Goal: Task Accomplishment & Management: Manage account settings

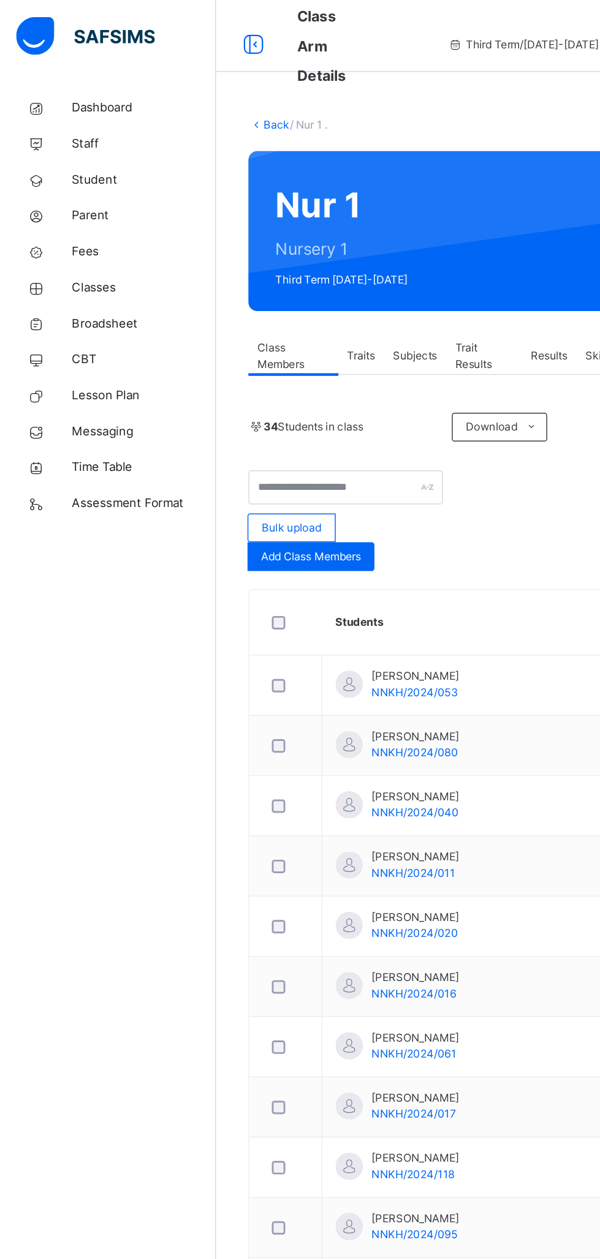
click at [67, 195] on span "Classes" at bounding box center [98, 196] width 98 height 12
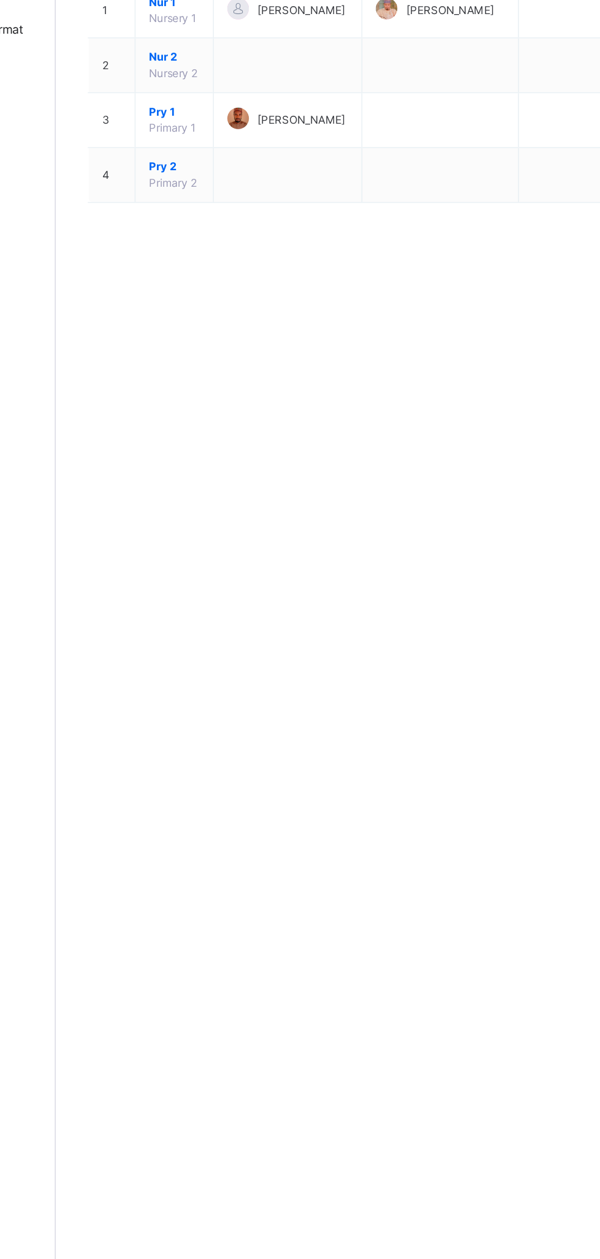
click at [466, 124] on div "Resume" at bounding box center [443, 114] width 46 height 20
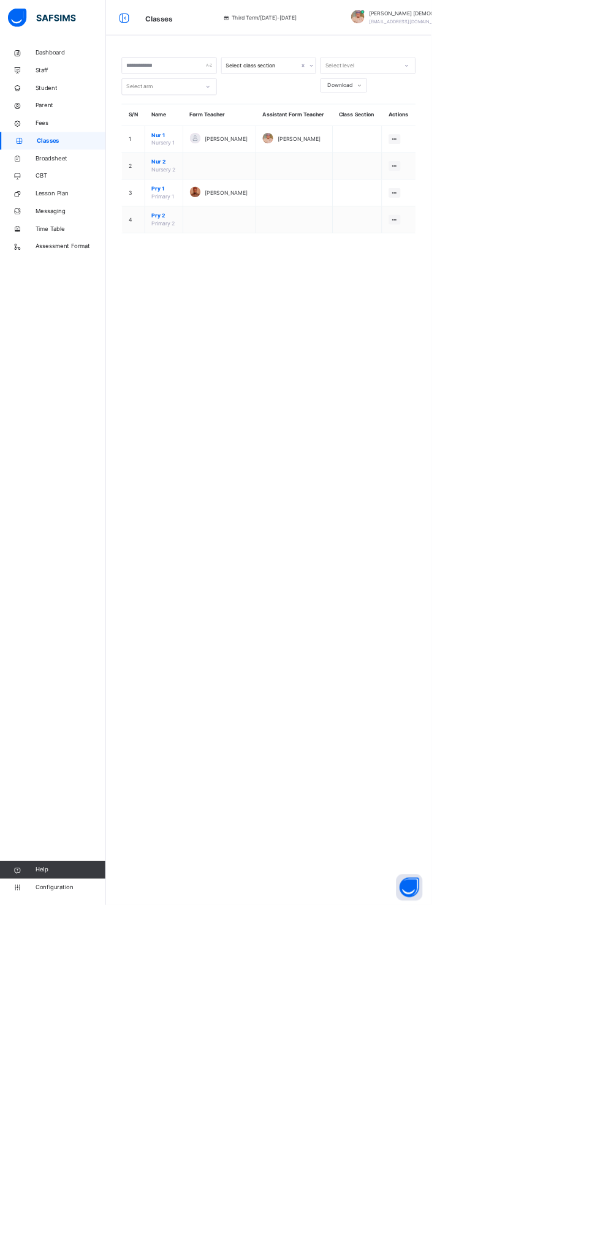
click at [58, 194] on span "Classes" at bounding box center [99, 196] width 96 height 12
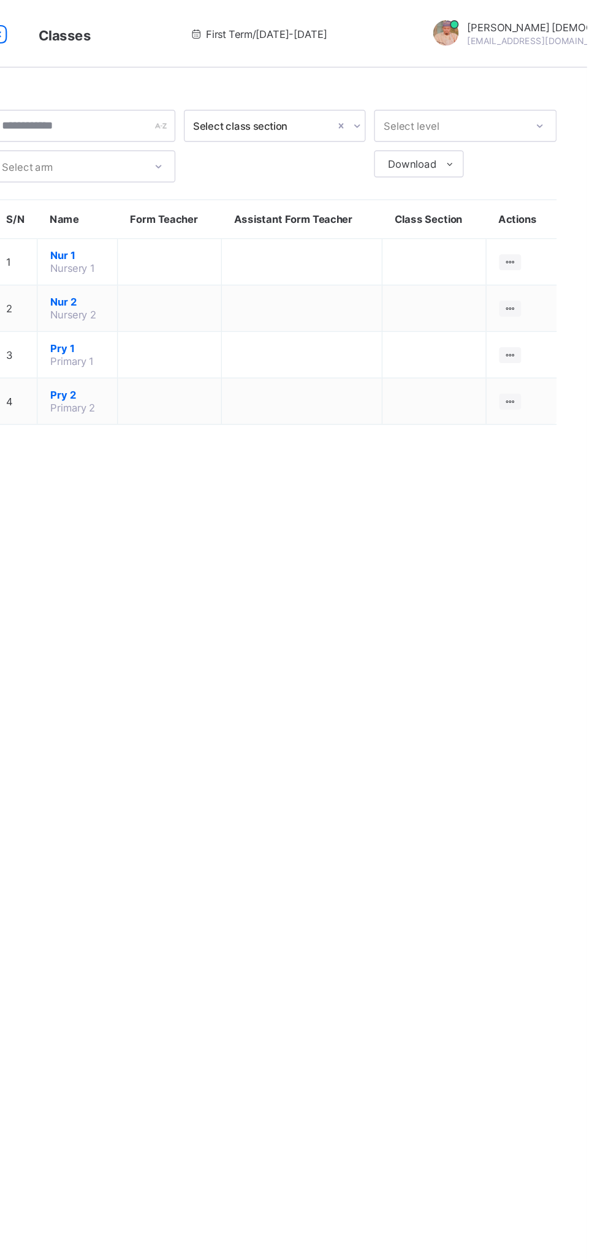
click at [0, 0] on ul "View Class Assign form Teacher" at bounding box center [0, 0] width 0 height 0
click at [0, 0] on div "View Class" at bounding box center [0, 0] width 0 height 0
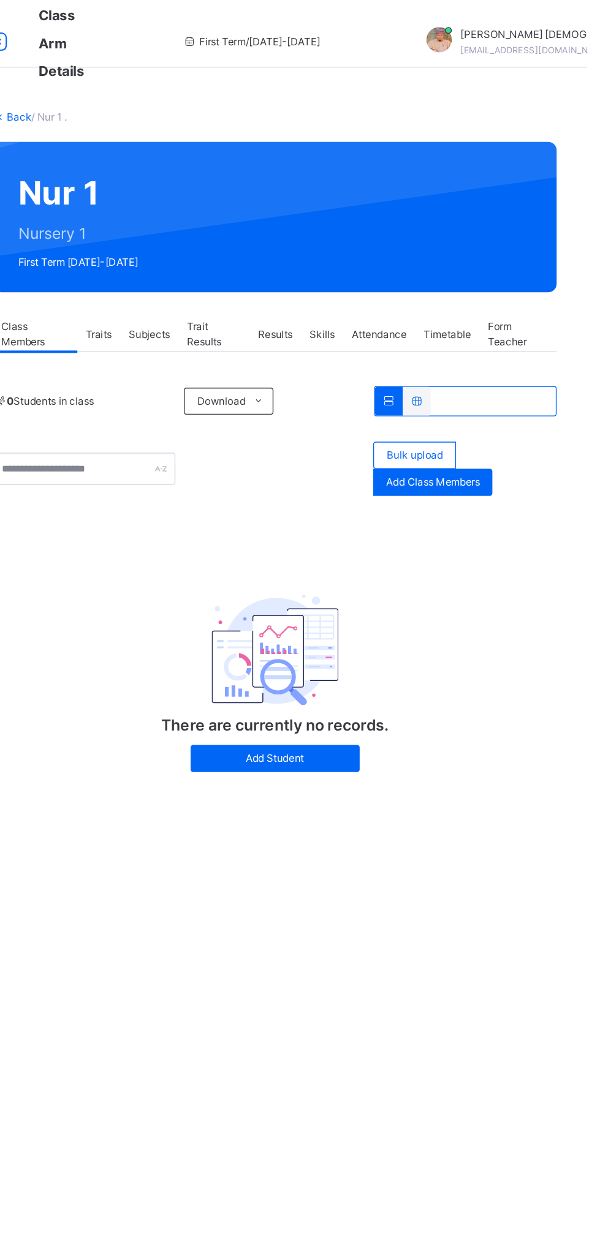
click at [284, 243] on span "Subjects" at bounding box center [283, 242] width 30 height 11
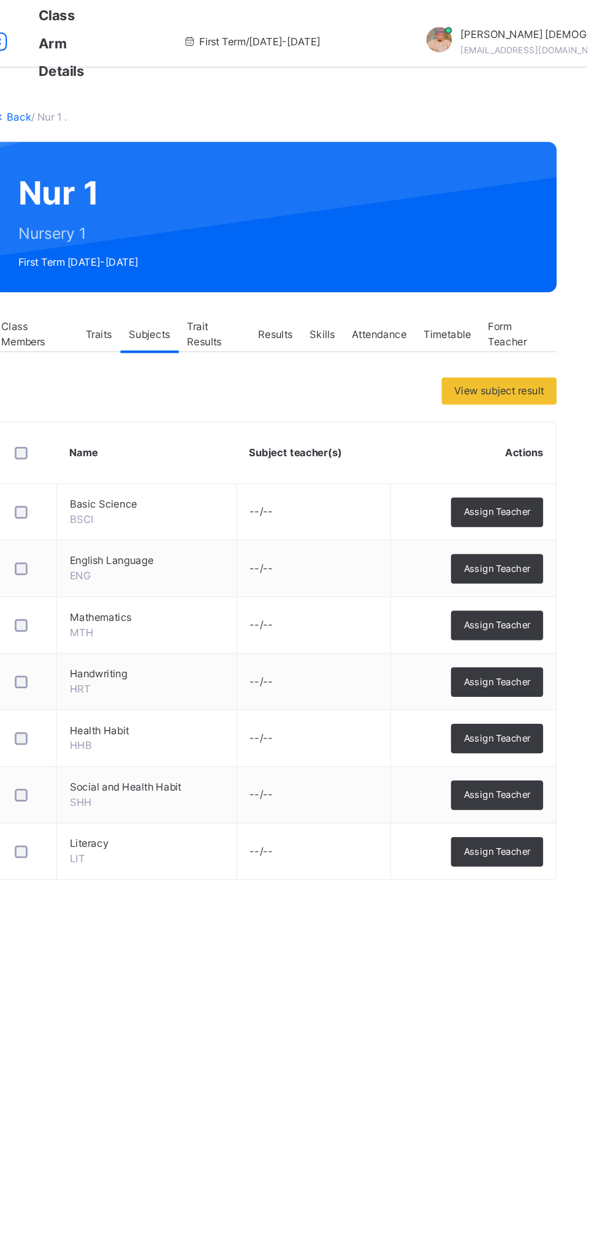
click at [536, 371] on span "Assign Teacher" at bounding box center [534, 371] width 48 height 10
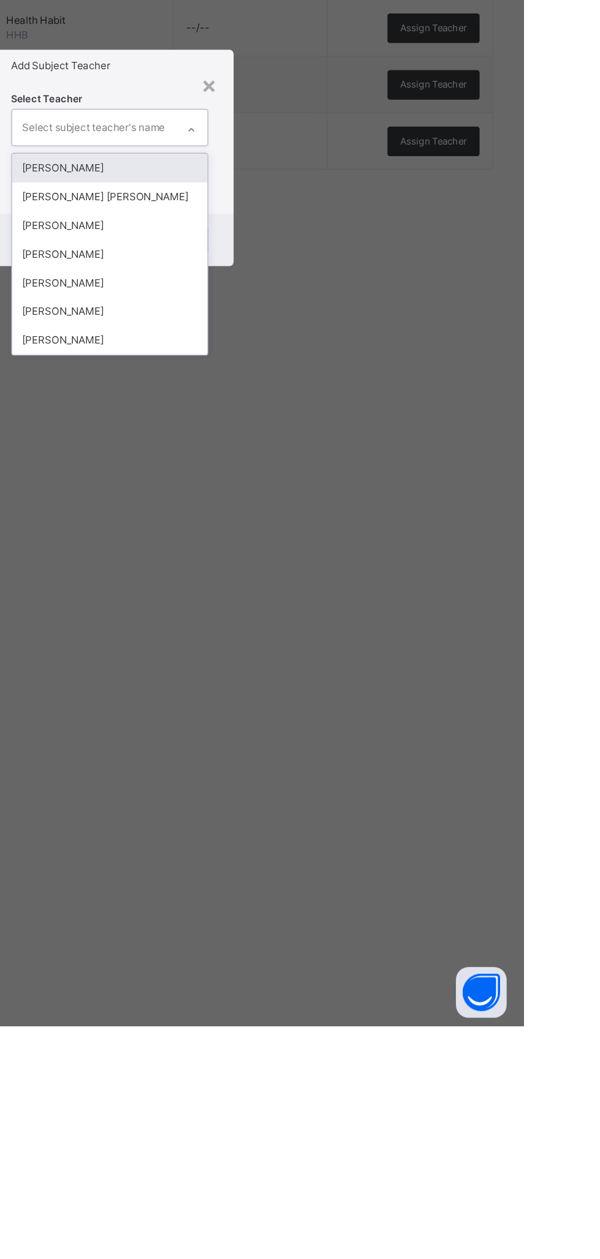
click at [371, 710] on div "[PERSON_NAME]" at bounding box center [300, 699] width 142 height 21
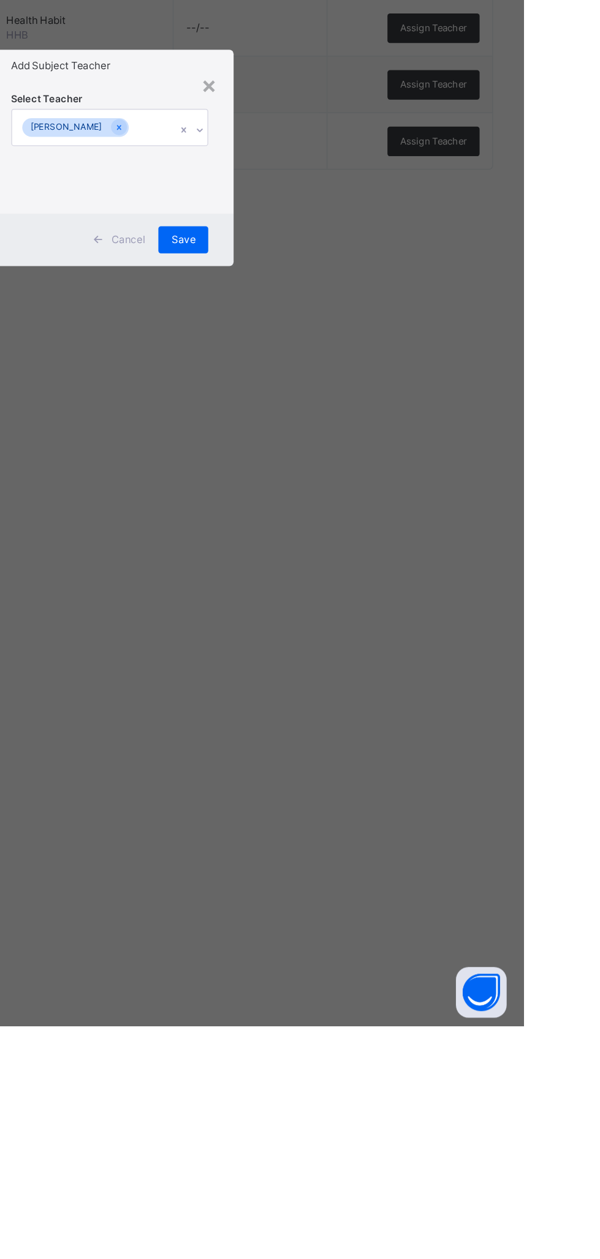
click at [371, 699] on div "Save" at bounding box center [353, 689] width 36 height 20
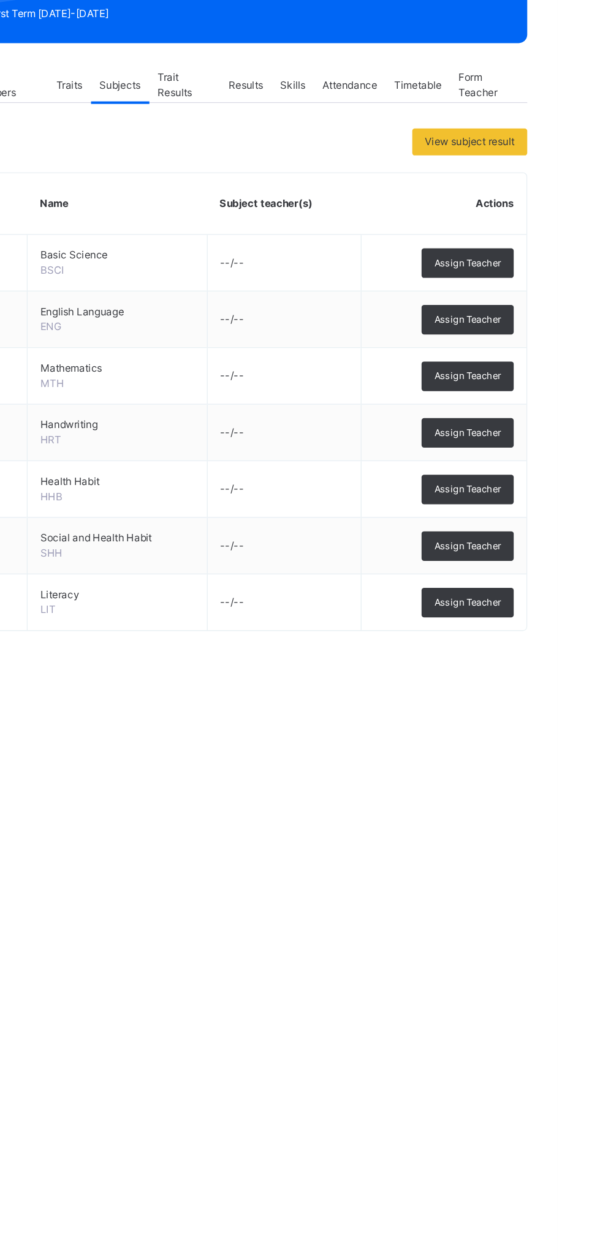
click at [536, 413] on span "Assign Teacher" at bounding box center [534, 412] width 48 height 10
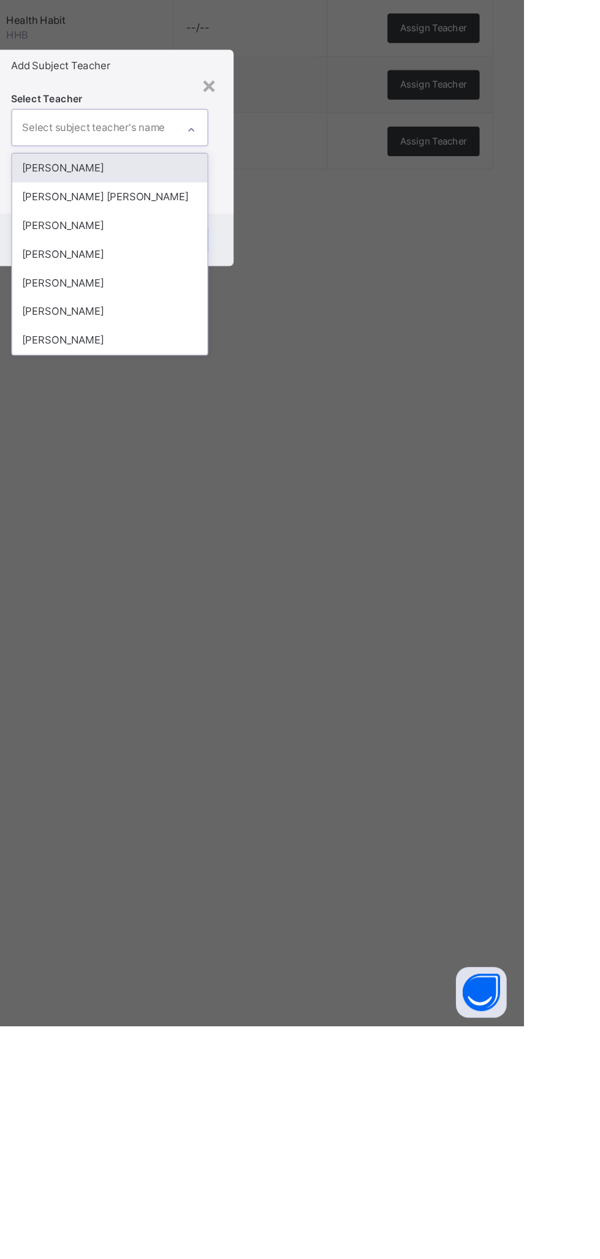
click at [371, 710] on div "[PERSON_NAME]" at bounding box center [300, 699] width 142 height 21
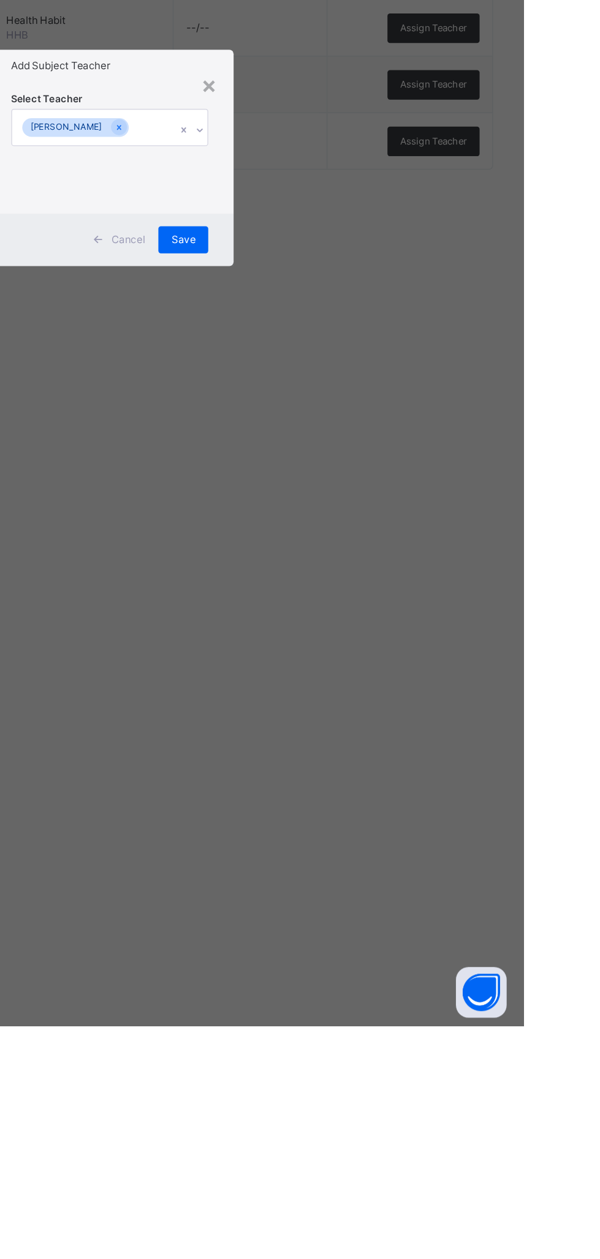
click at [371, 699] on div "Save" at bounding box center [353, 689] width 36 height 20
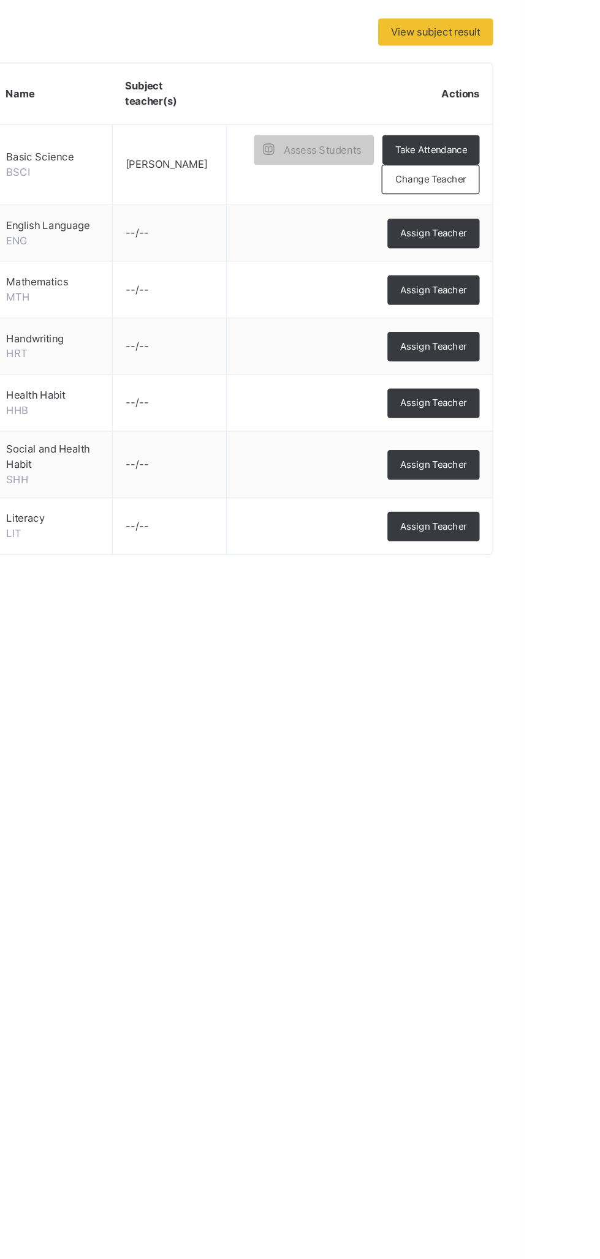
click at [541, 507] on span "Assign Teacher" at bounding box center [534, 512] width 48 height 10
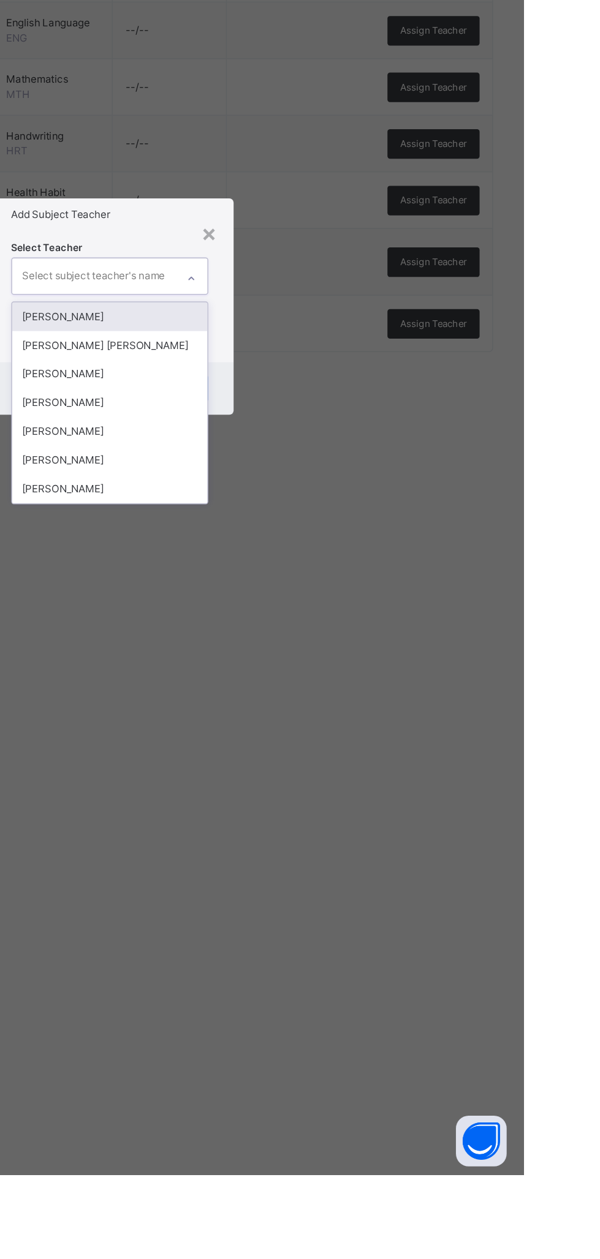
click at [371, 710] on div "[PERSON_NAME]" at bounding box center [300, 699] width 142 height 21
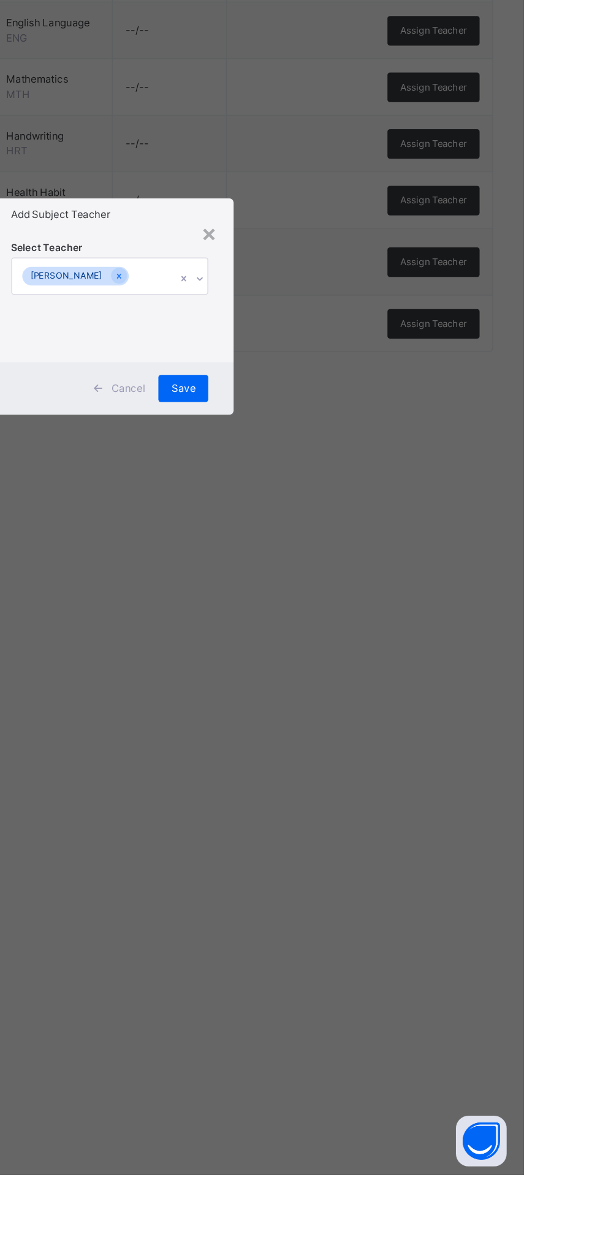
click at [362, 695] on span "Save" at bounding box center [353, 689] width 18 height 11
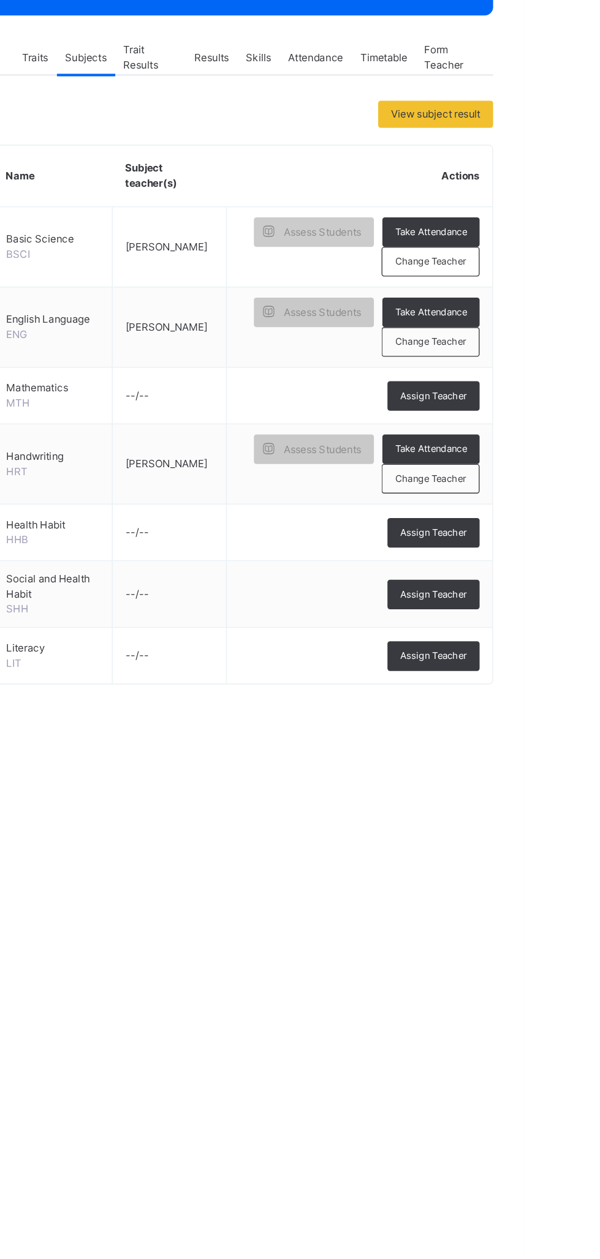
click at [537, 587] on span "Assign Teacher" at bounding box center [534, 587] width 48 height 10
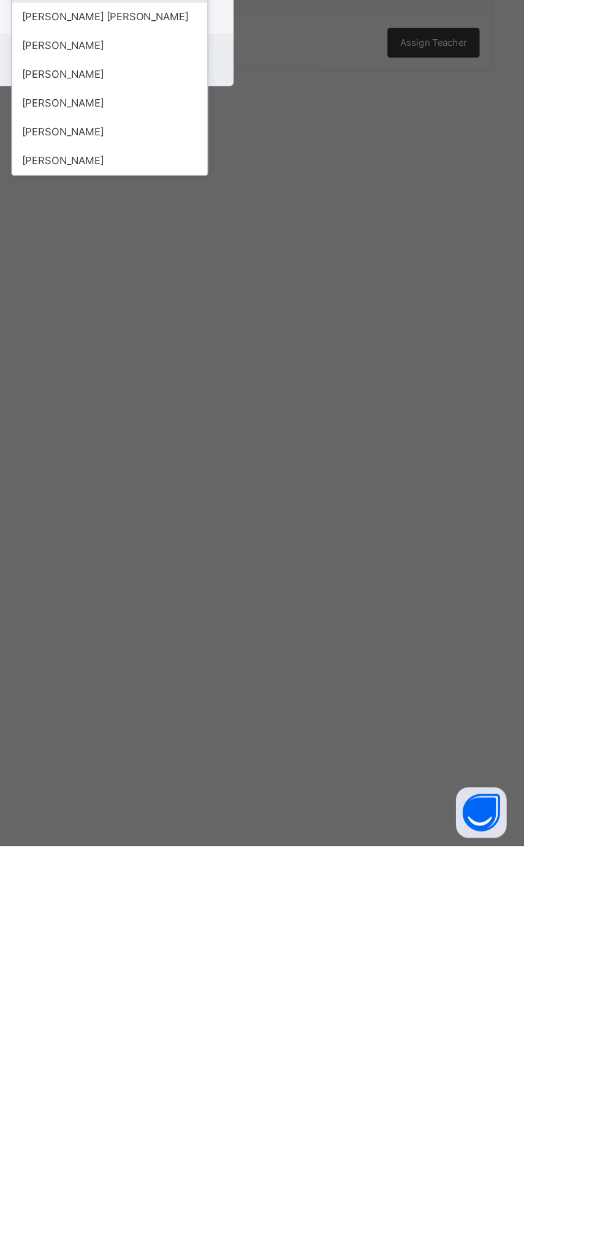
click at [371, 710] on div "[PERSON_NAME]" at bounding box center [300, 699] width 142 height 21
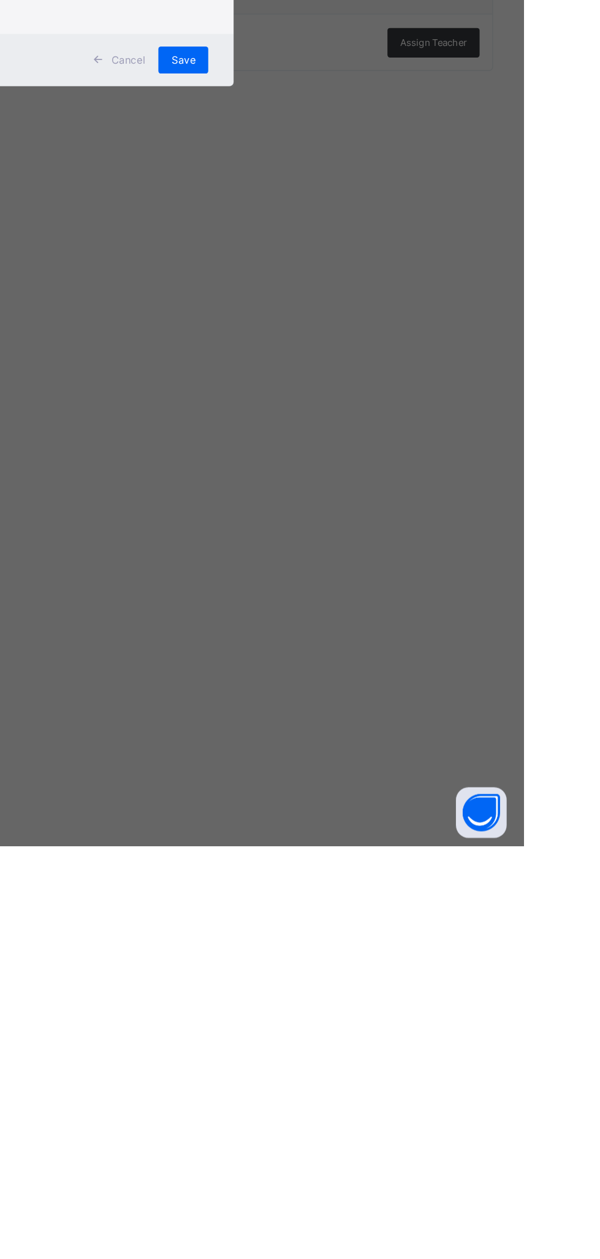
click at [362, 695] on span "Save" at bounding box center [353, 689] width 18 height 11
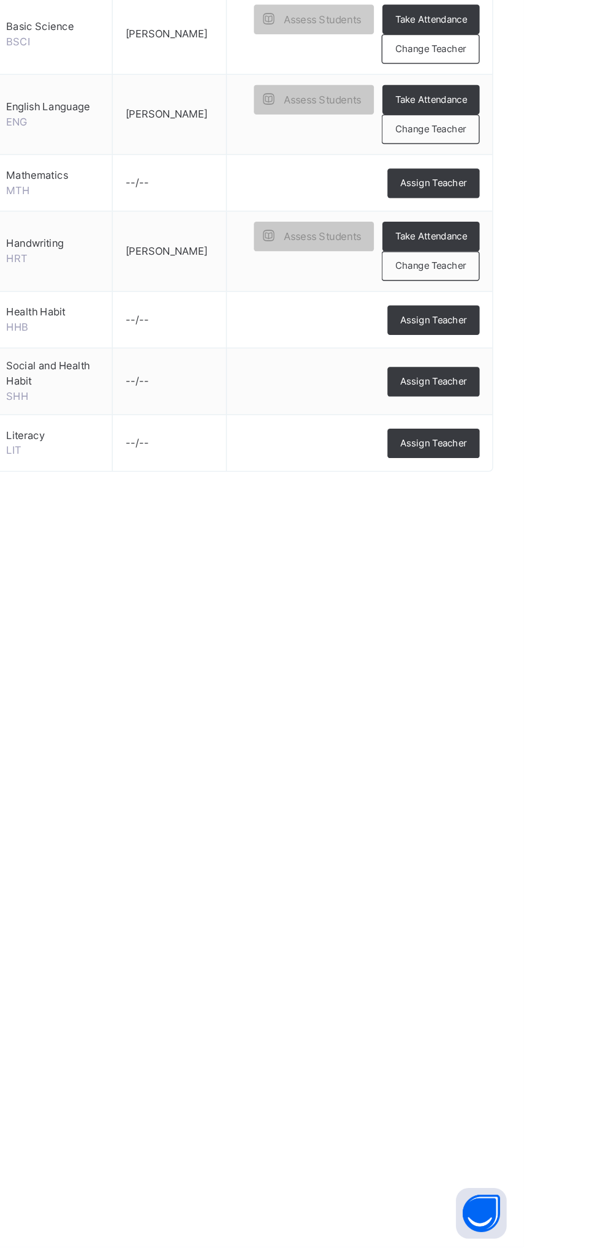
click at [545, 630] on span "Assign Teacher" at bounding box center [534, 632] width 48 height 10
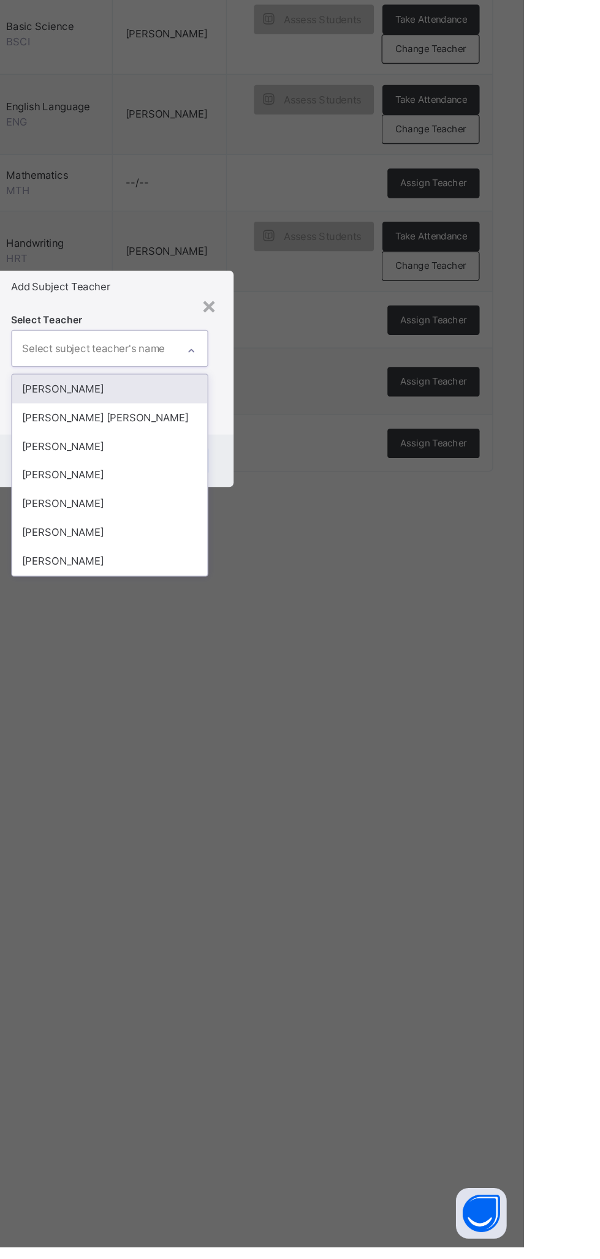
click at [371, 710] on div "[PERSON_NAME]" at bounding box center [300, 699] width 142 height 21
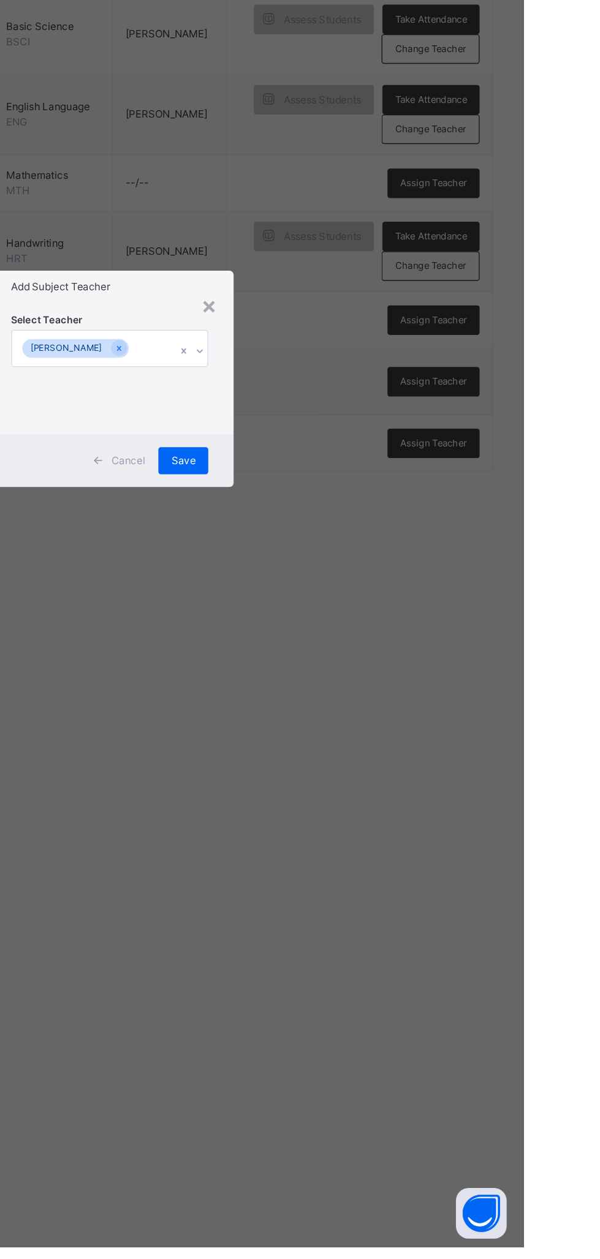
click at [362, 695] on span "Save" at bounding box center [353, 689] width 18 height 11
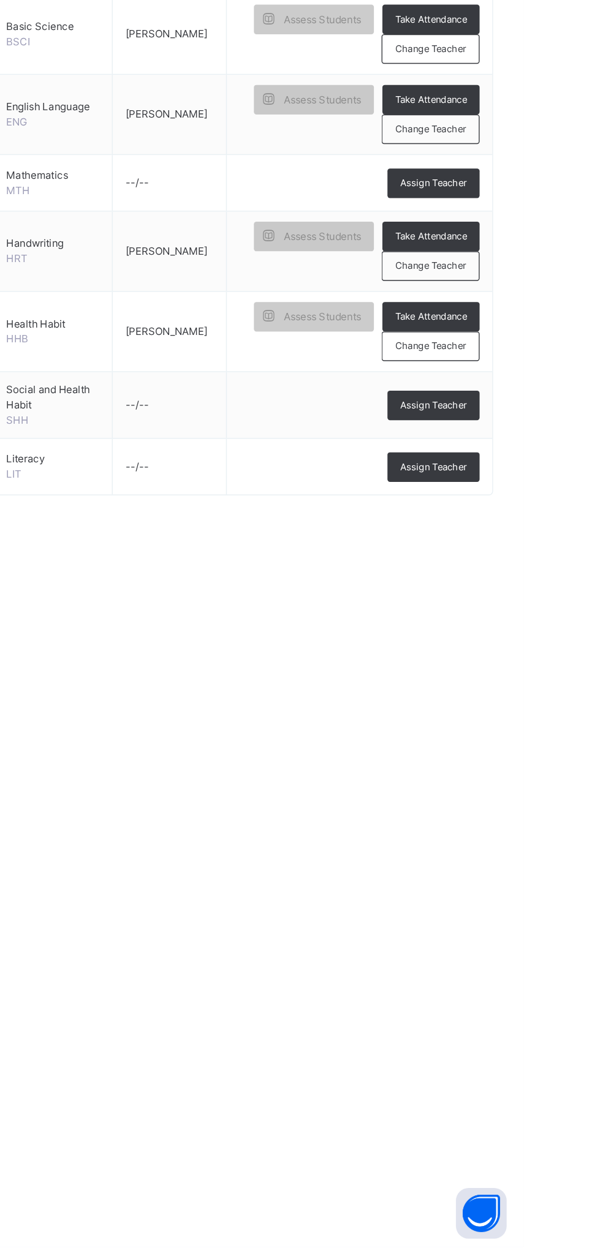
click at [536, 646] on span "Assign Teacher" at bounding box center [534, 649] width 48 height 10
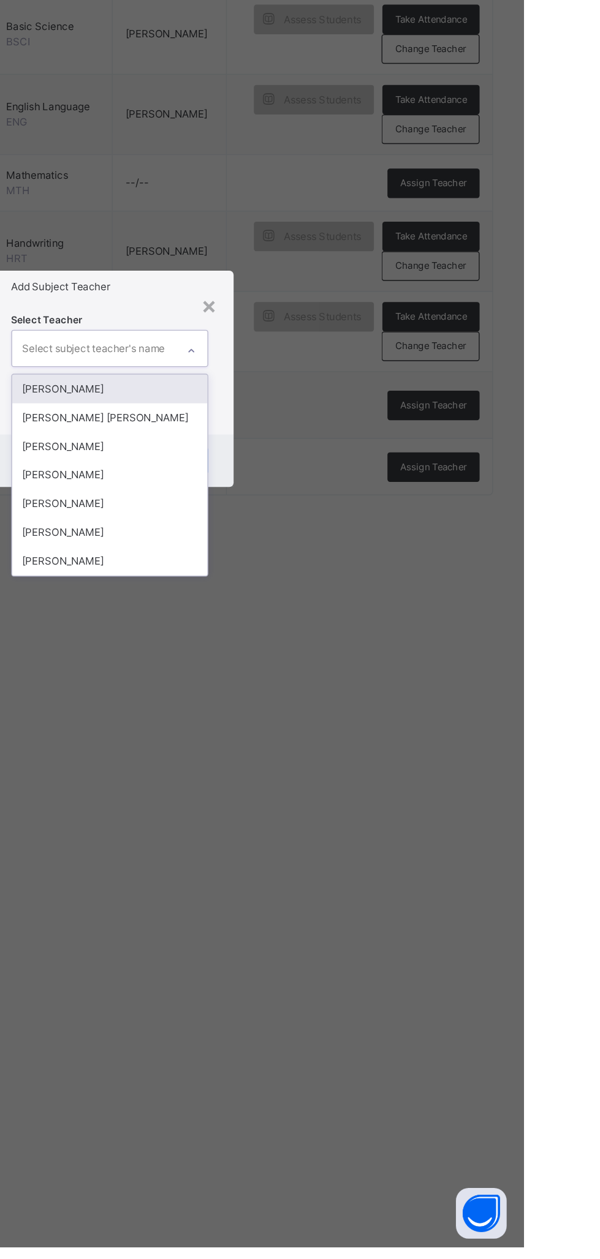
click at [371, 710] on div "[PERSON_NAME]" at bounding box center [300, 699] width 142 height 21
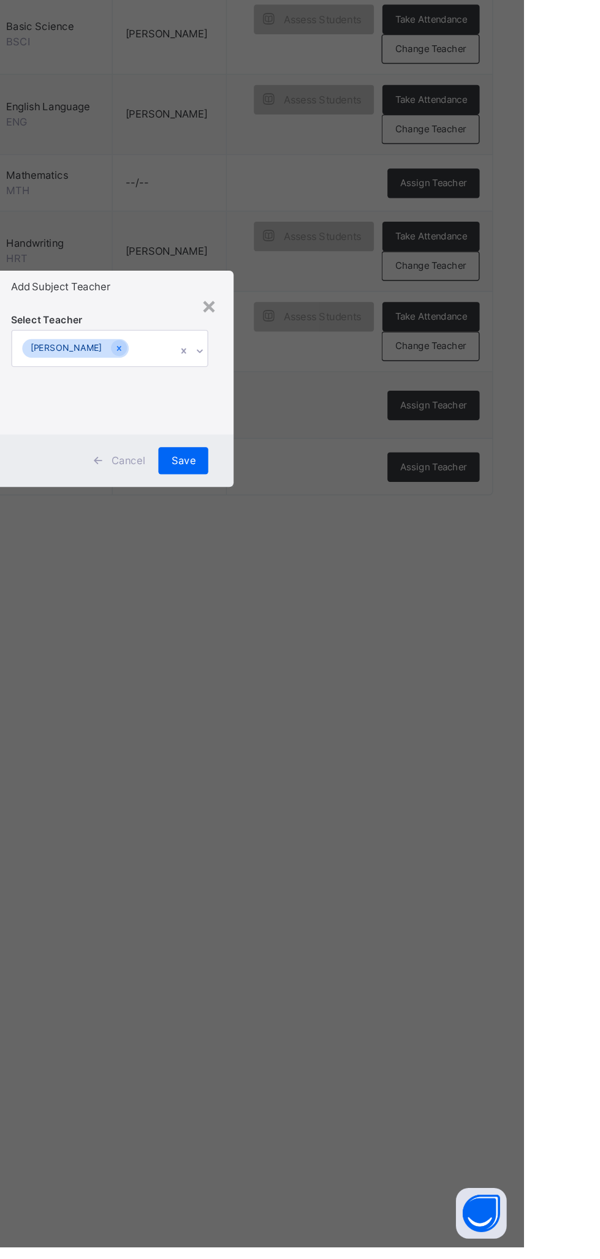
click at [371, 699] on div "Save" at bounding box center [353, 689] width 36 height 20
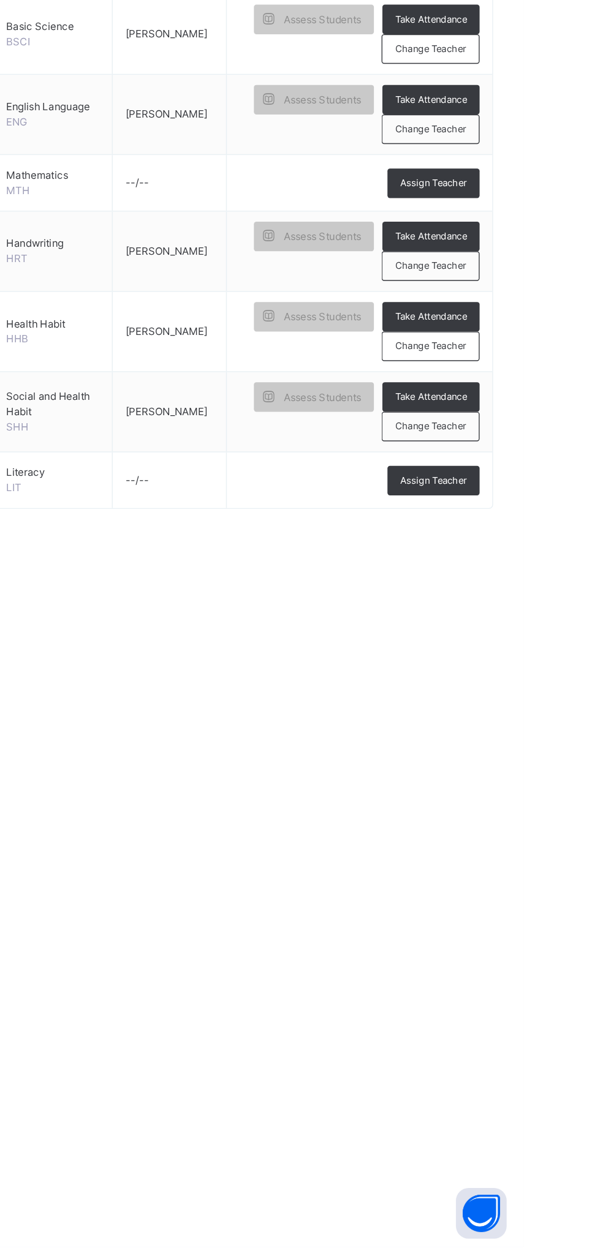
click at [547, 704] on span "Assign Teacher" at bounding box center [534, 703] width 48 height 10
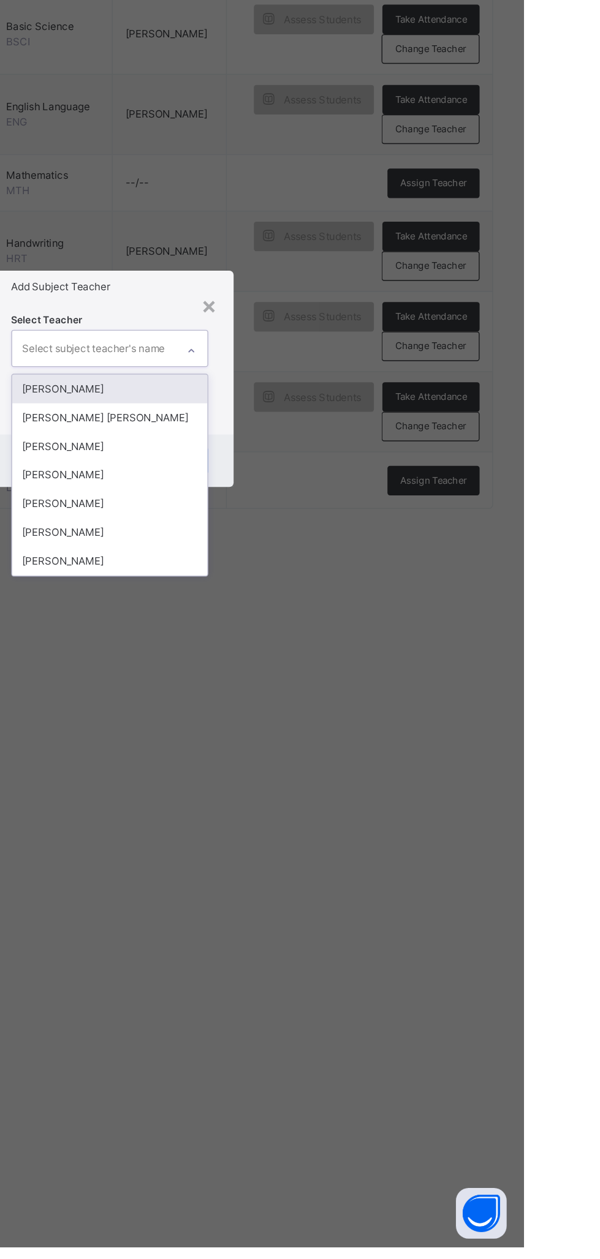
click at [371, 710] on div "[PERSON_NAME]" at bounding box center [300, 699] width 142 height 21
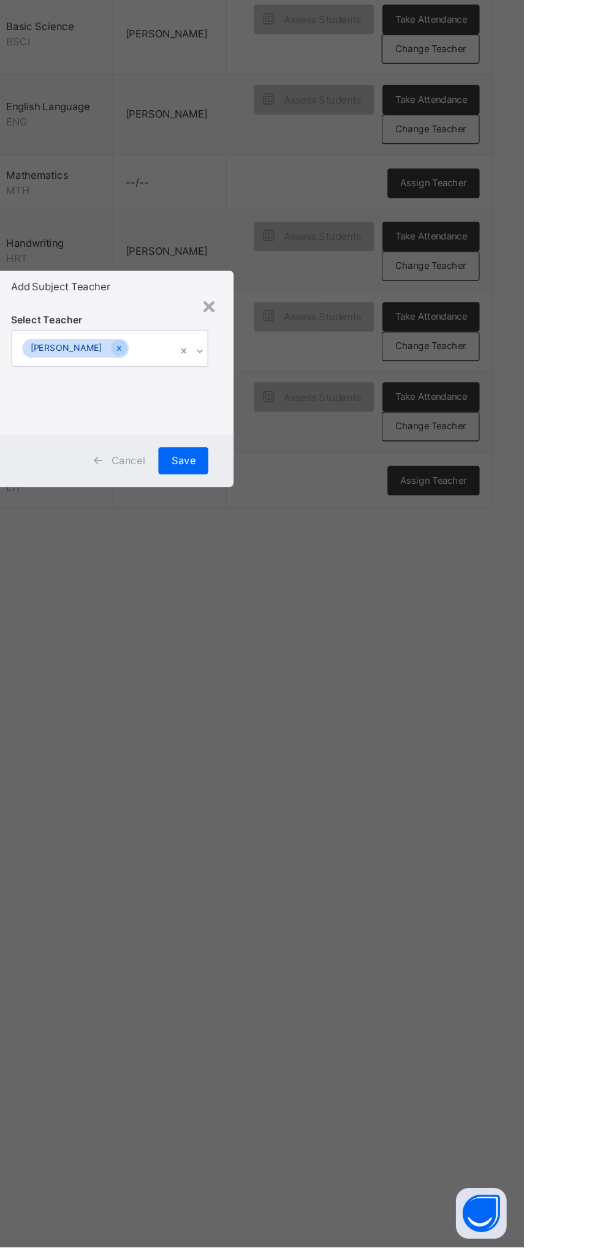
click at [362, 695] on span "Save" at bounding box center [353, 689] width 18 height 11
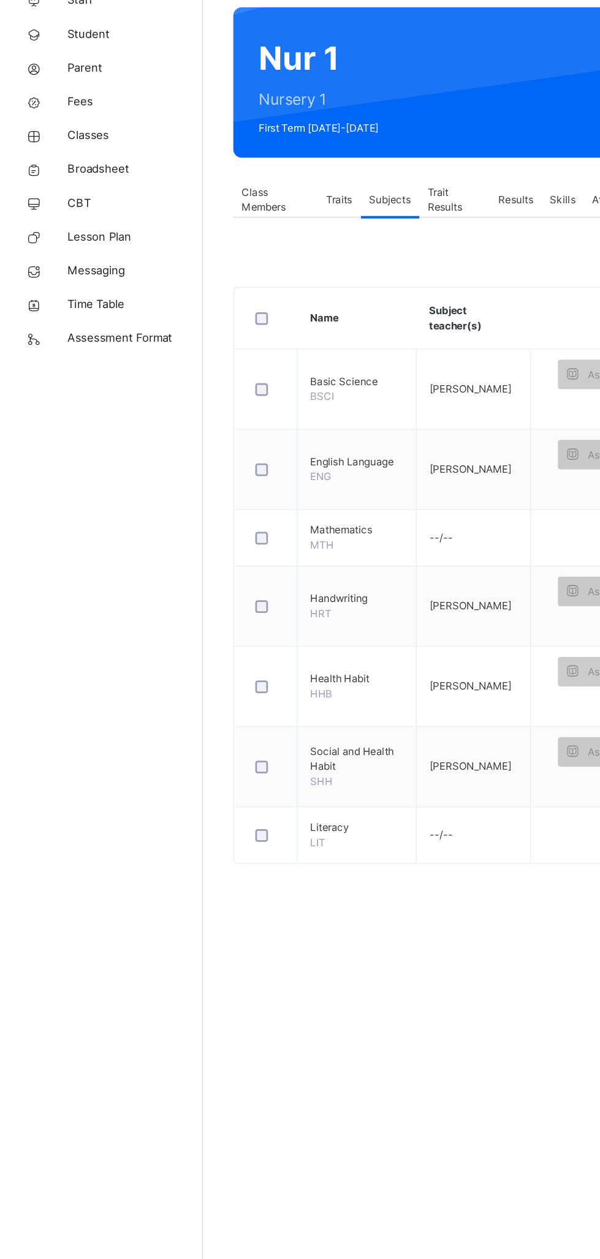
click at [84, 197] on span "Classes" at bounding box center [98, 196] width 98 height 12
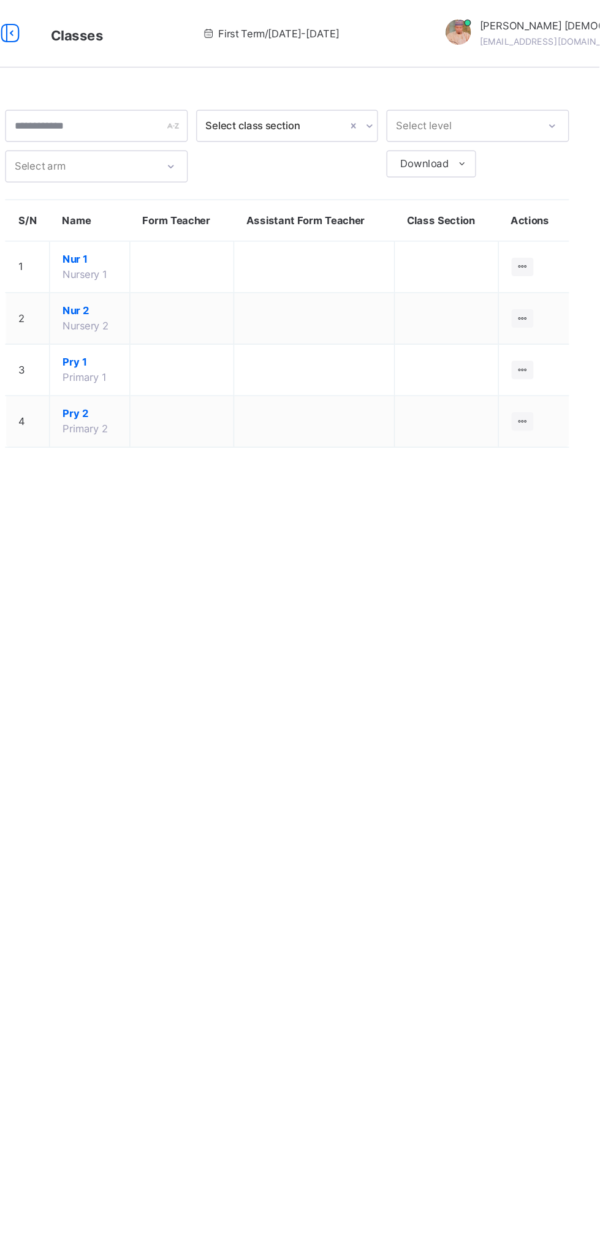
click at [541, 228] on icon at bounding box center [544, 230] width 10 height 9
click at [0, 0] on div "View Class" at bounding box center [0, 0] width 0 height 0
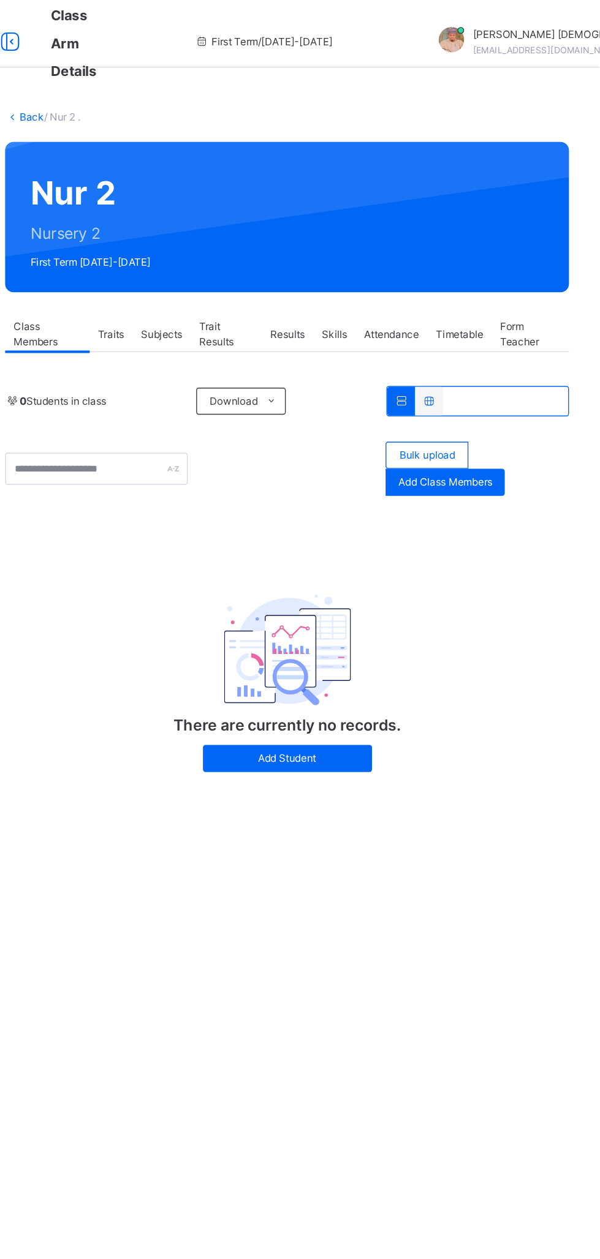
click at [286, 232] on div "Subjects" at bounding box center [283, 242] width 42 height 25
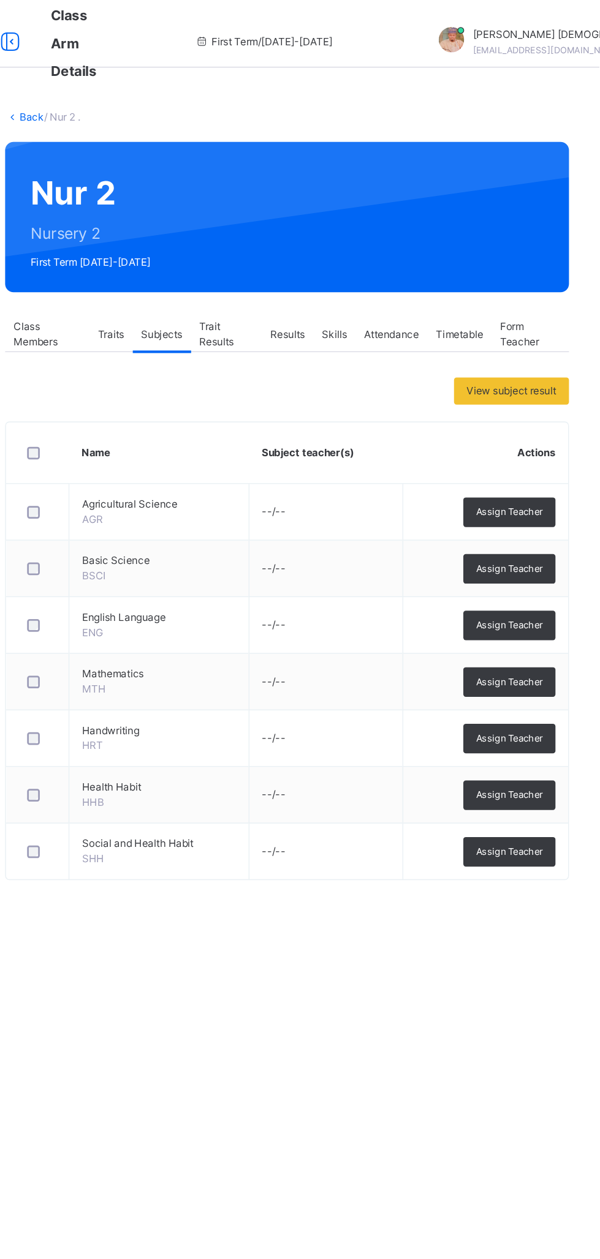
click at [539, 368] on span "Assign Teacher" at bounding box center [534, 371] width 48 height 10
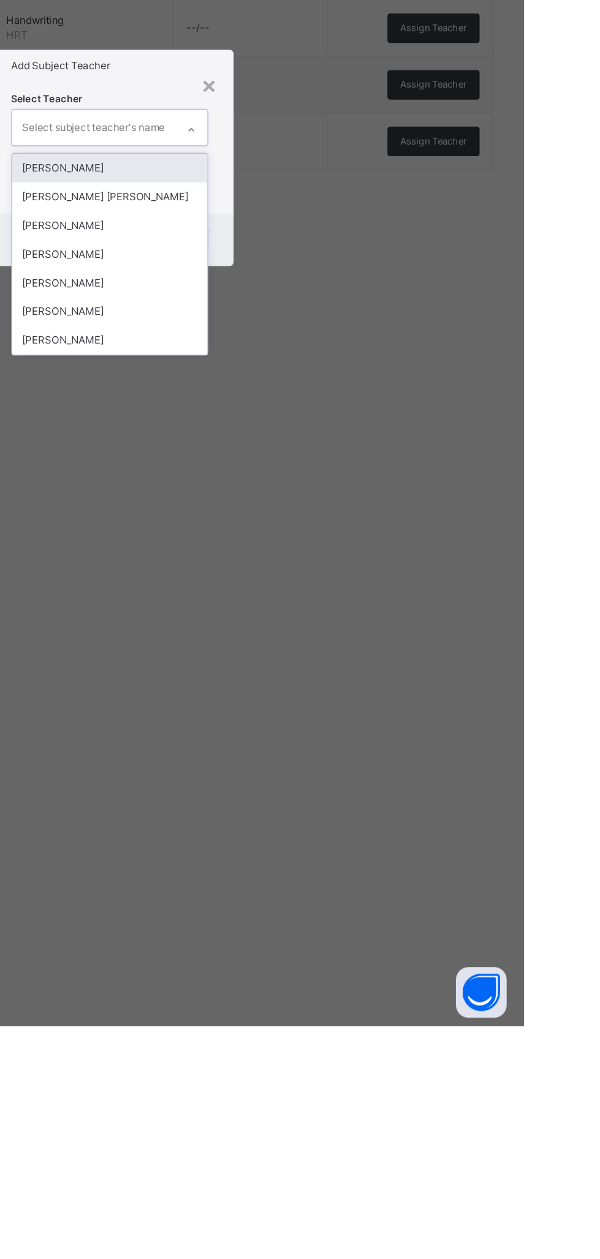
click at [371, 710] on div "[PERSON_NAME]" at bounding box center [300, 699] width 142 height 21
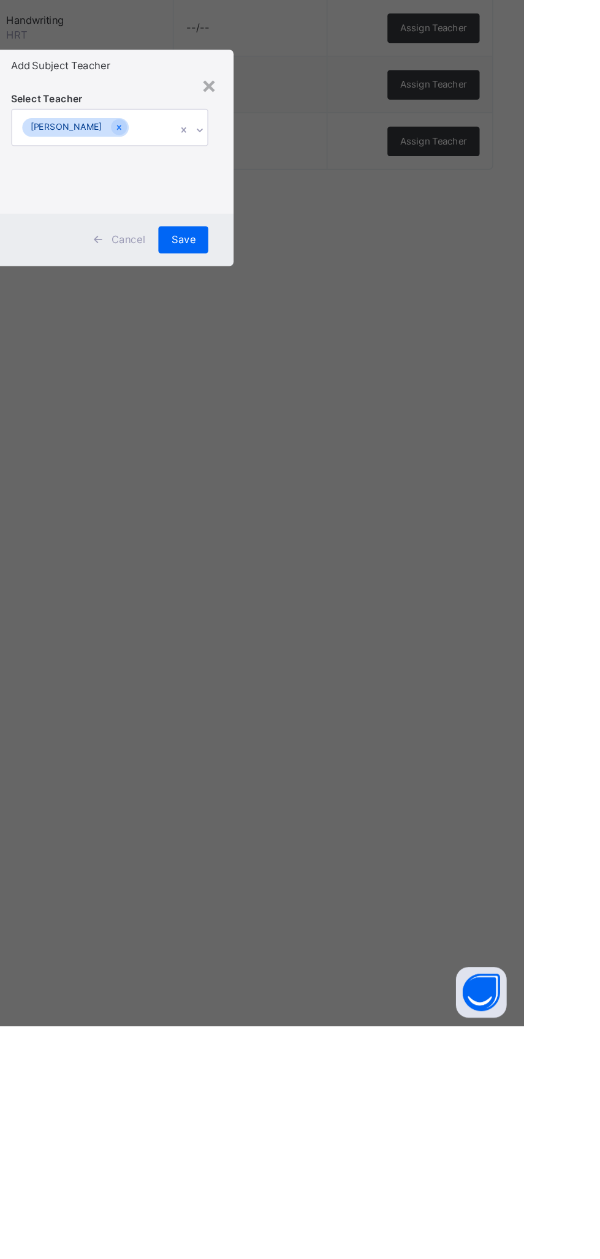
click at [362, 695] on span "Save" at bounding box center [353, 689] width 18 height 11
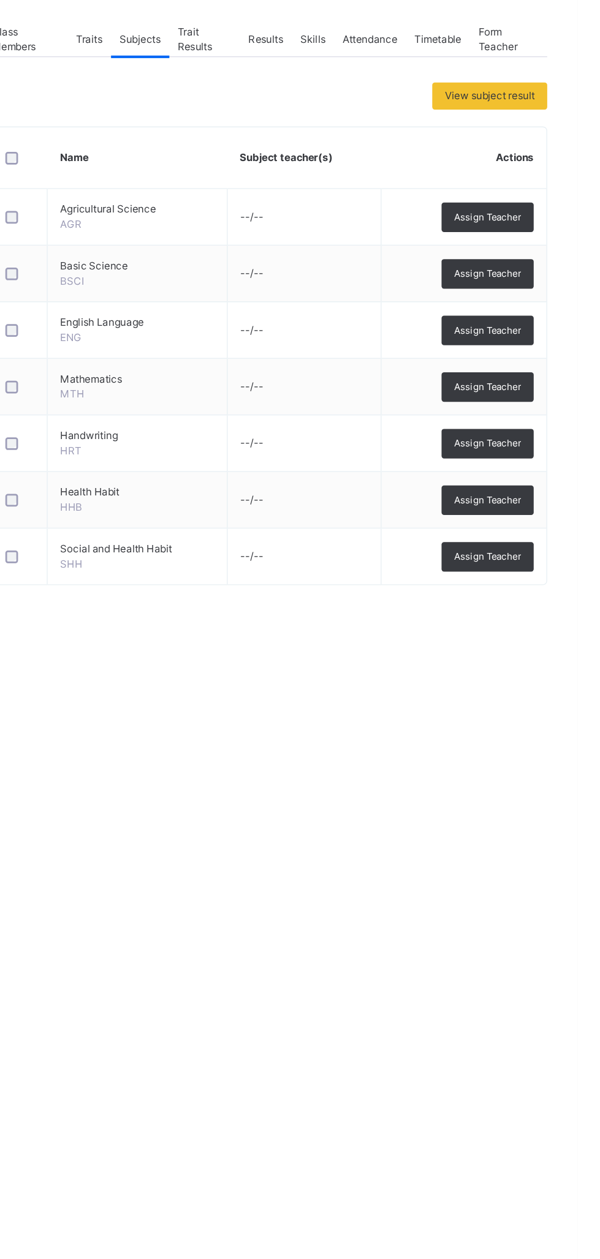
click at [532, 415] on span "Assign Teacher" at bounding box center [534, 412] width 48 height 10
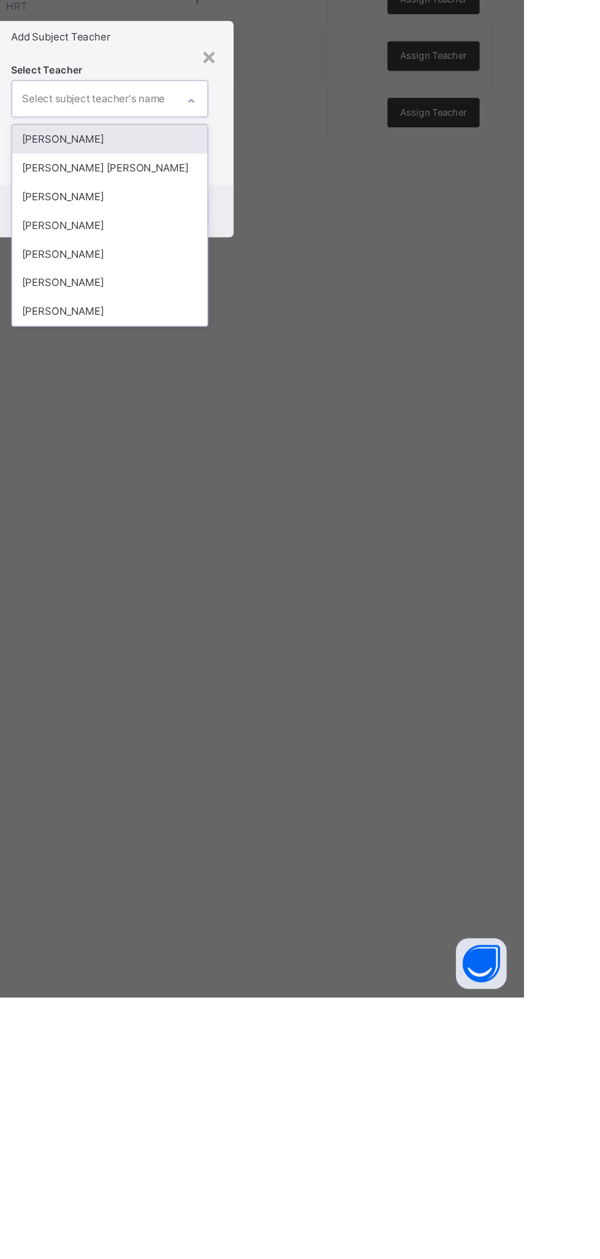
click at [371, 710] on div "[PERSON_NAME]" at bounding box center [300, 699] width 142 height 21
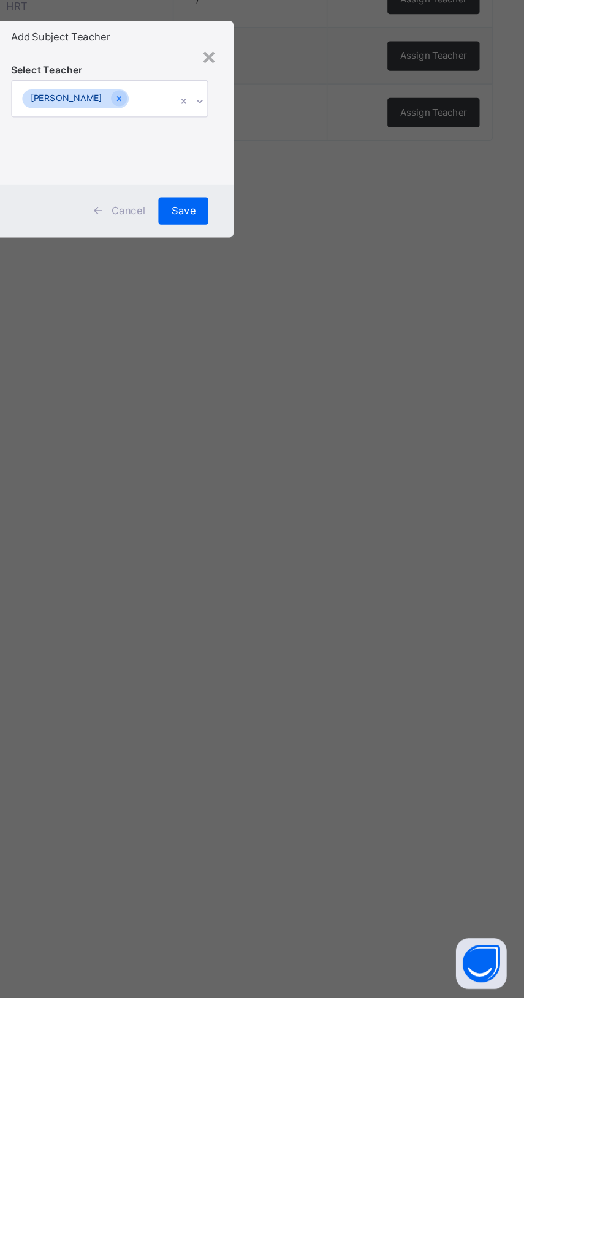
click at [371, 699] on div "Save" at bounding box center [353, 689] width 36 height 20
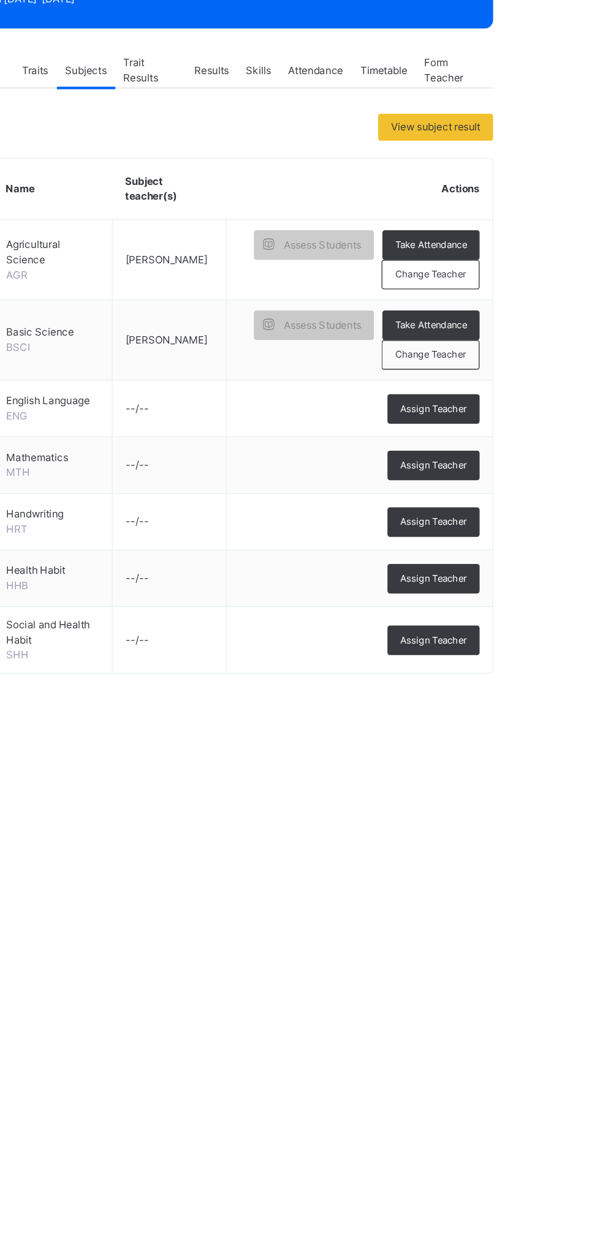
click at [544, 483] on span "Assign Teacher" at bounding box center [534, 488] width 48 height 10
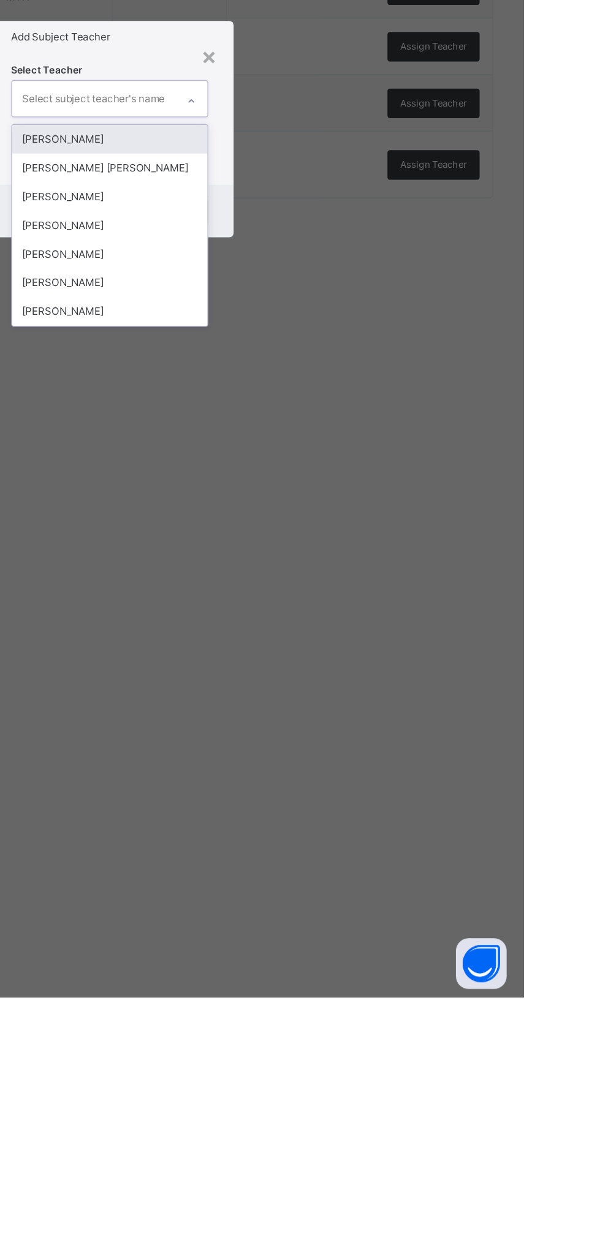
click at [371, 710] on div "[PERSON_NAME]" at bounding box center [300, 699] width 142 height 21
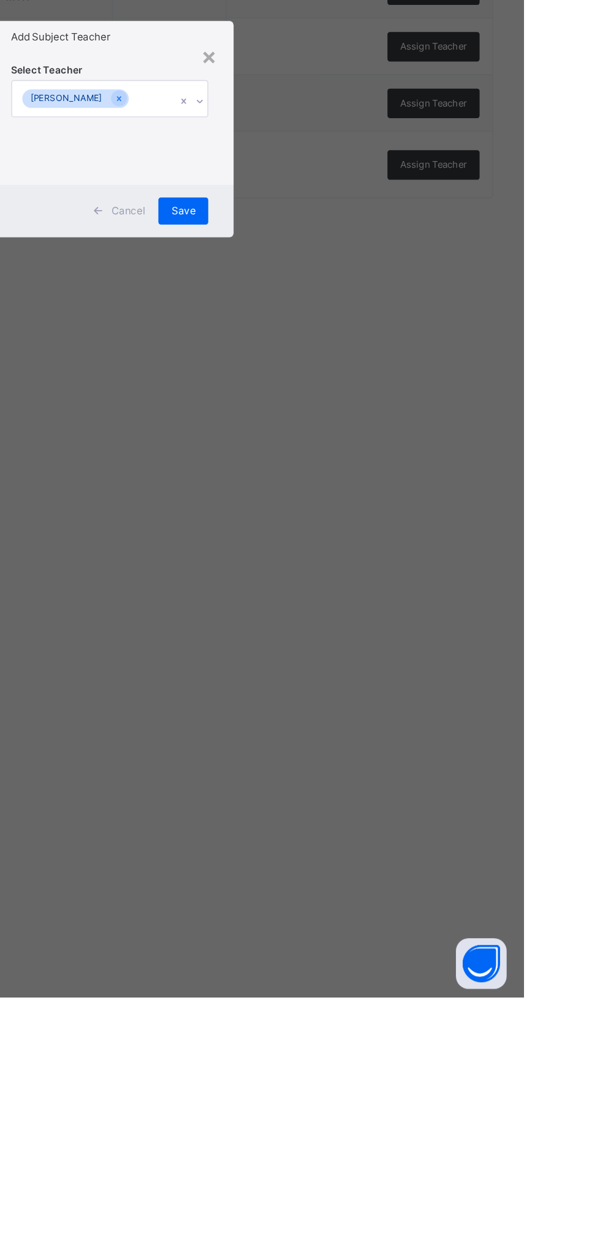
click at [362, 695] on span "Save" at bounding box center [353, 689] width 18 height 11
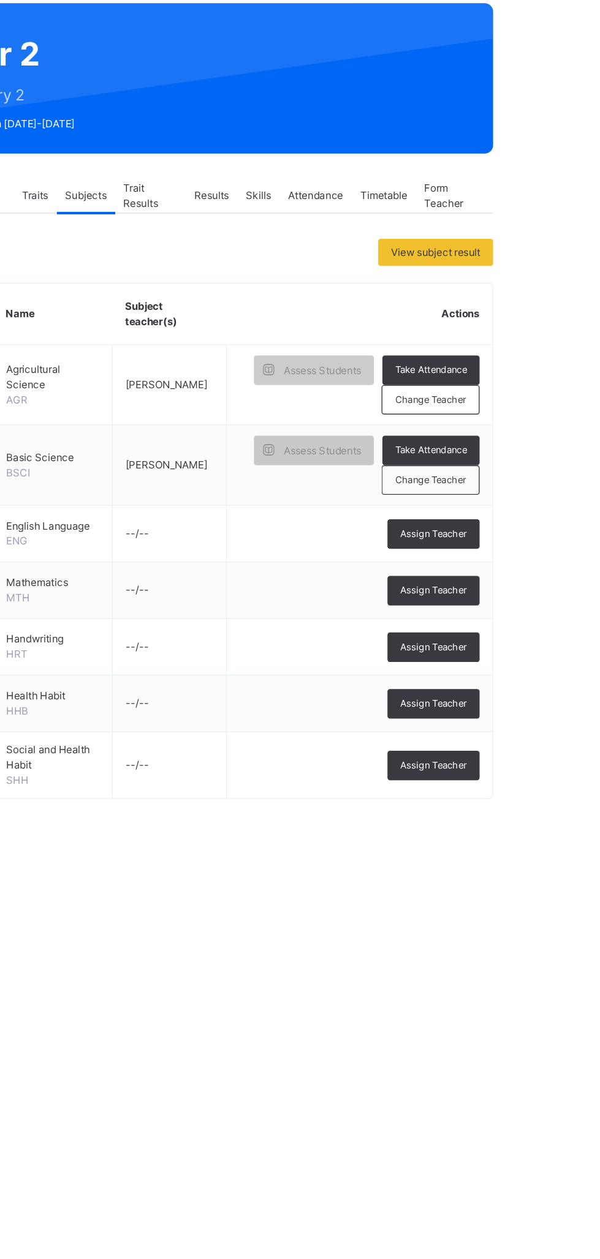
click at [538, 483] on span "Assign Teacher" at bounding box center [534, 488] width 48 height 10
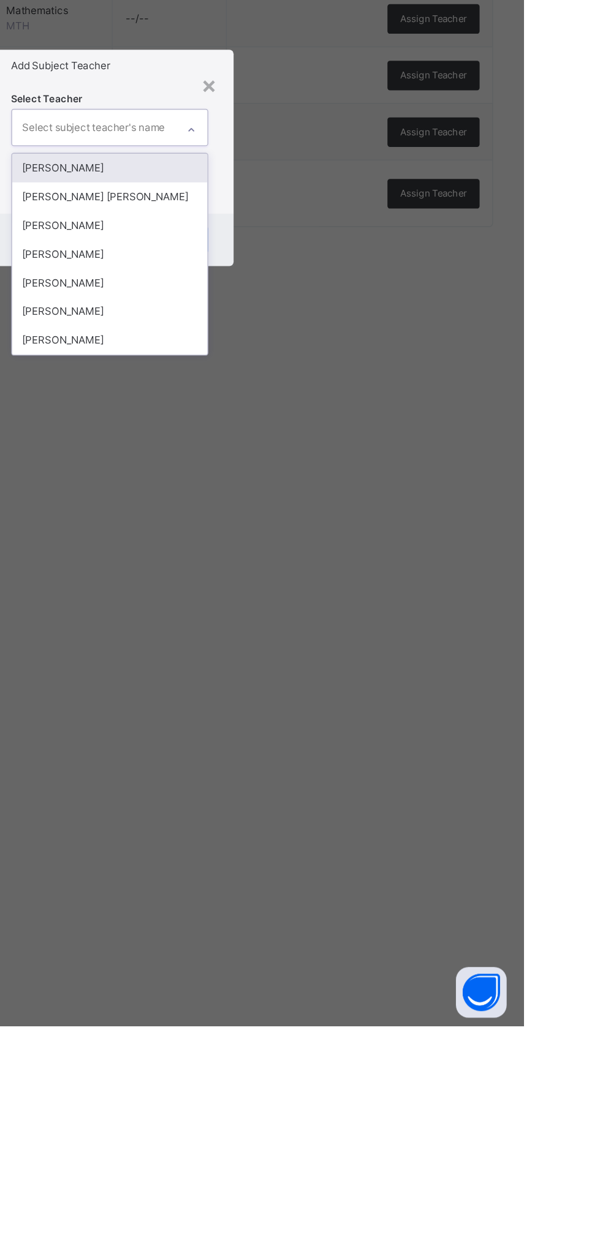
click at [371, 710] on div "[PERSON_NAME]" at bounding box center [300, 699] width 142 height 21
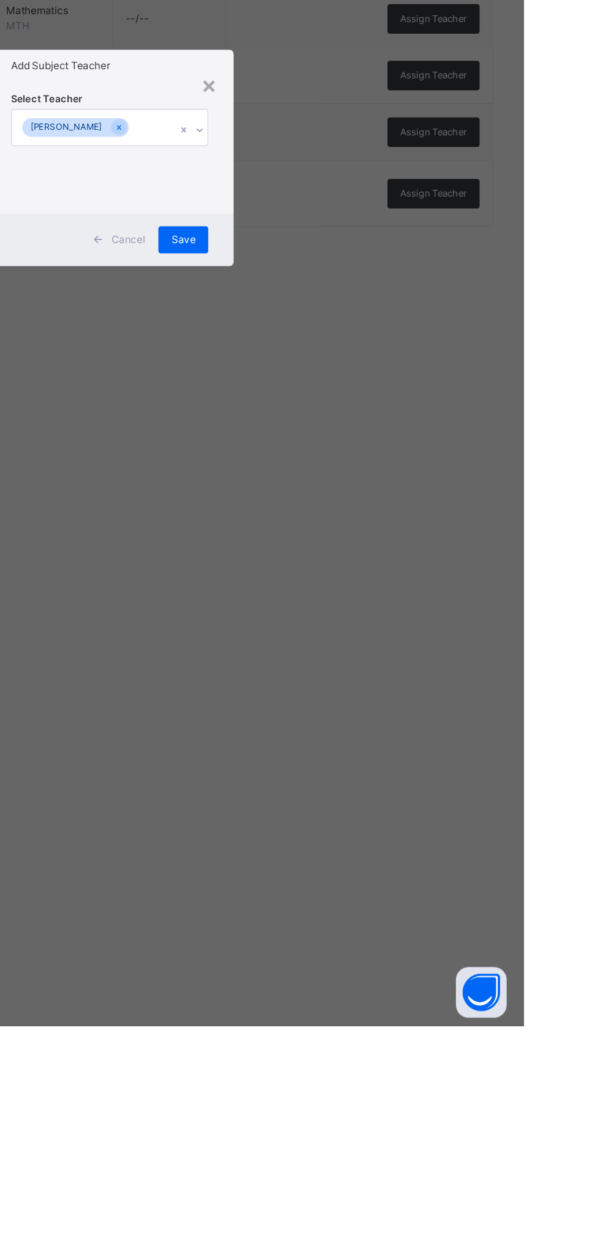
click at [362, 695] on span "Save" at bounding box center [353, 689] width 18 height 11
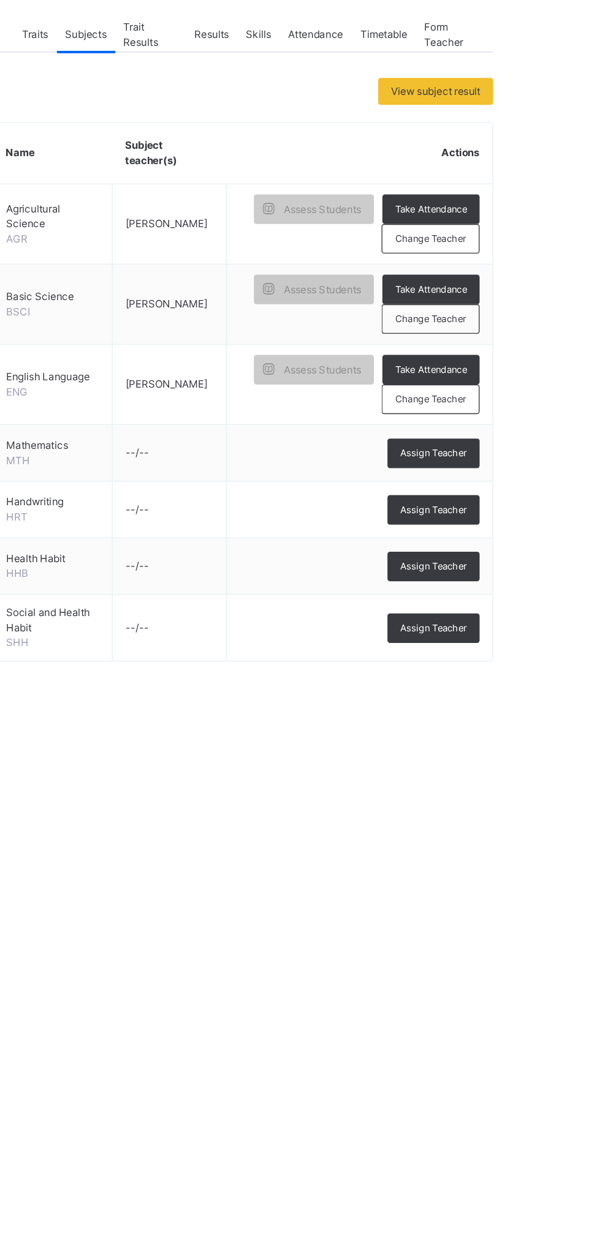
click at [544, 542] on span "Assign Teacher" at bounding box center [534, 546] width 48 height 10
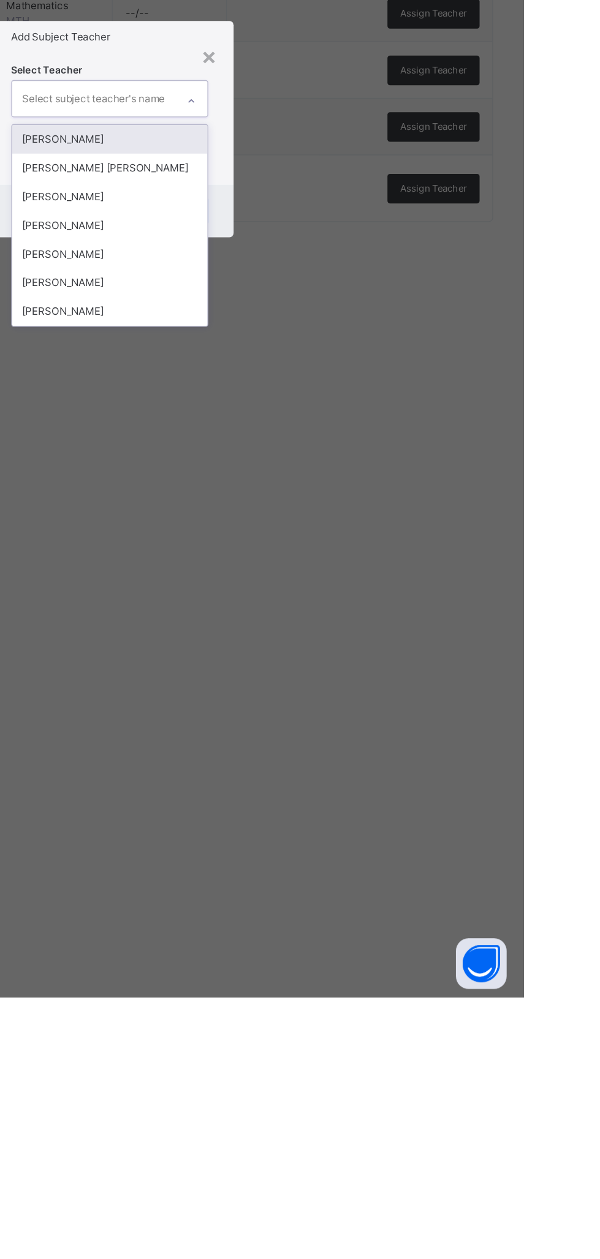
click at [371, 710] on div "[PERSON_NAME]" at bounding box center [300, 699] width 142 height 21
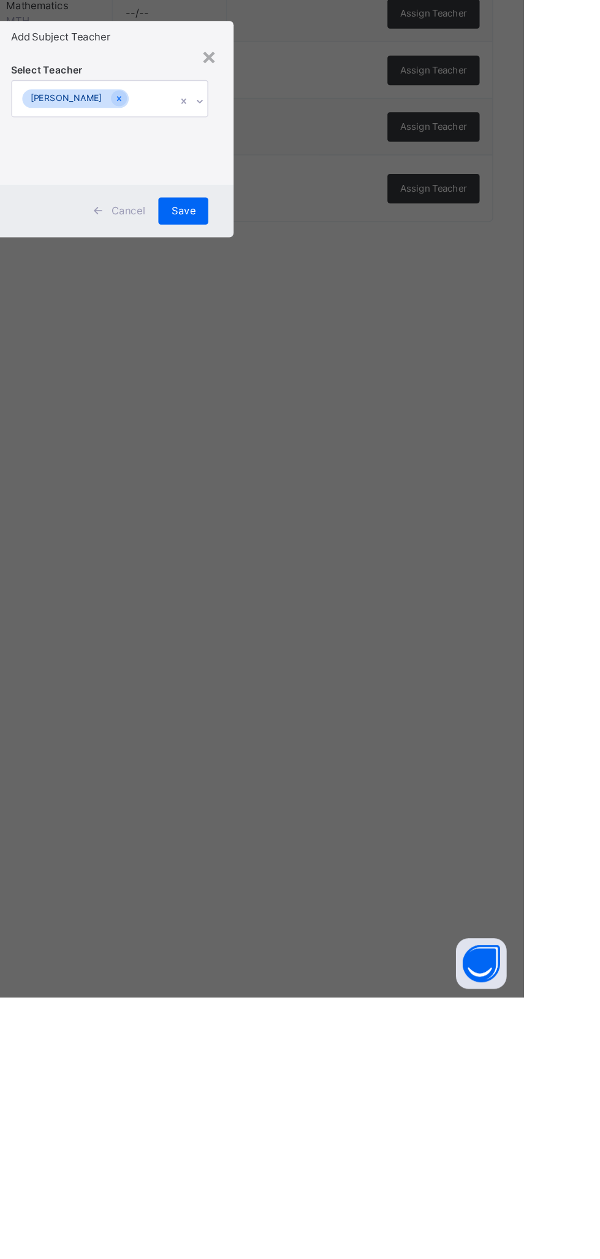
click at [371, 699] on div "Save" at bounding box center [353, 689] width 36 height 20
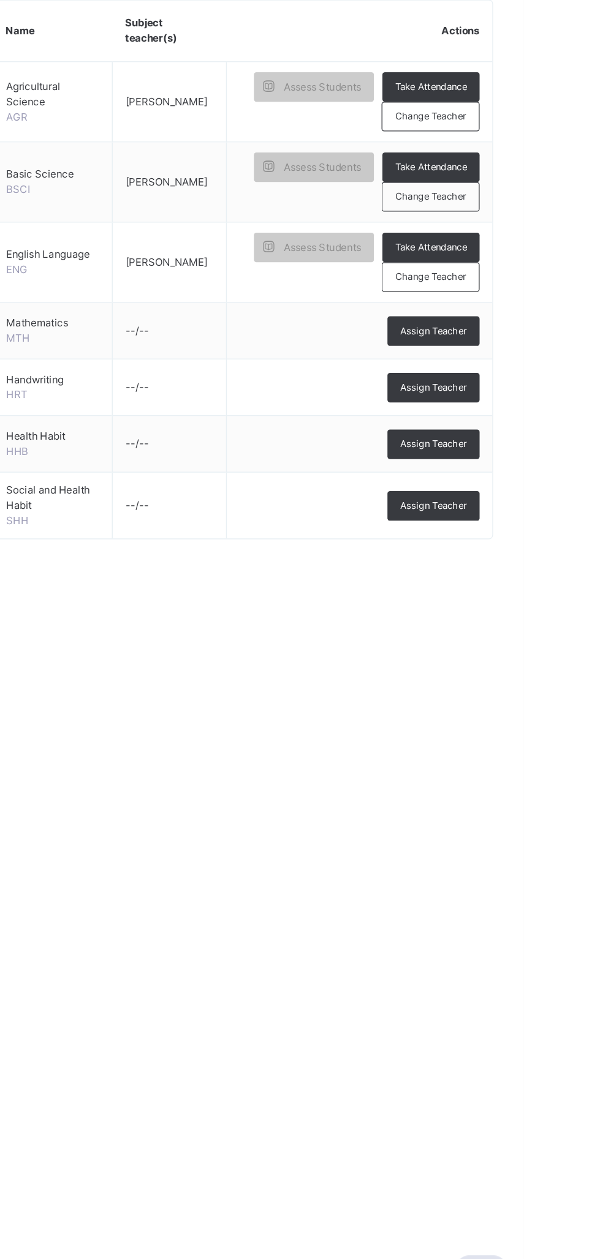
click at [545, 582] on span "Assign Teacher" at bounding box center [534, 587] width 48 height 10
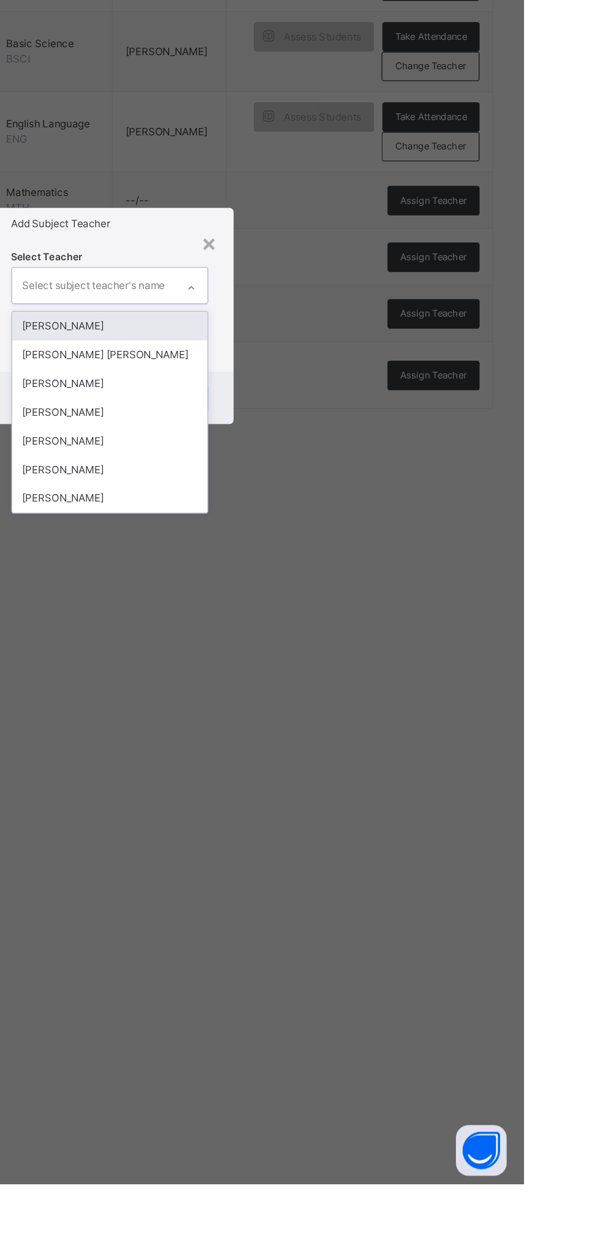
click at [371, 710] on div "[PERSON_NAME]" at bounding box center [300, 699] width 142 height 21
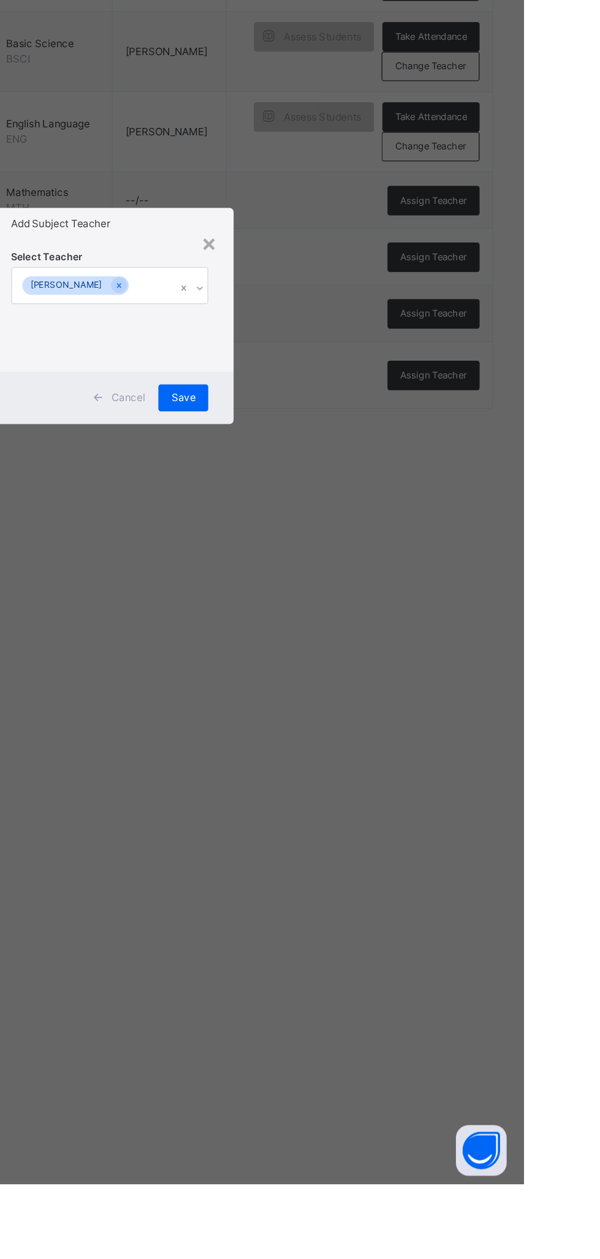
click at [371, 699] on div "Save" at bounding box center [353, 689] width 36 height 20
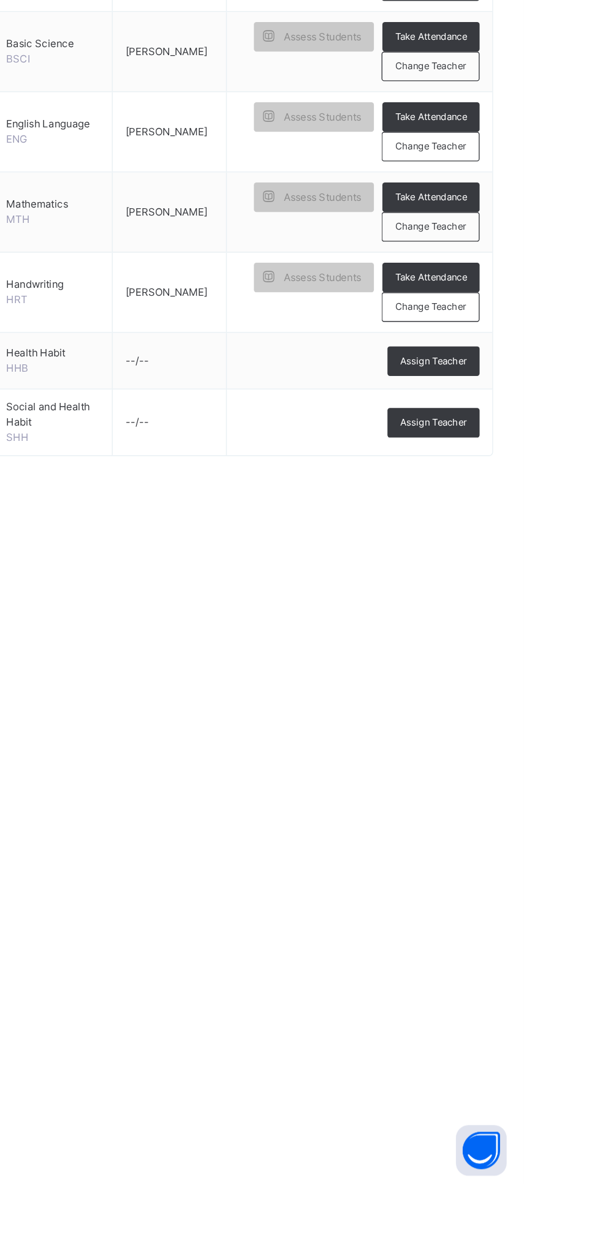
click at [538, 659] on span "Assign Teacher" at bounding box center [534, 662] width 48 height 10
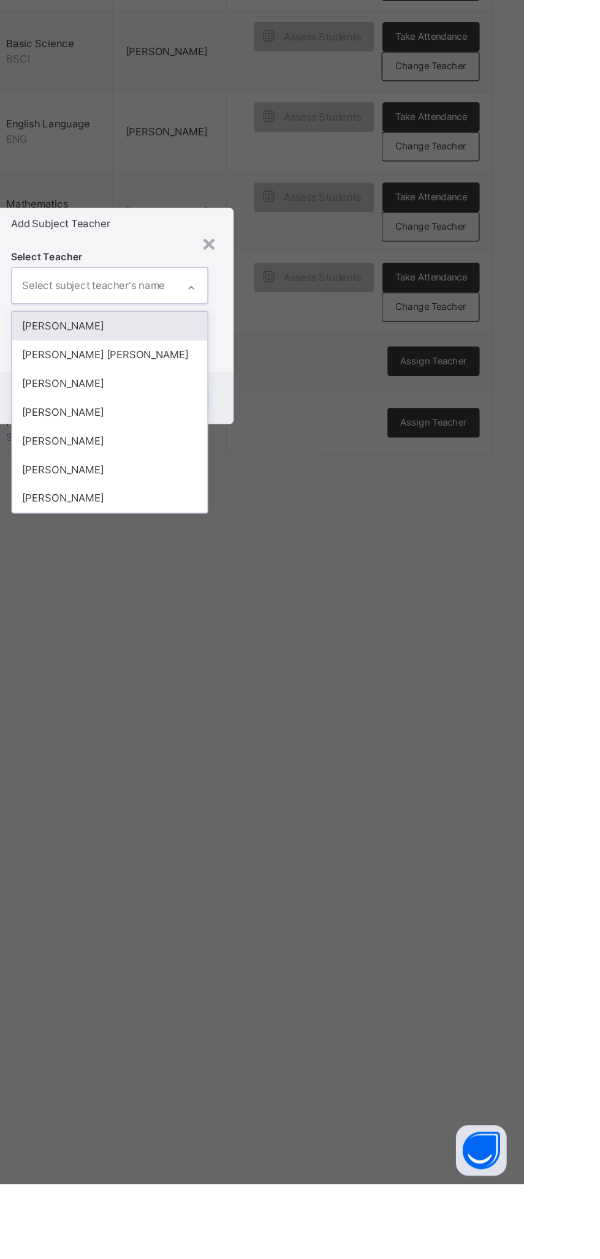
click at [371, 710] on div "[PERSON_NAME]" at bounding box center [300, 699] width 142 height 21
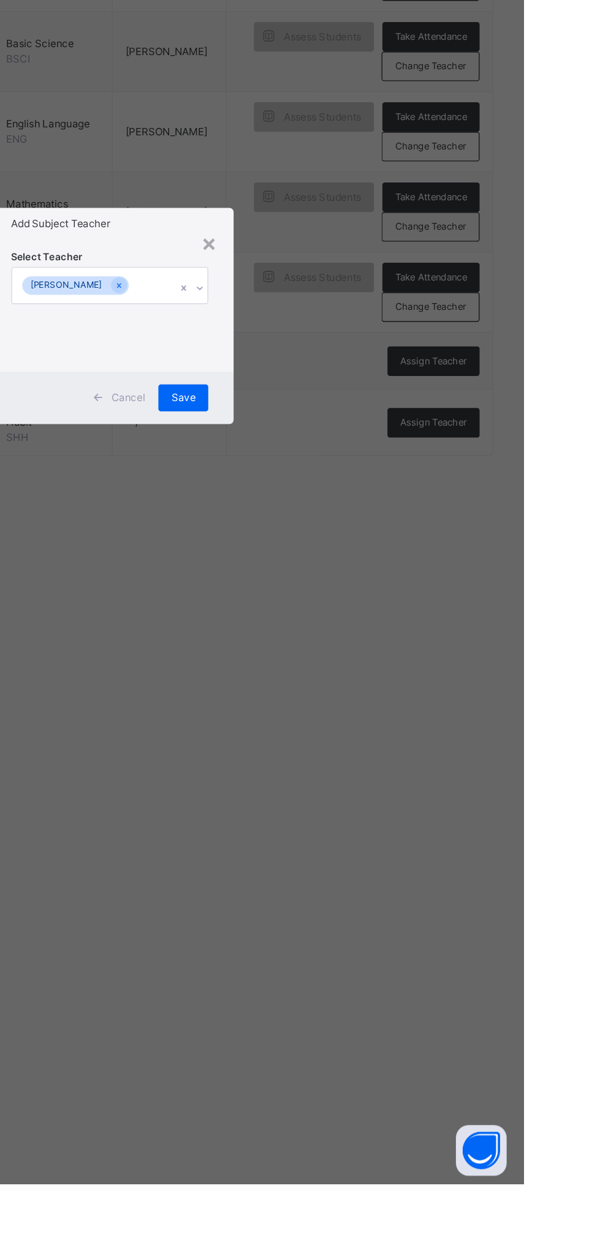
click at [371, 699] on div "Save" at bounding box center [353, 689] width 36 height 20
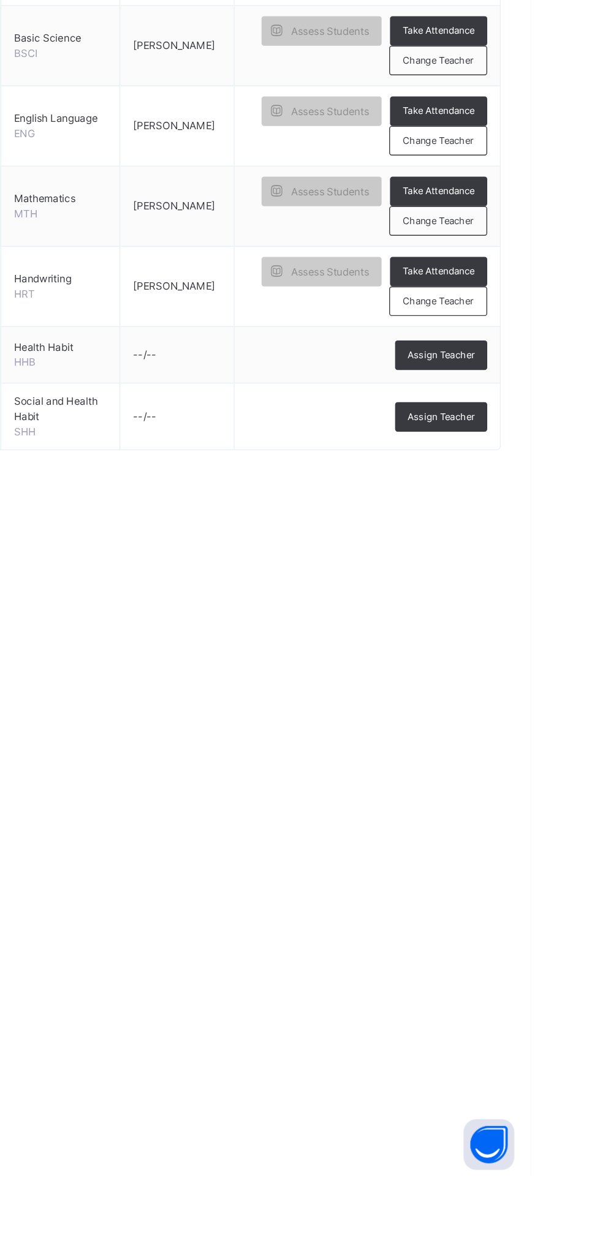
click at [547, 698] on div "Assign Teacher" at bounding box center [534, 707] width 67 height 21
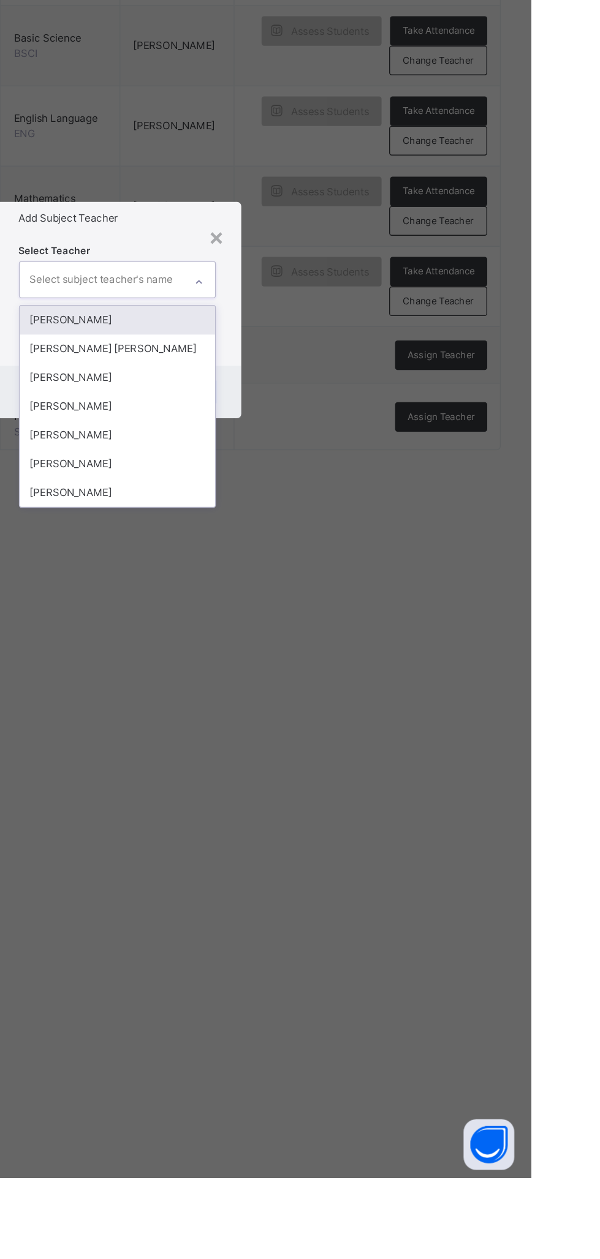
click at [371, 710] on div "[PERSON_NAME]" at bounding box center [300, 699] width 142 height 21
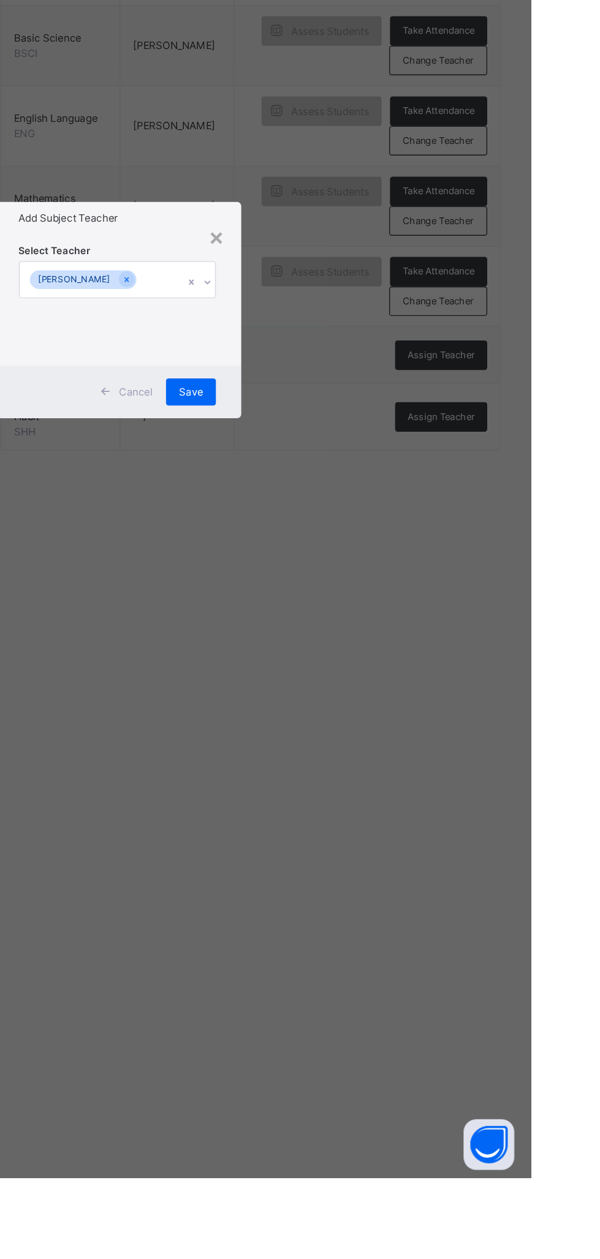
click at [371, 699] on div "Save" at bounding box center [353, 689] width 36 height 20
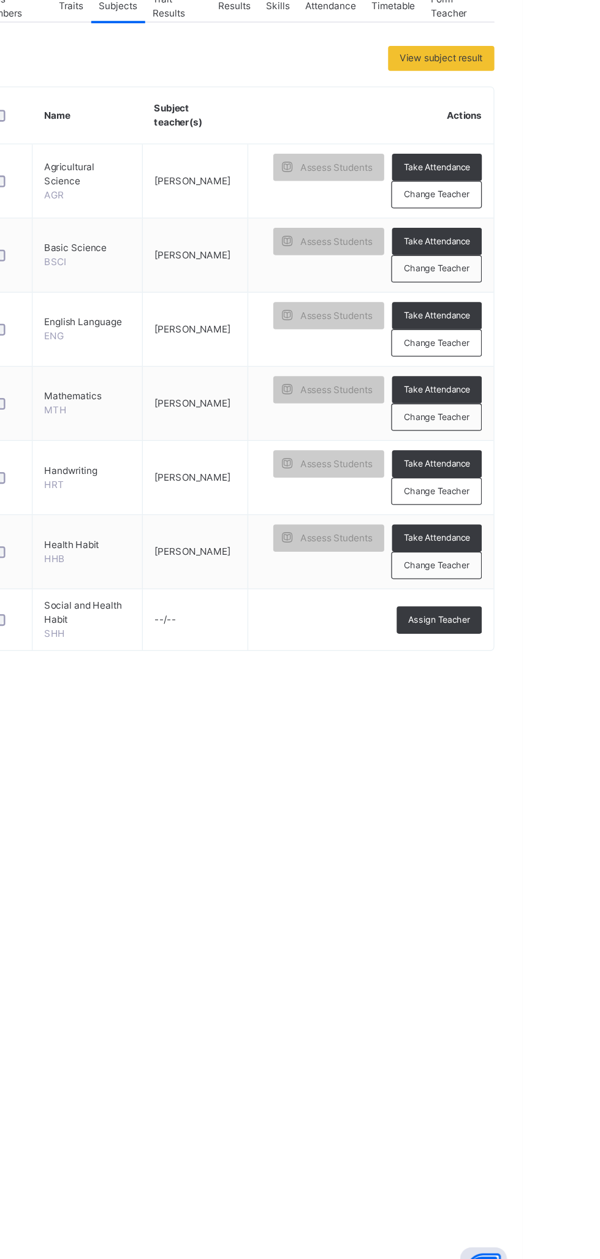
click at [551, 722] on span "Assign Teacher" at bounding box center [534, 724] width 48 height 10
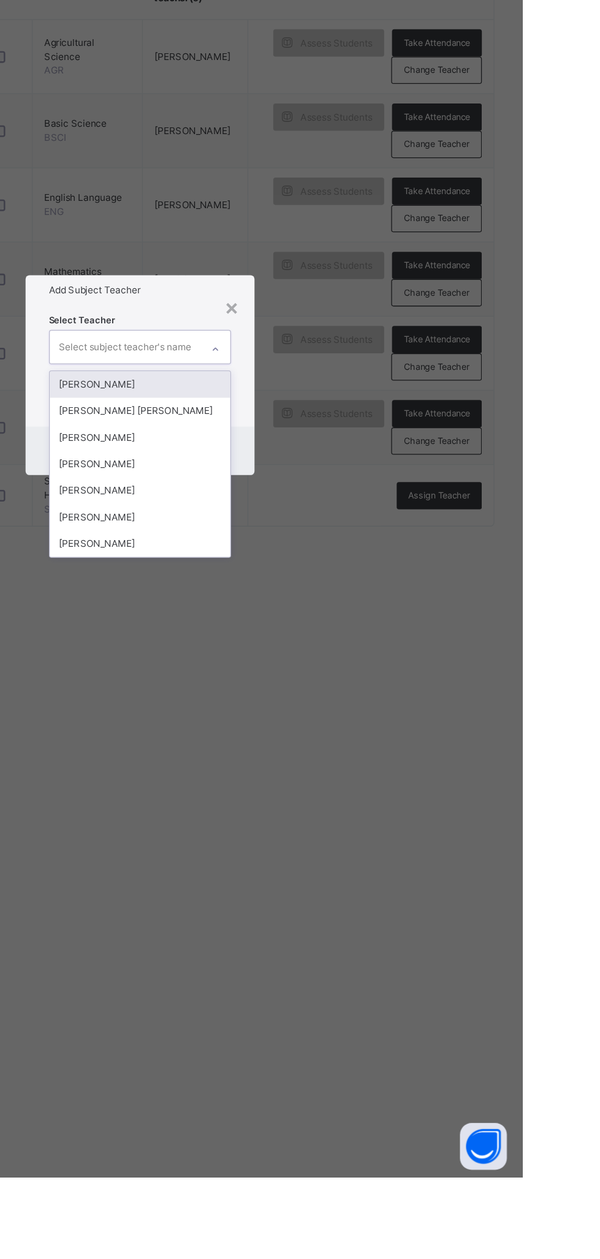
click at [371, 710] on div "[PERSON_NAME]" at bounding box center [300, 699] width 142 height 21
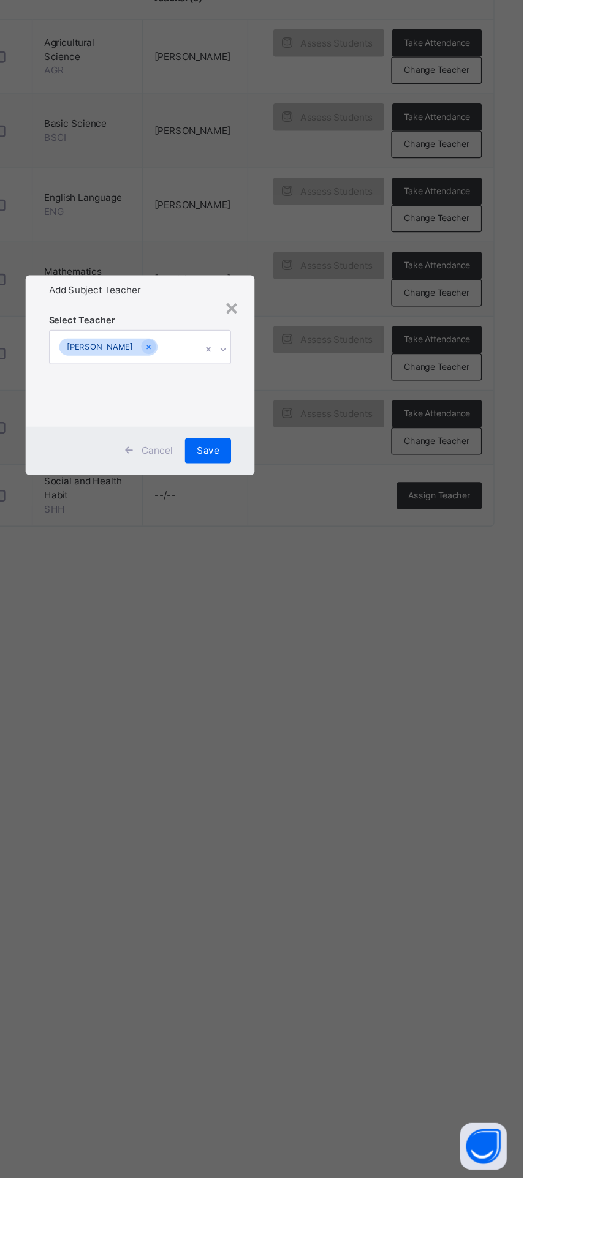
click at [371, 699] on div "Save" at bounding box center [353, 689] width 36 height 20
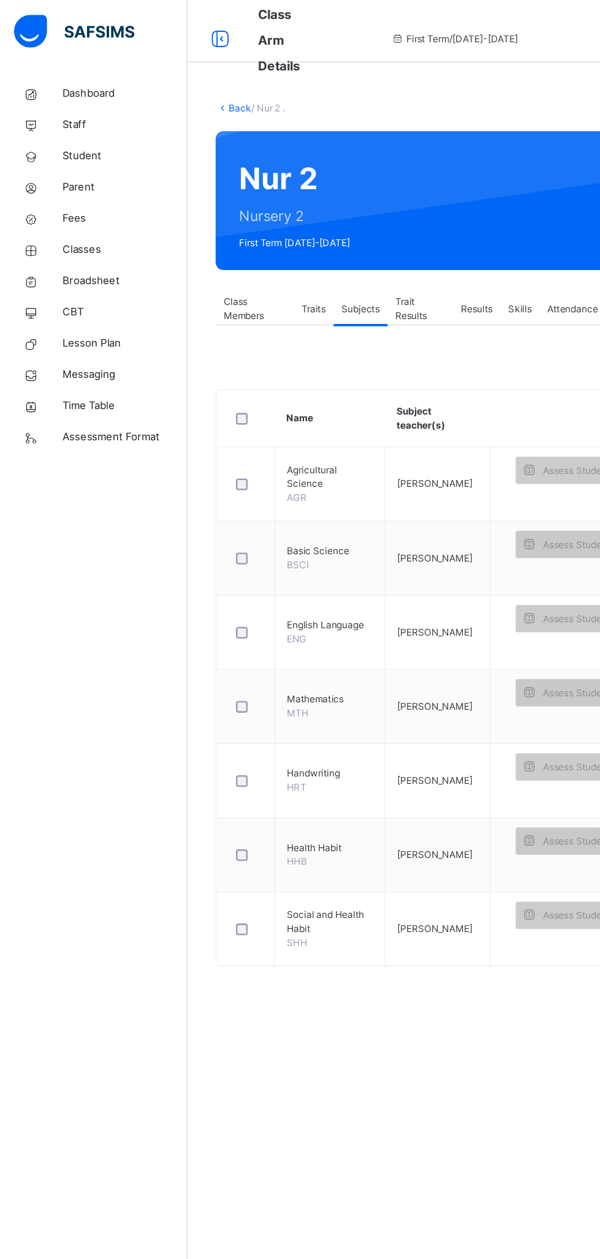
click at [88, 197] on span "Classes" at bounding box center [98, 196] width 98 height 12
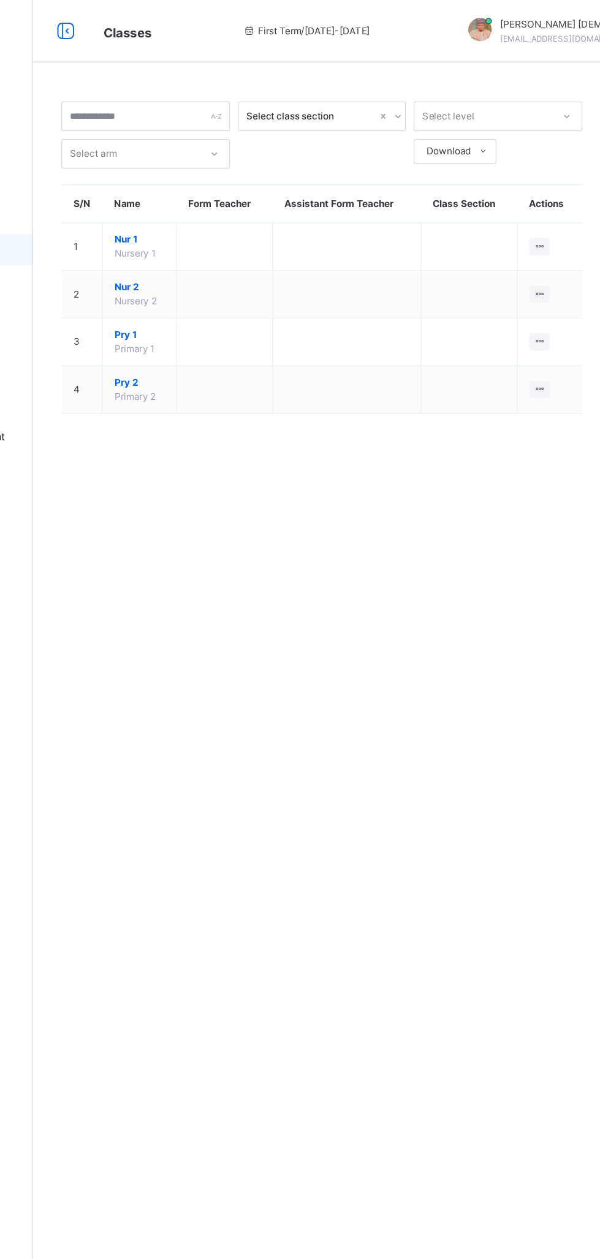
click at [0, 0] on ul "View Class Assign form Teacher" at bounding box center [0, 0] width 0 height 0
click at [0, 0] on div "View Class" at bounding box center [0, 0] width 0 height 0
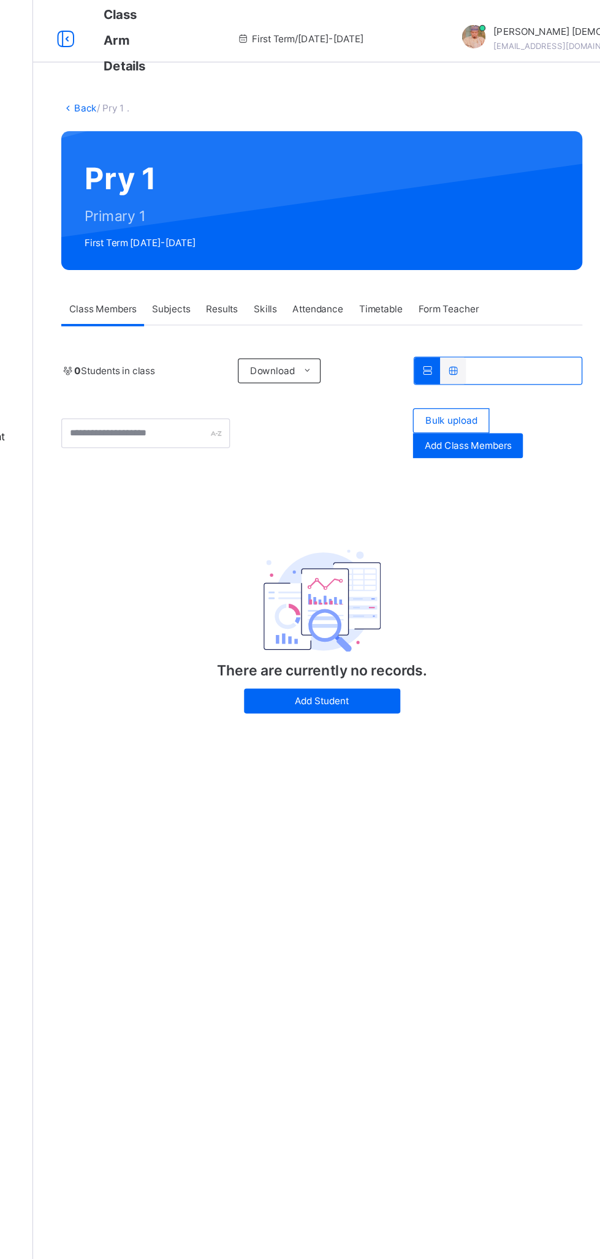
click at [258, 241] on span "Subjects" at bounding box center [255, 242] width 30 height 11
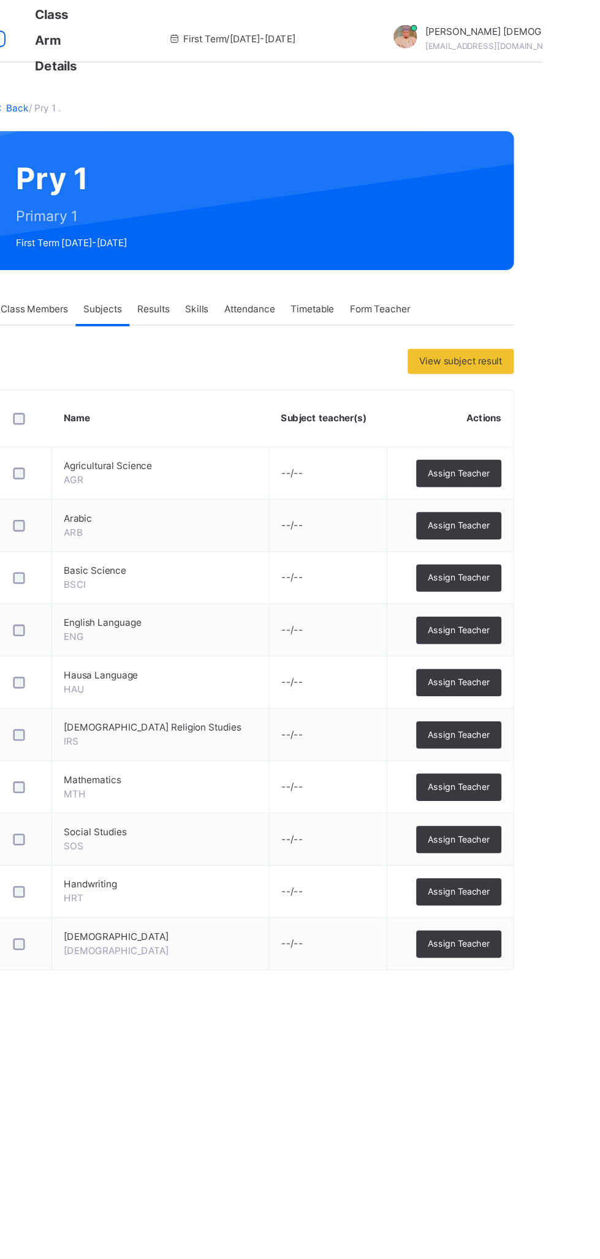
click at [543, 366] on span "Assign Teacher" at bounding box center [534, 371] width 48 height 10
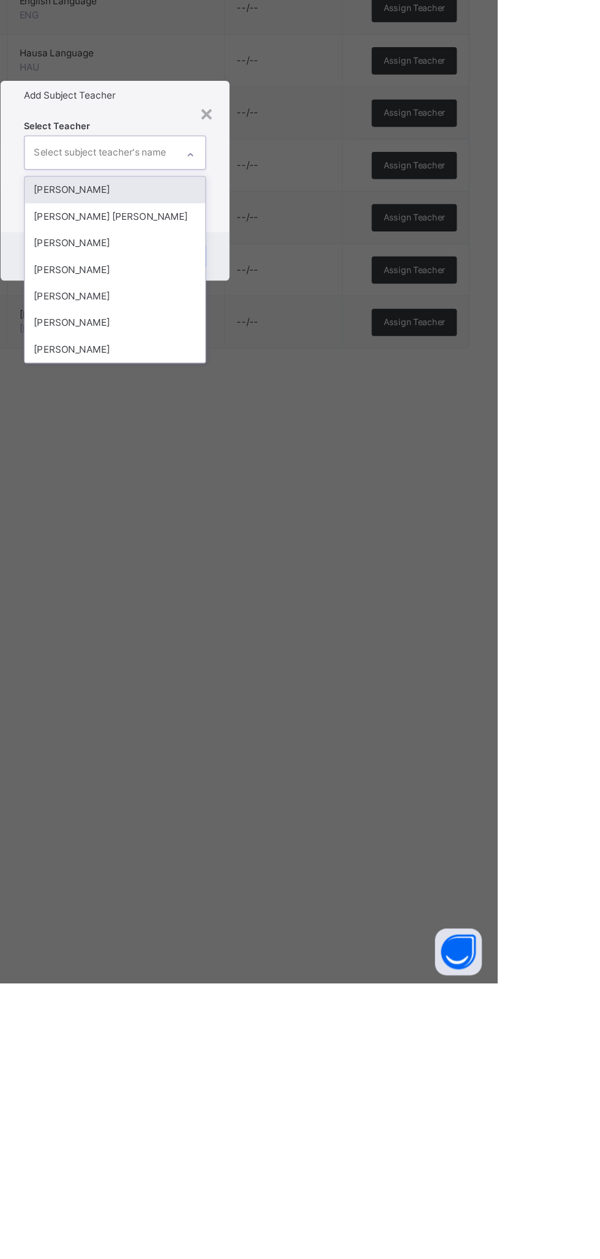
click at [371, 710] on div "[PERSON_NAME]" at bounding box center [300, 699] width 142 height 21
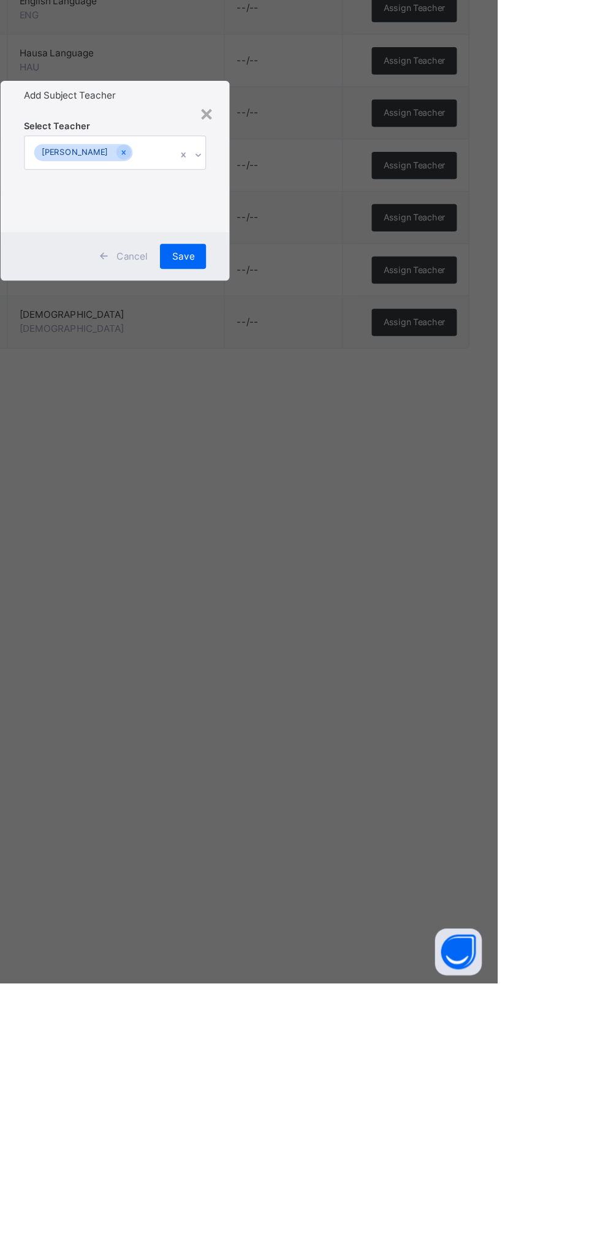
click at [362, 695] on span "Save" at bounding box center [353, 689] width 18 height 11
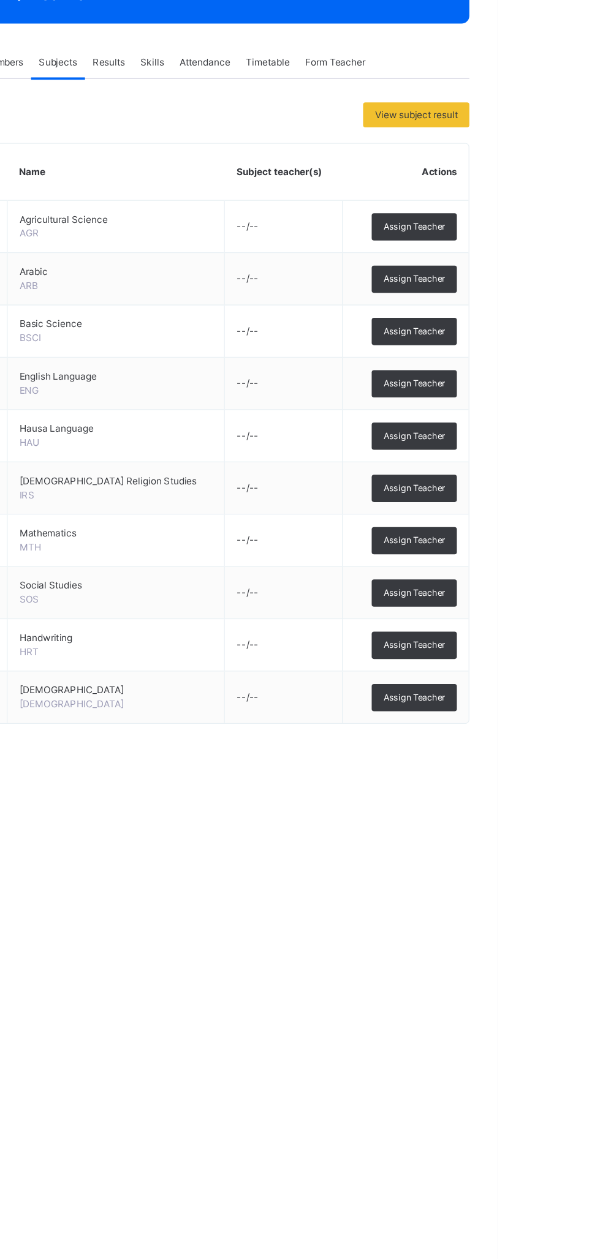
click at [546, 411] on span "Assign Teacher" at bounding box center [534, 412] width 48 height 10
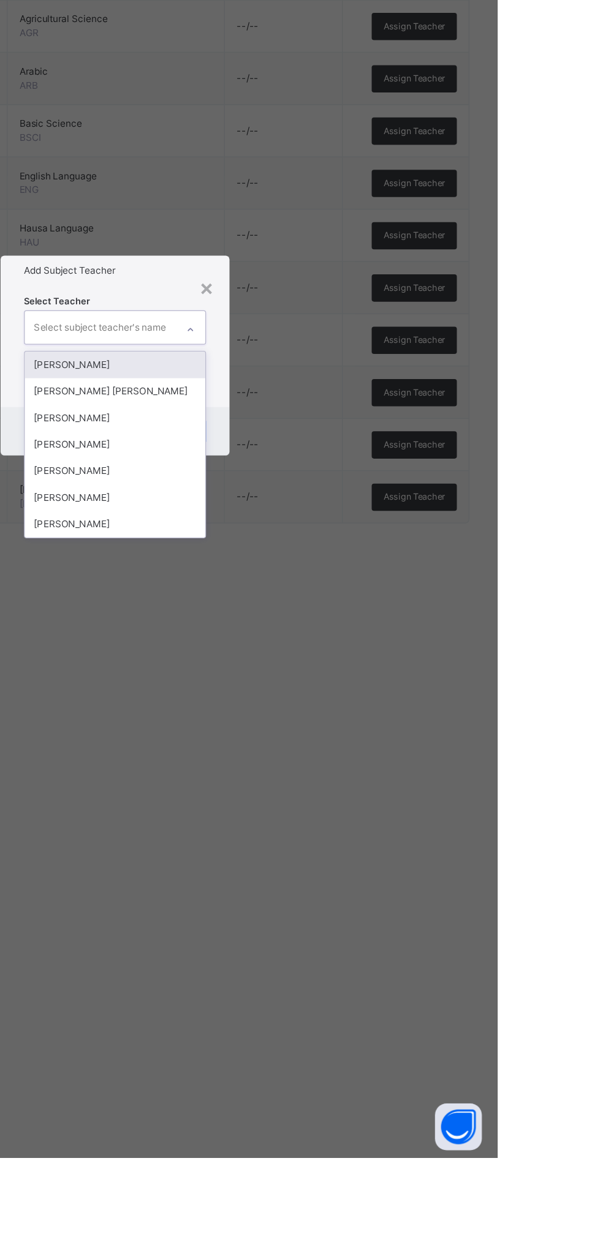
click at [371, 710] on div "[PERSON_NAME]" at bounding box center [300, 699] width 142 height 21
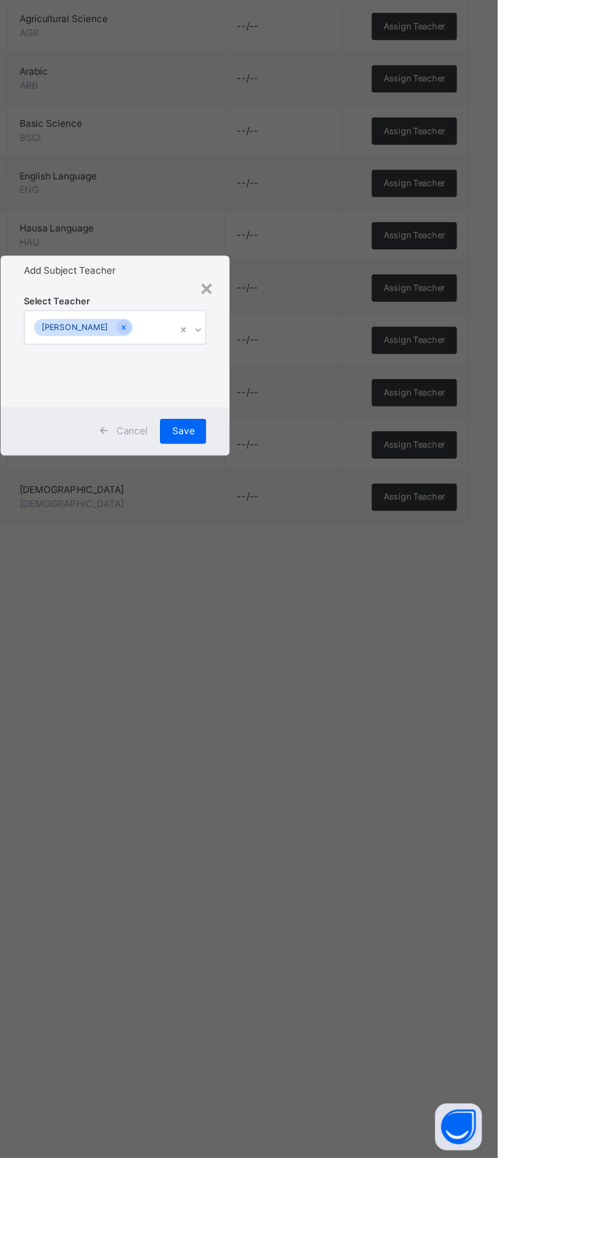
click at [371, 699] on div "Save" at bounding box center [353, 689] width 36 height 20
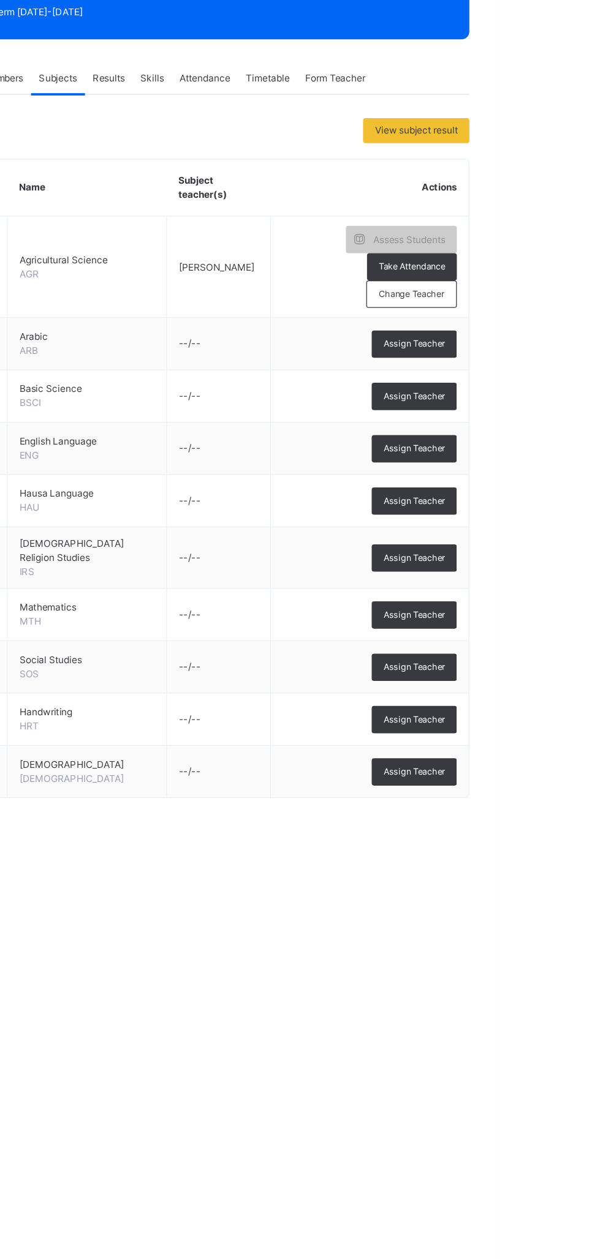
click at [539, 481] on div "Assign Teacher" at bounding box center [534, 491] width 67 height 21
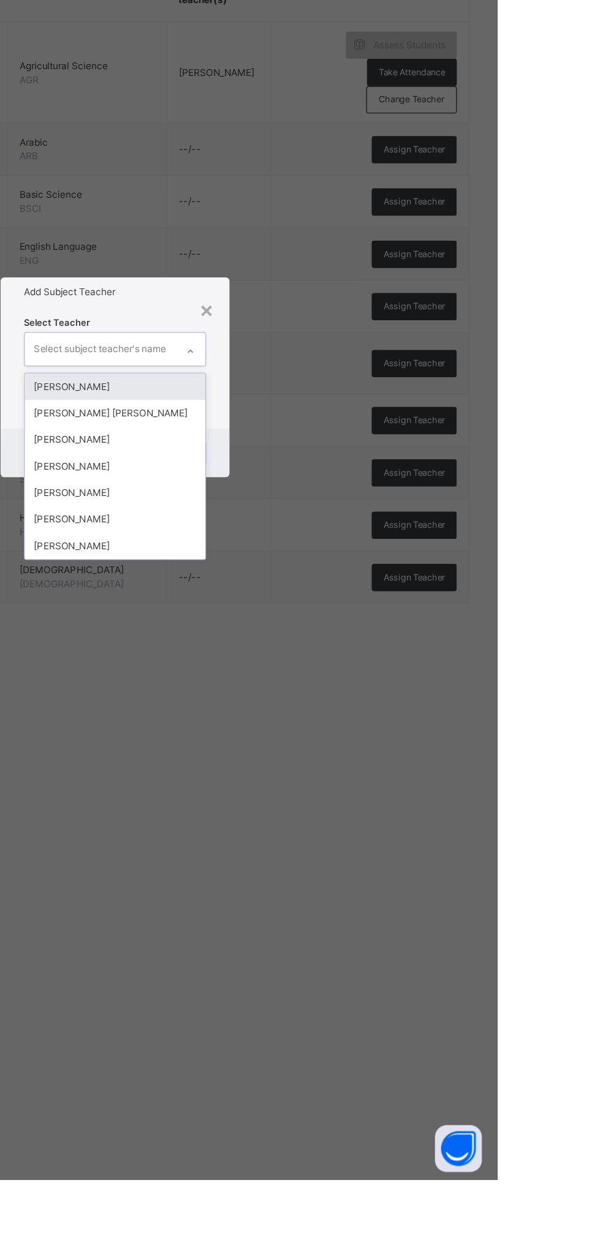
click at [371, 710] on div "[PERSON_NAME]" at bounding box center [300, 699] width 142 height 21
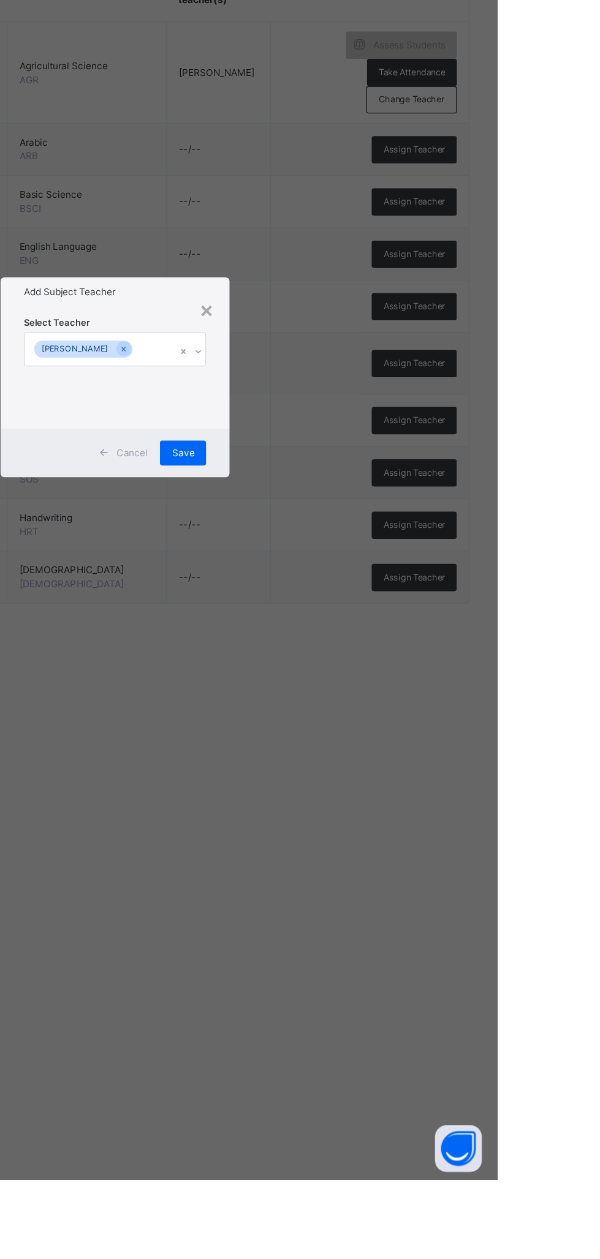
click at [362, 695] on span "Save" at bounding box center [353, 689] width 18 height 11
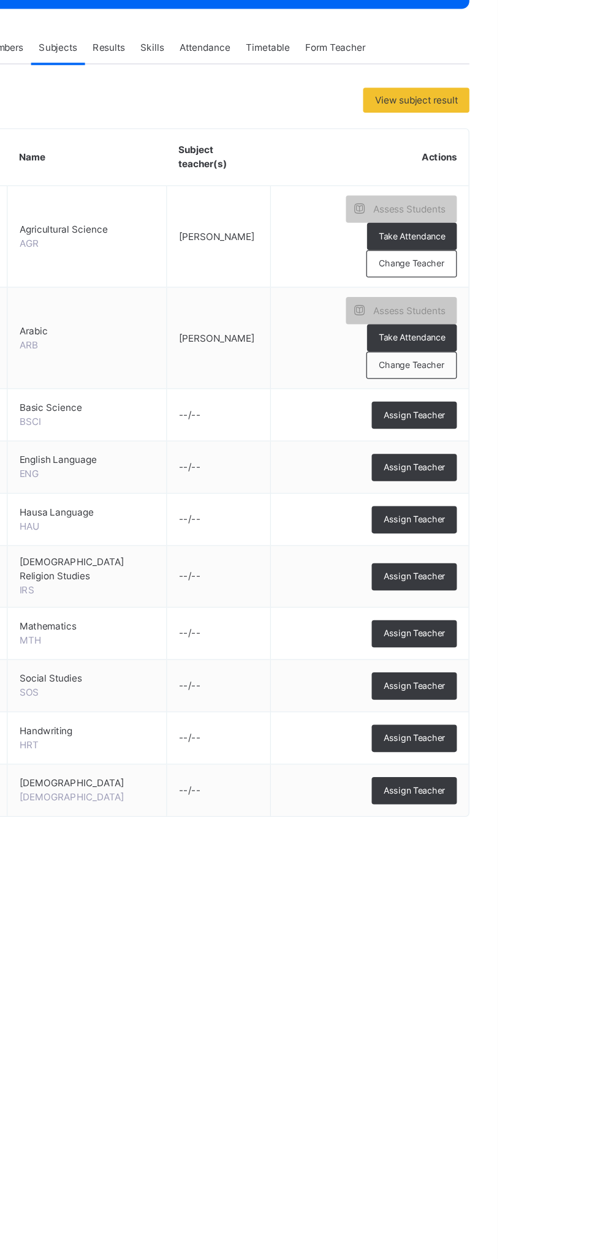
click at [546, 567] on span "Assign Teacher" at bounding box center [534, 572] width 48 height 10
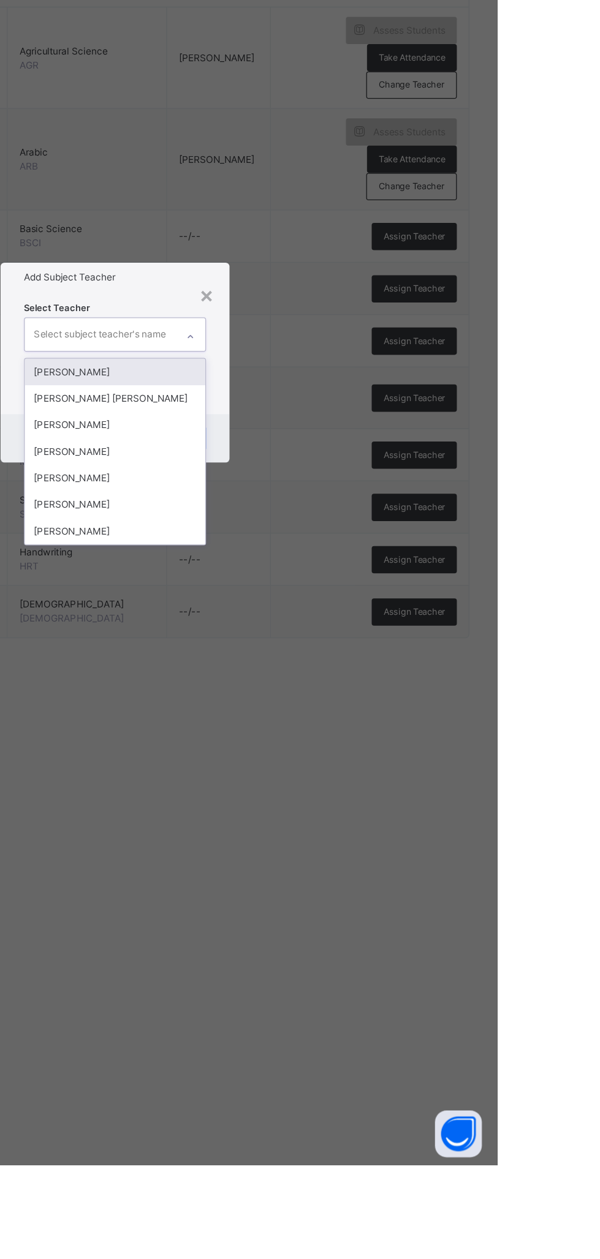
click at [371, 710] on div "[PERSON_NAME]" at bounding box center [300, 699] width 142 height 21
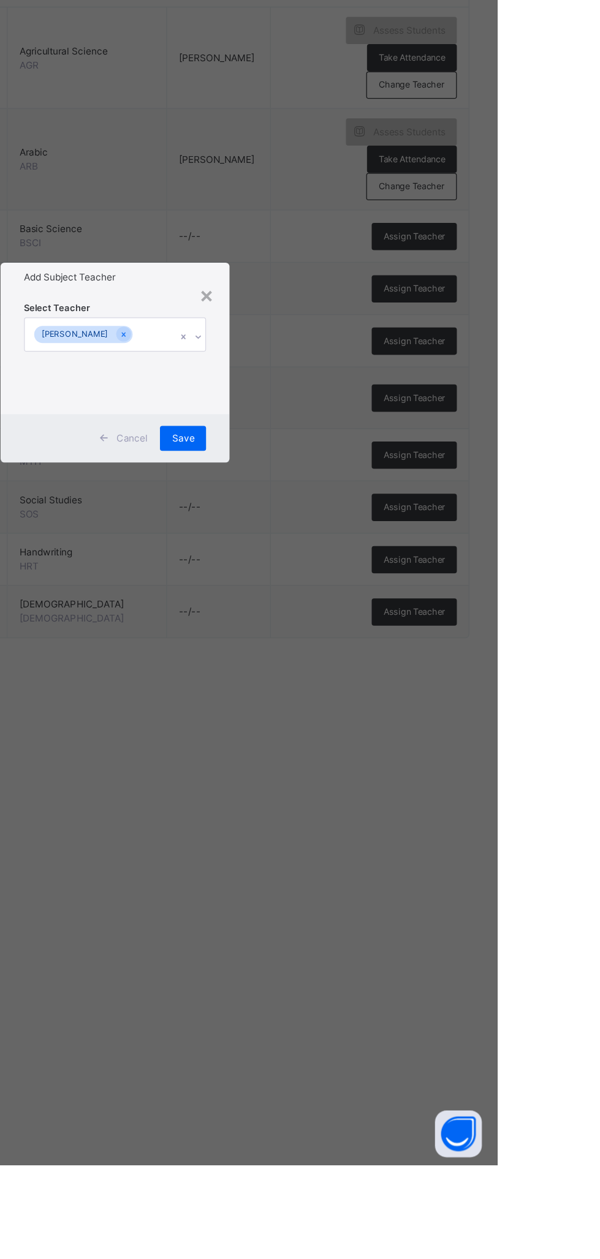
click at [371, 699] on div "Save" at bounding box center [353, 689] width 36 height 20
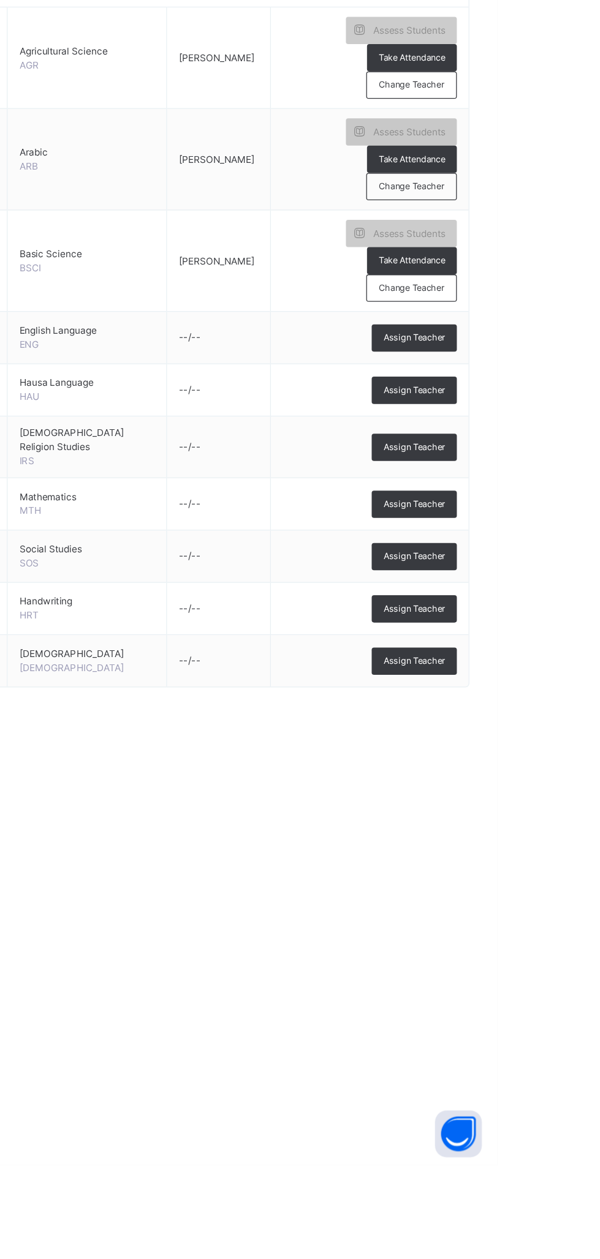
click at [546, 691] on span "Assign Teacher" at bounding box center [534, 696] width 48 height 10
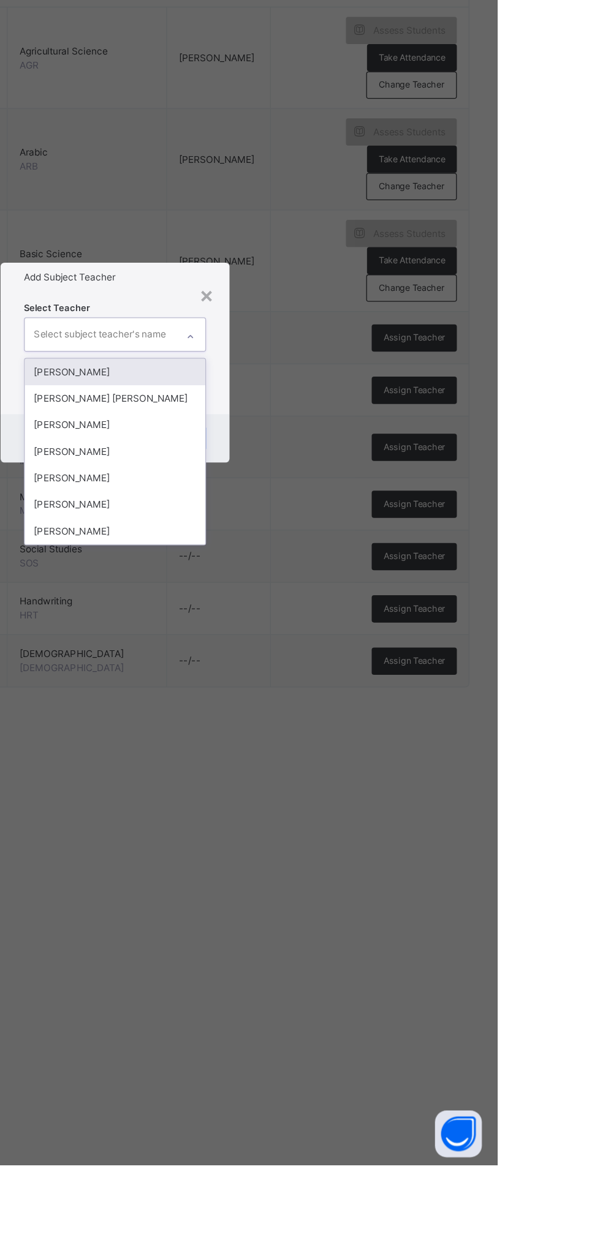
click at [371, 710] on div "[PERSON_NAME]" at bounding box center [300, 699] width 142 height 21
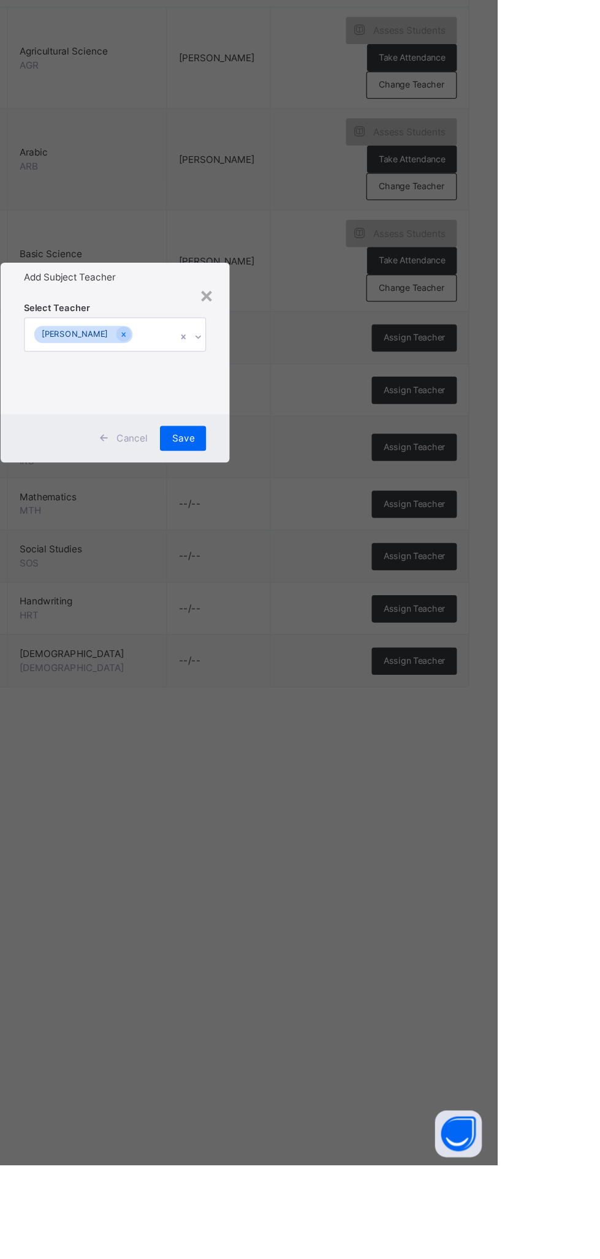
click at [371, 699] on div "Save" at bounding box center [353, 689] width 36 height 20
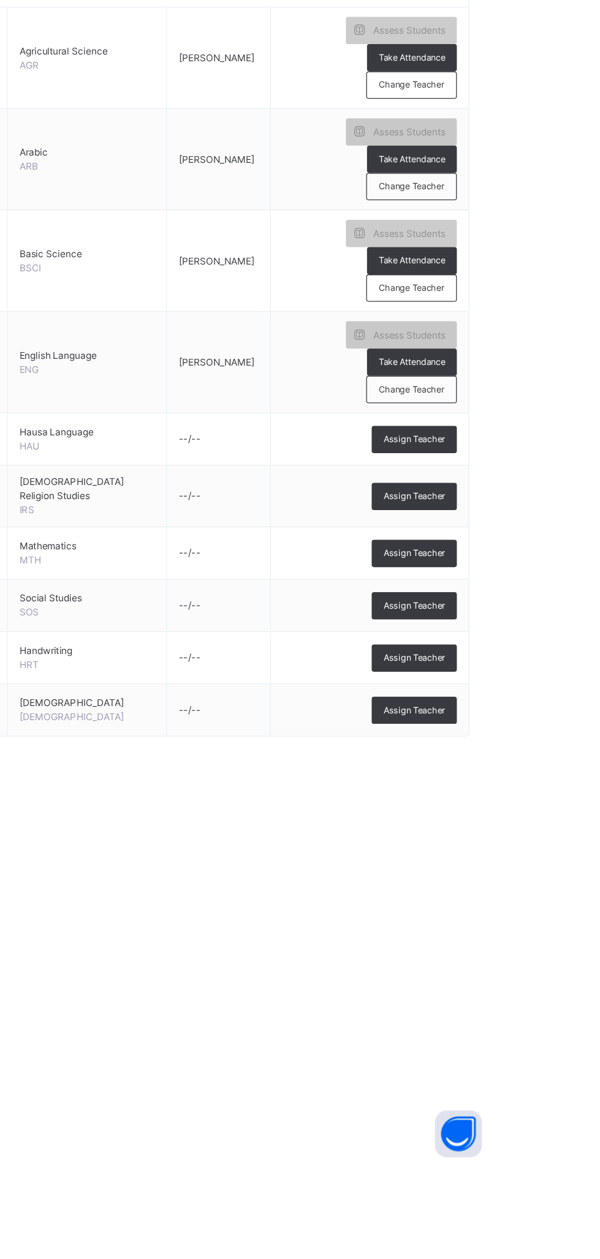
click at [545, 774] on span "Assign Teacher" at bounding box center [534, 779] width 48 height 10
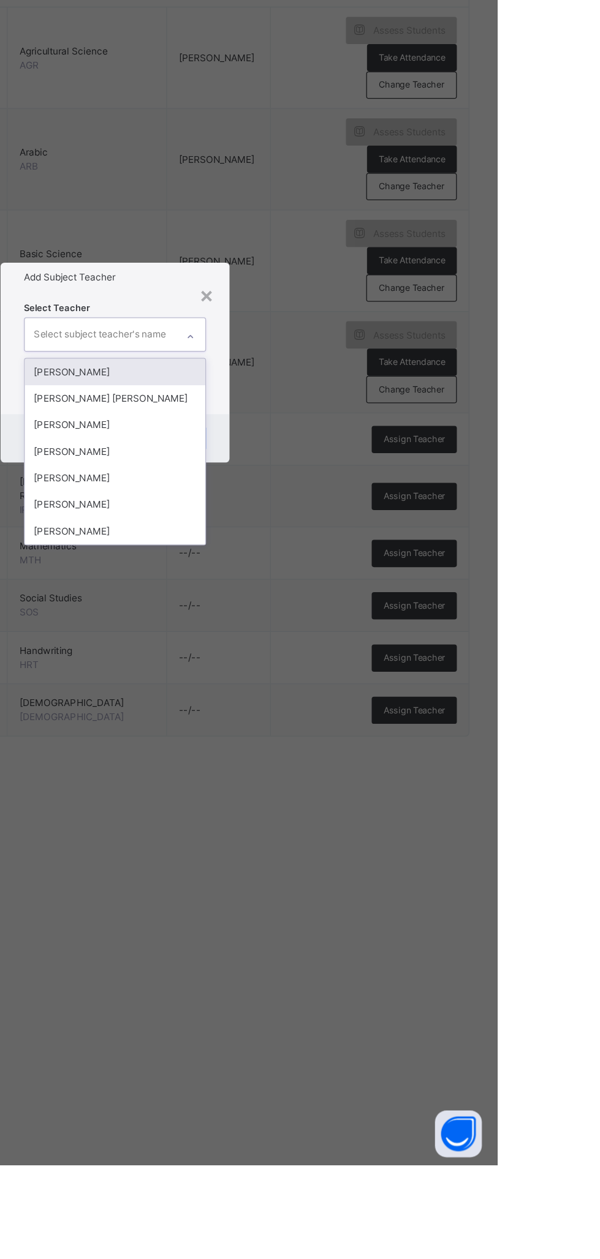
click at [371, 710] on div "[PERSON_NAME]" at bounding box center [300, 699] width 142 height 21
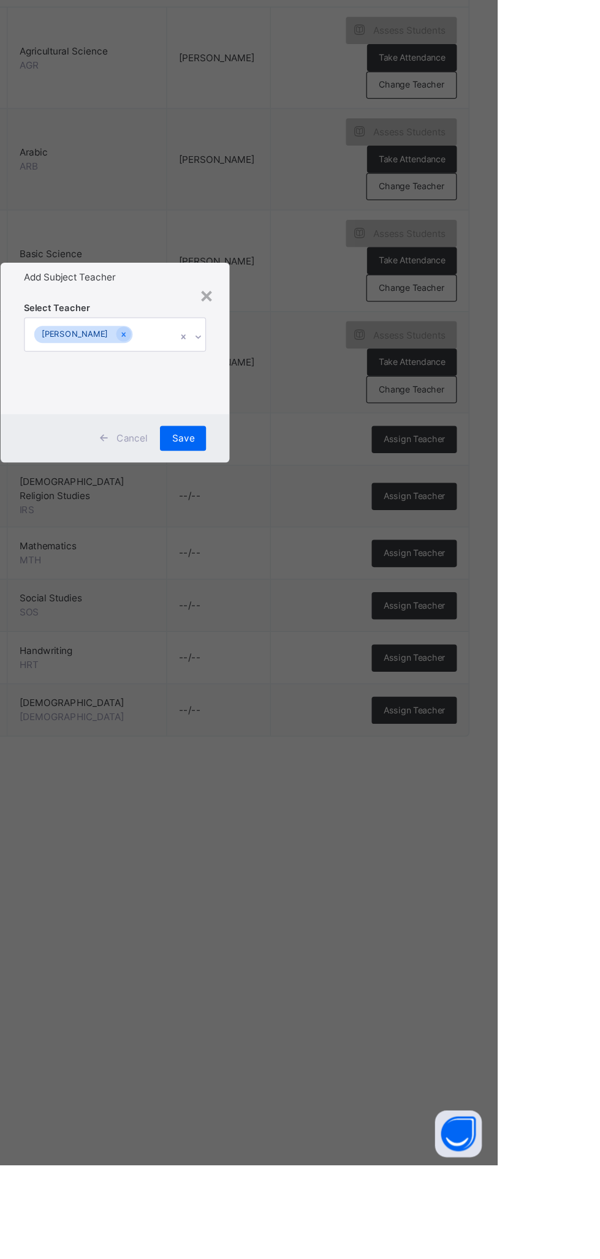
click at [371, 699] on div "Save" at bounding box center [353, 689] width 36 height 20
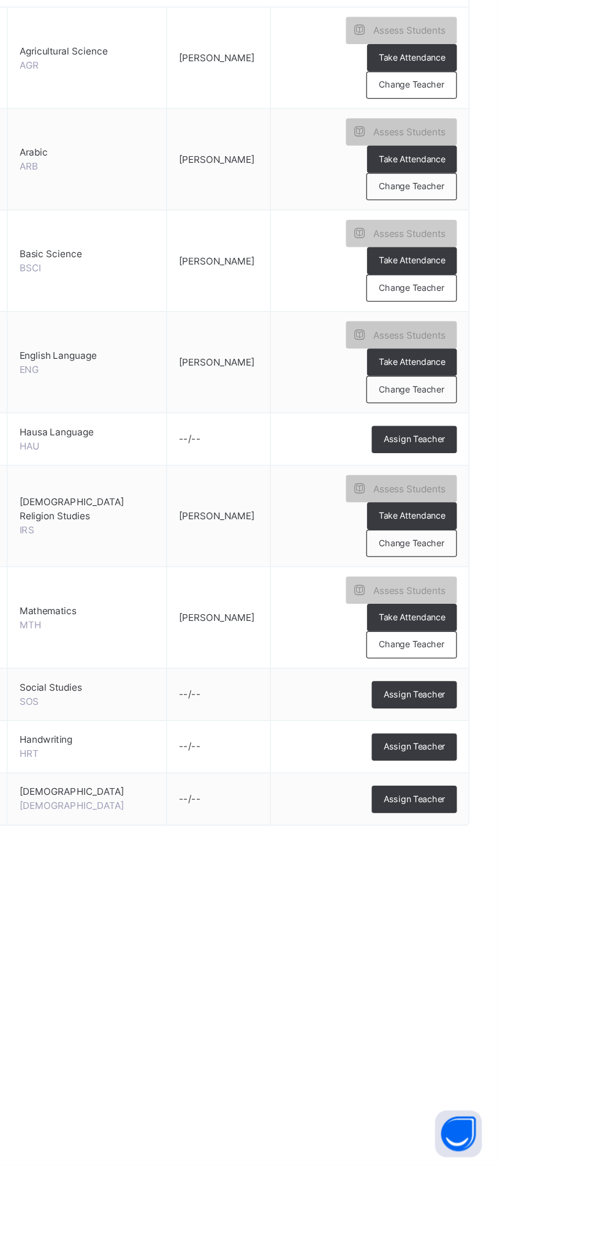
click at [532, 685] on span "Assign Teacher" at bounding box center [534, 690] width 48 height 10
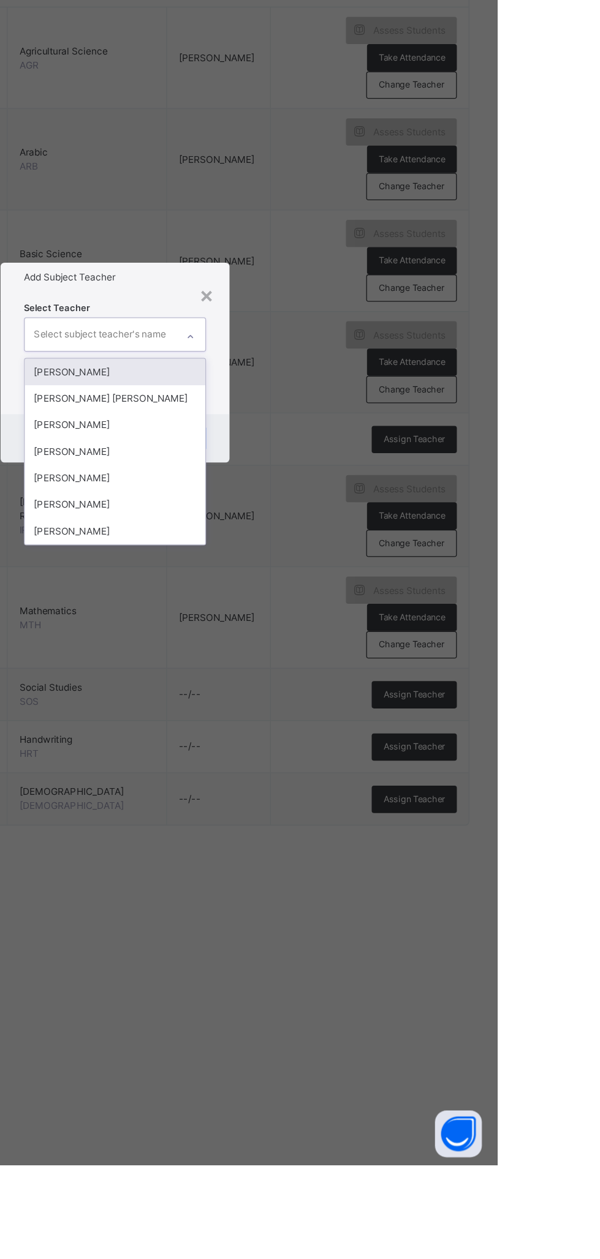
click at [371, 710] on div "[PERSON_NAME]" at bounding box center [300, 699] width 142 height 21
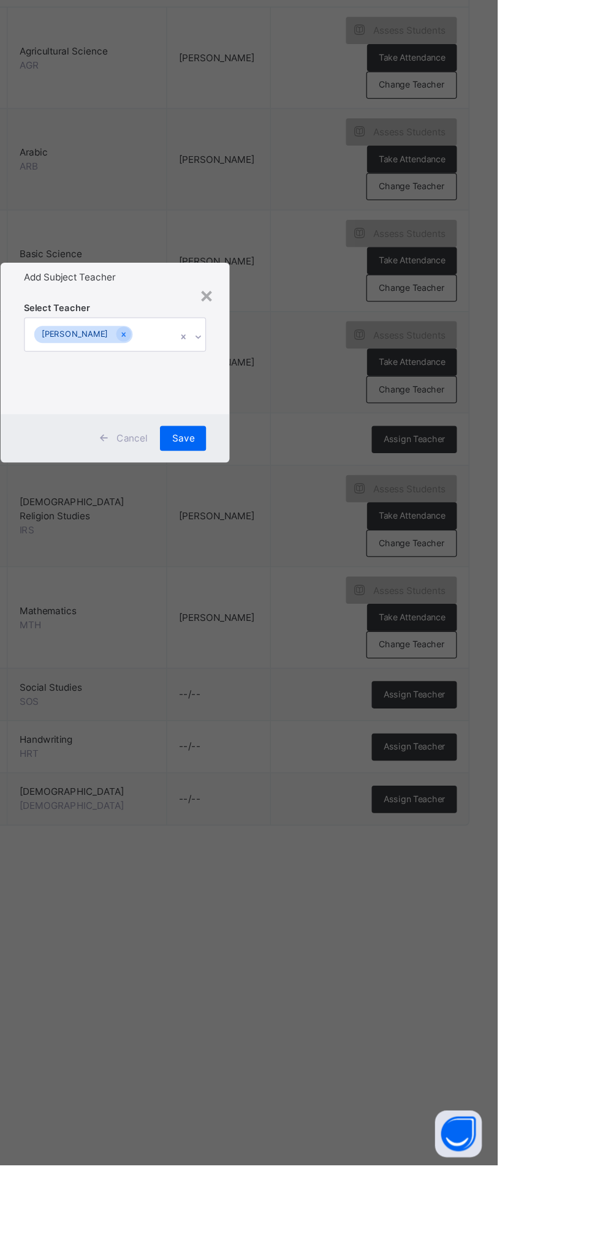
click at [371, 699] on div "Save" at bounding box center [353, 689] width 36 height 20
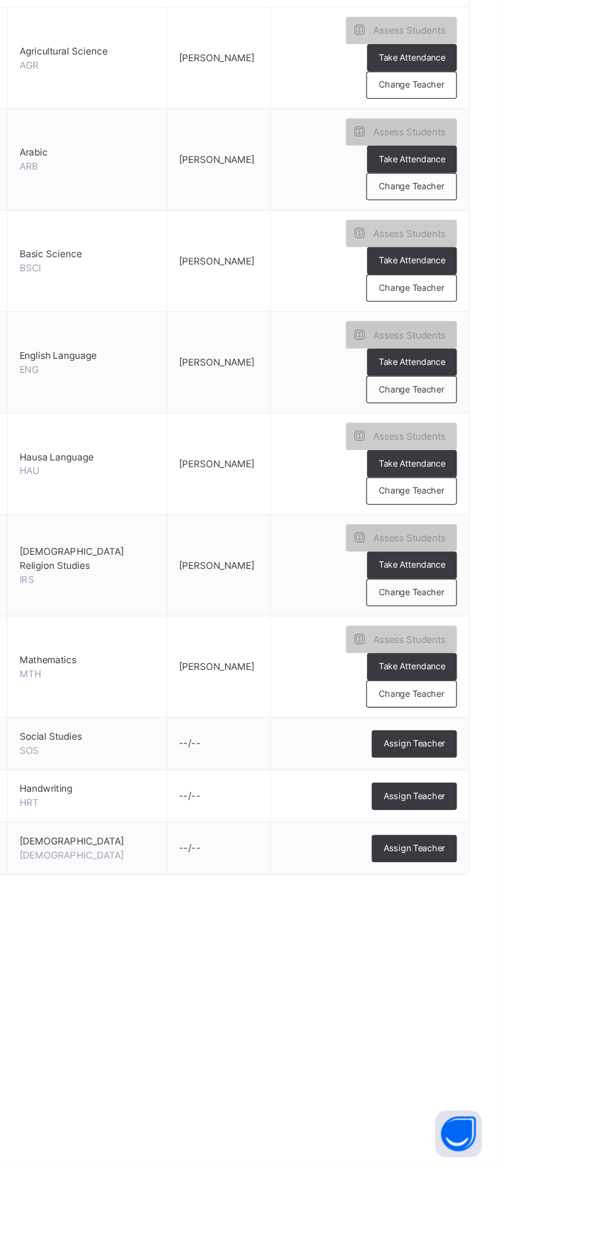
click at [535, 918] on div "Assign Teacher" at bounding box center [534, 928] width 67 height 21
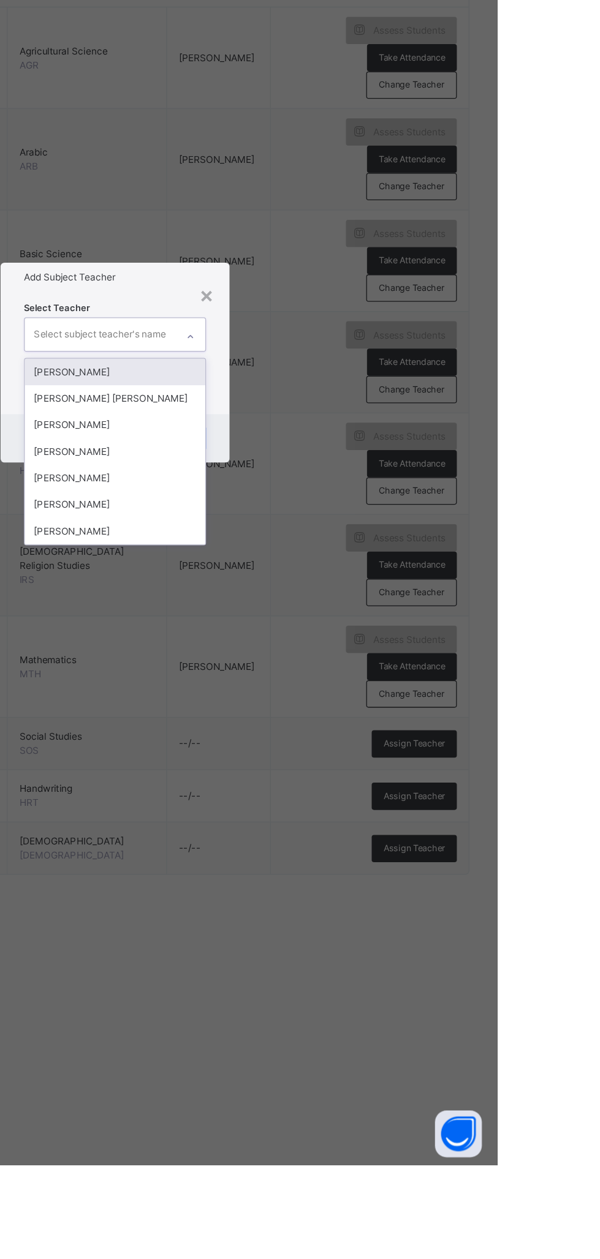
click at [371, 710] on div "[PERSON_NAME]" at bounding box center [300, 699] width 142 height 21
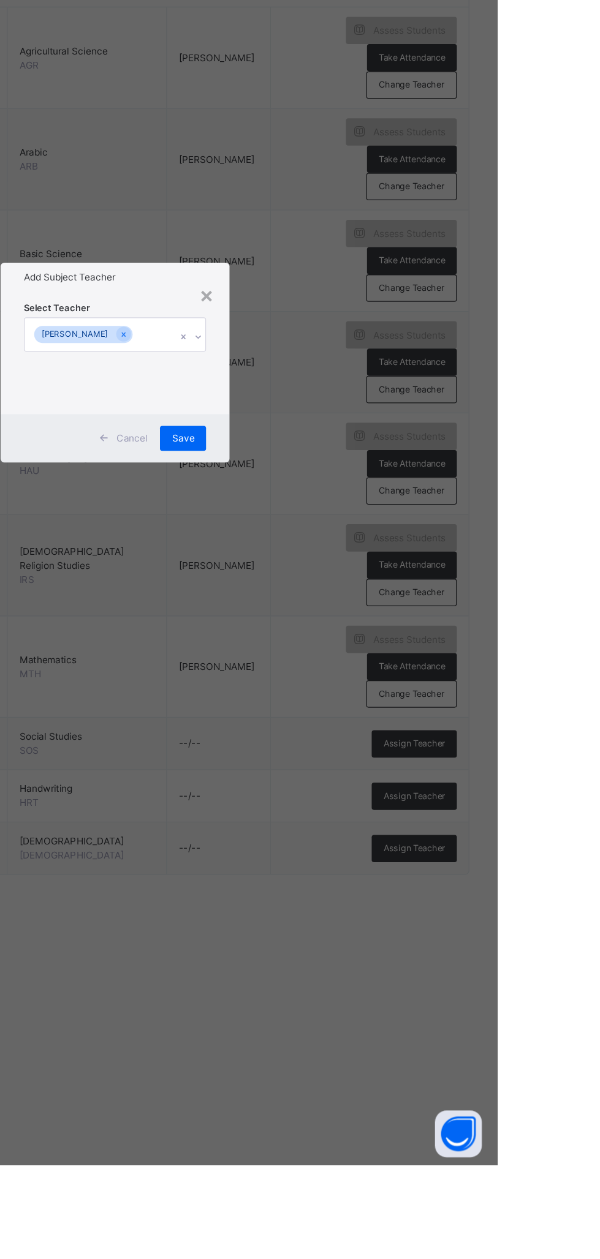
click at [362, 695] on span "Save" at bounding box center [353, 689] width 18 height 11
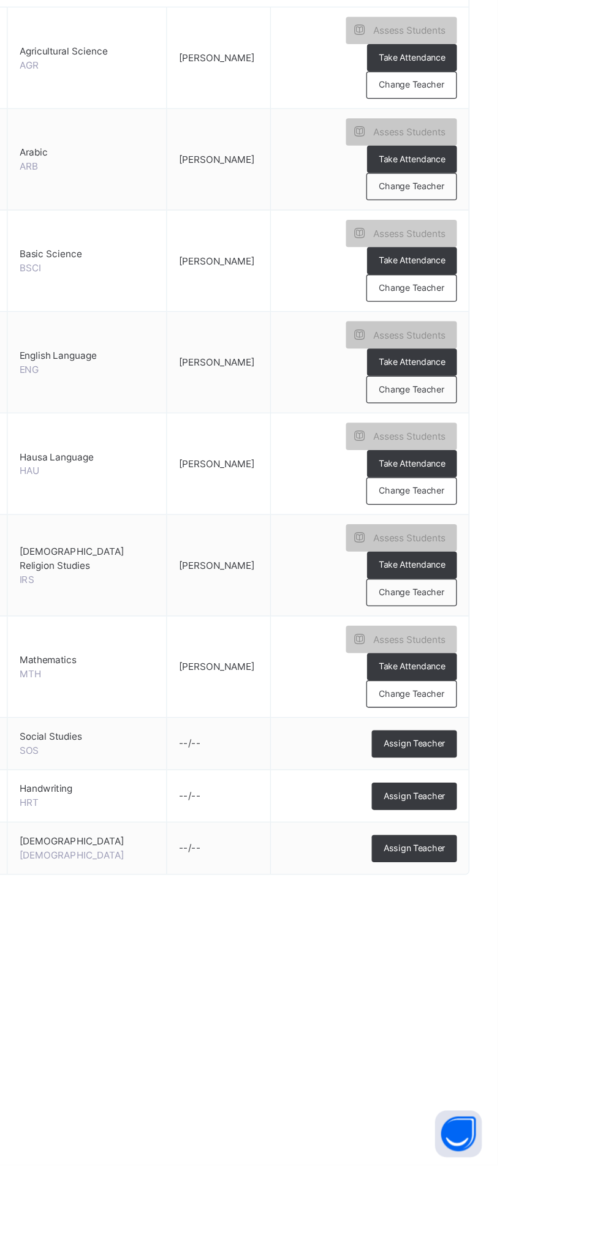
click at [550, 965] on span "Assign Teacher" at bounding box center [534, 970] width 48 height 10
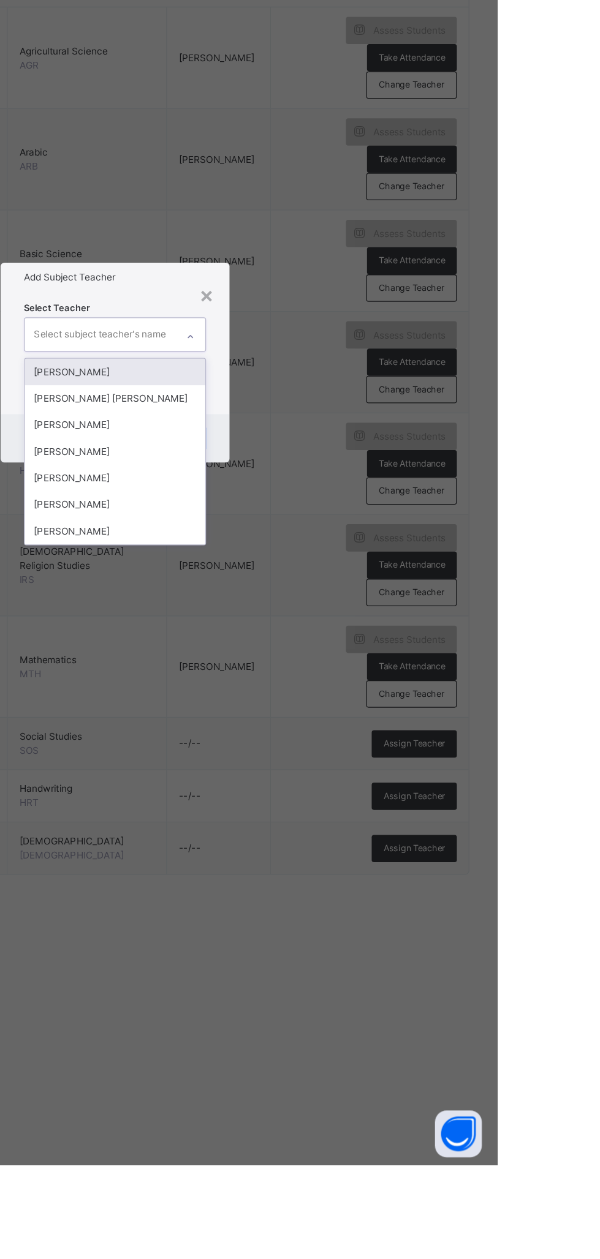
click at [371, 710] on div "[PERSON_NAME]" at bounding box center [300, 699] width 142 height 21
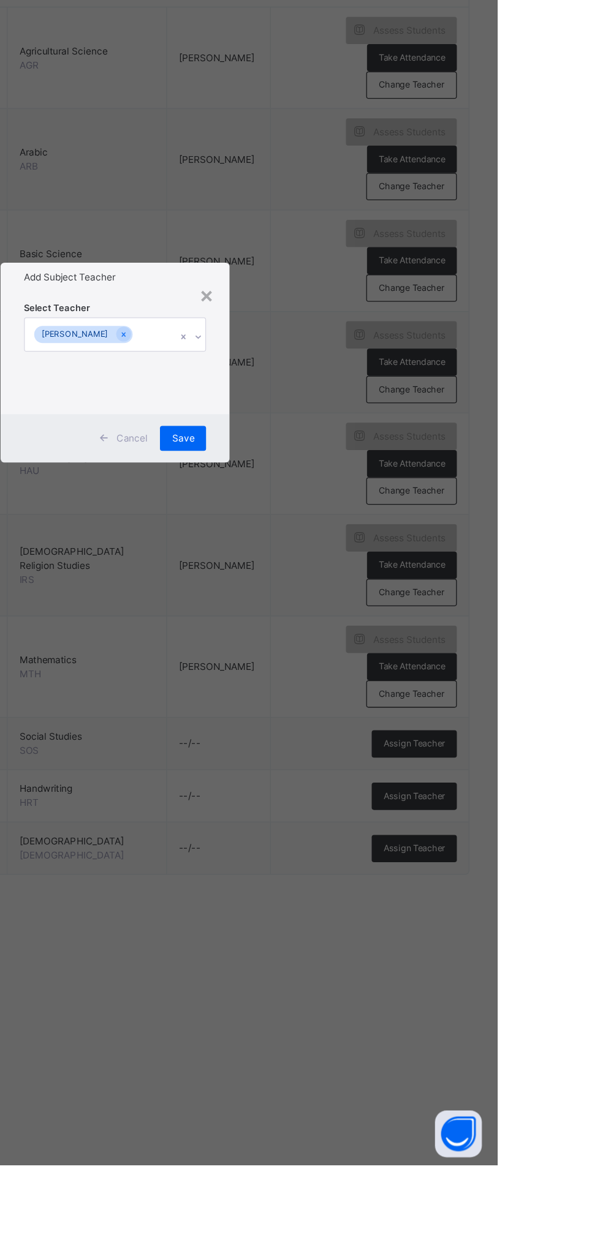
click at [371, 699] on div "Save" at bounding box center [353, 689] width 36 height 20
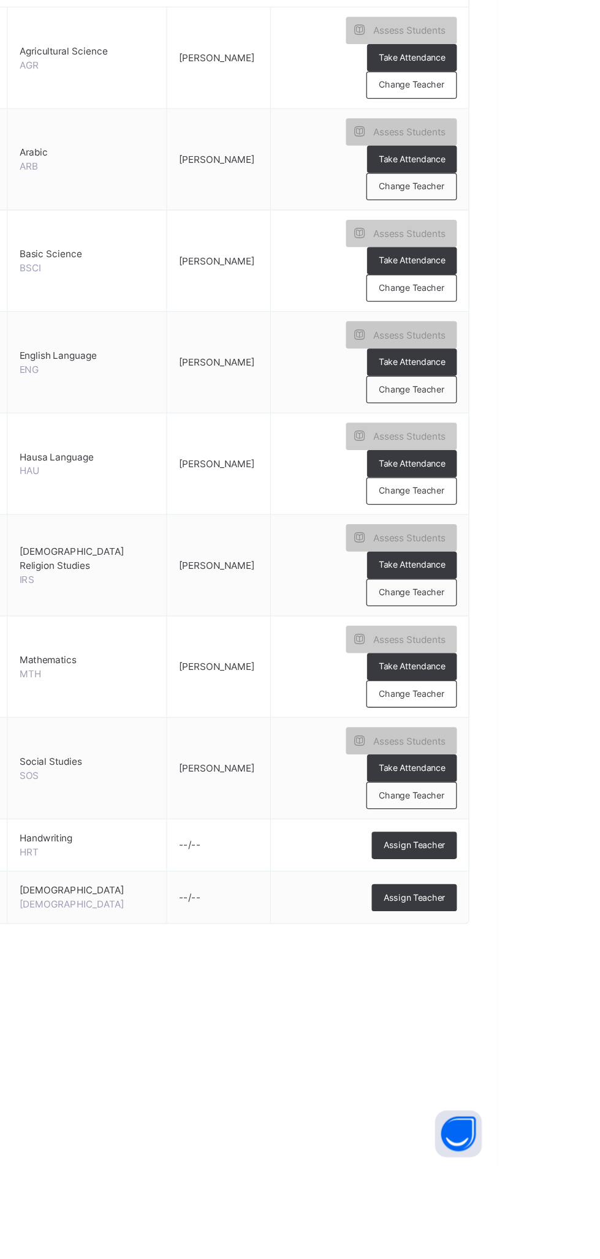
click at [545, 1044] on span "Assign Teacher" at bounding box center [534, 1049] width 48 height 10
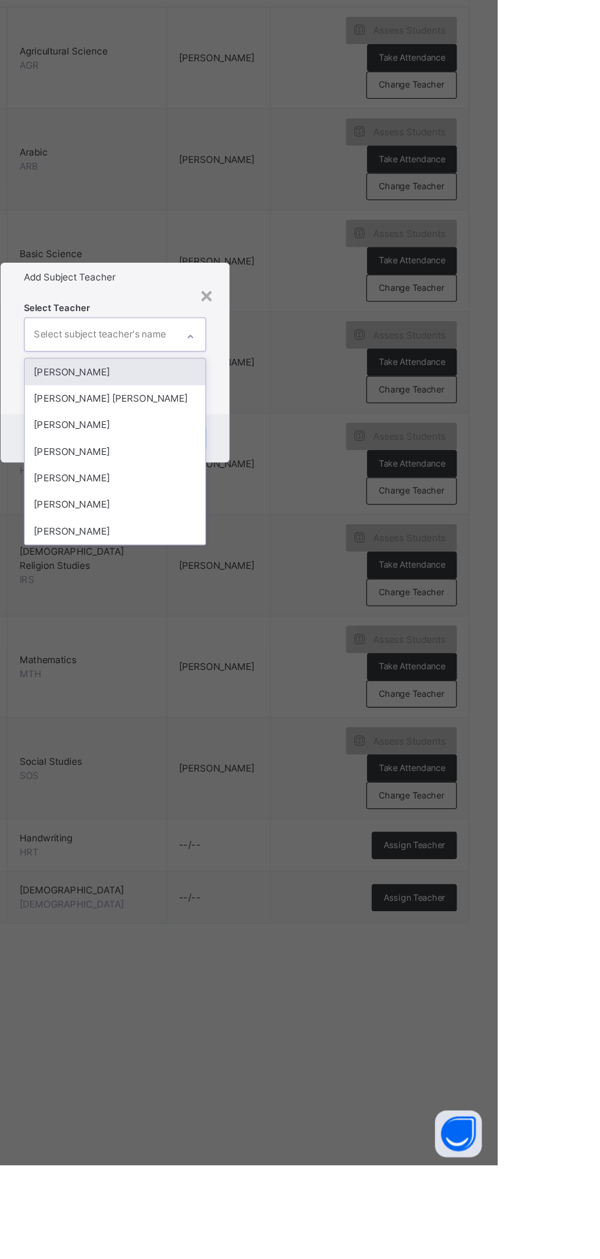
click at [371, 710] on div "[PERSON_NAME]" at bounding box center [300, 699] width 142 height 21
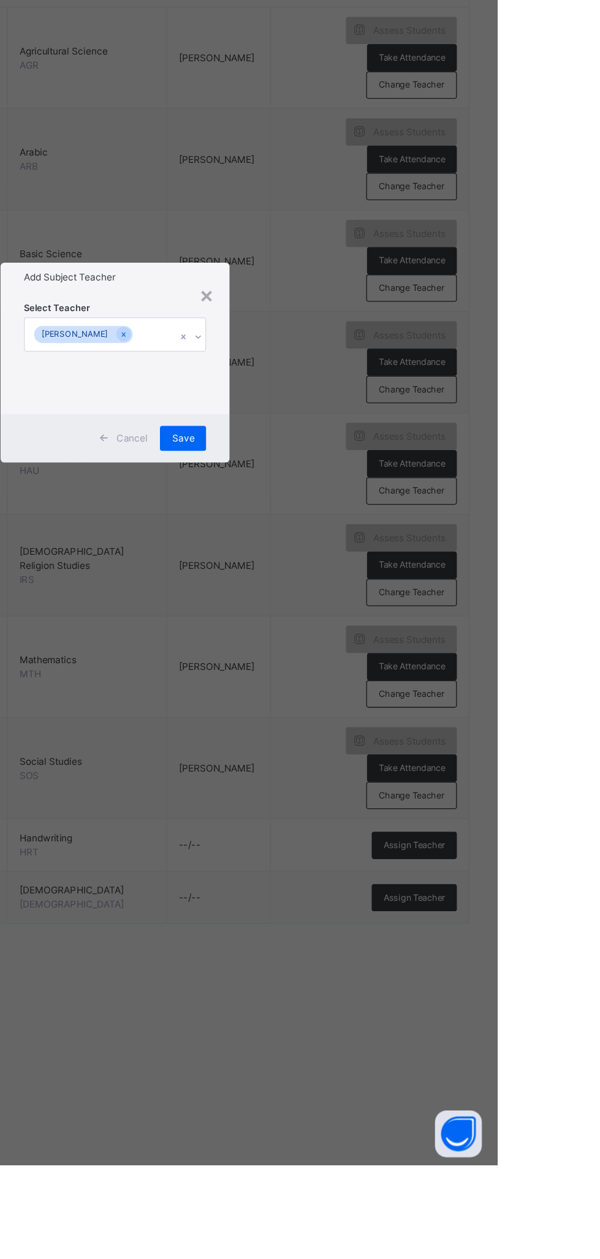
click at [362, 695] on span "Save" at bounding box center [353, 689] width 18 height 11
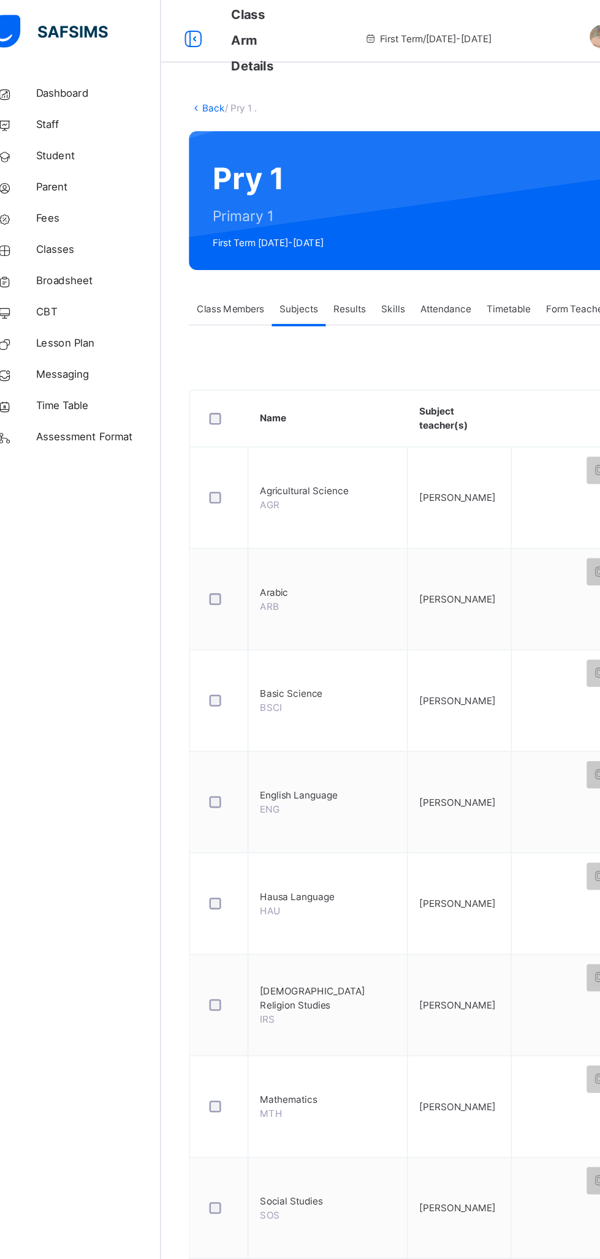
click at [85, 205] on link "Classes" at bounding box center [73, 196] width 147 height 25
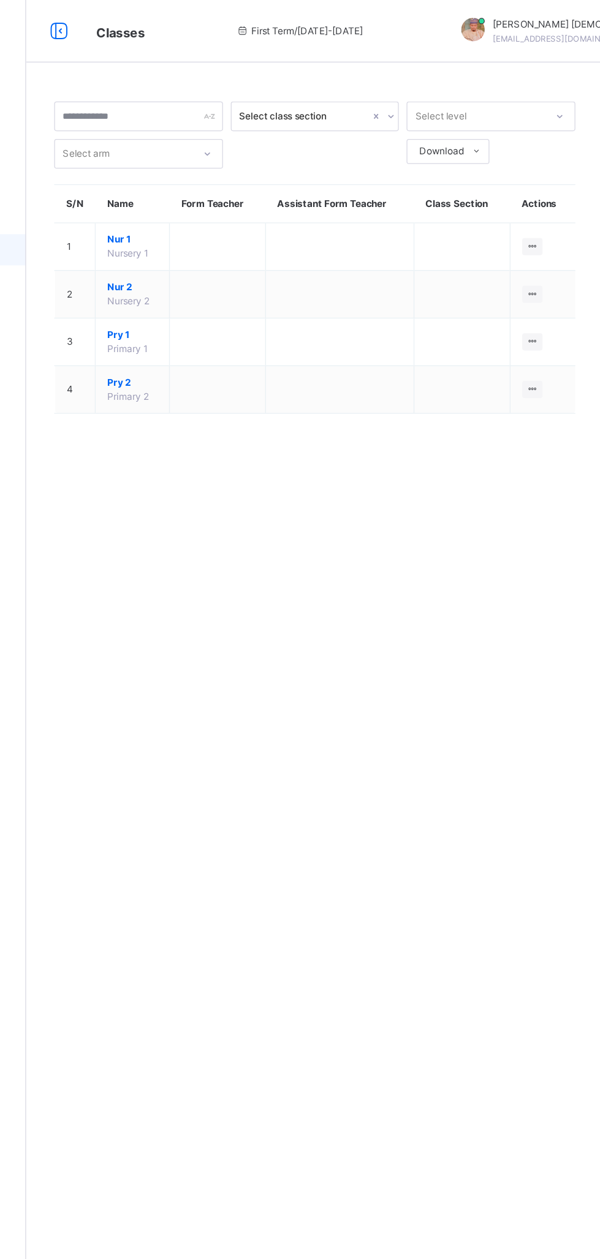
click at [0, 0] on ul "View Class Assign form Teacher" at bounding box center [0, 0] width 0 height 0
click at [0, 0] on div "View Class" at bounding box center [0, 0] width 0 height 0
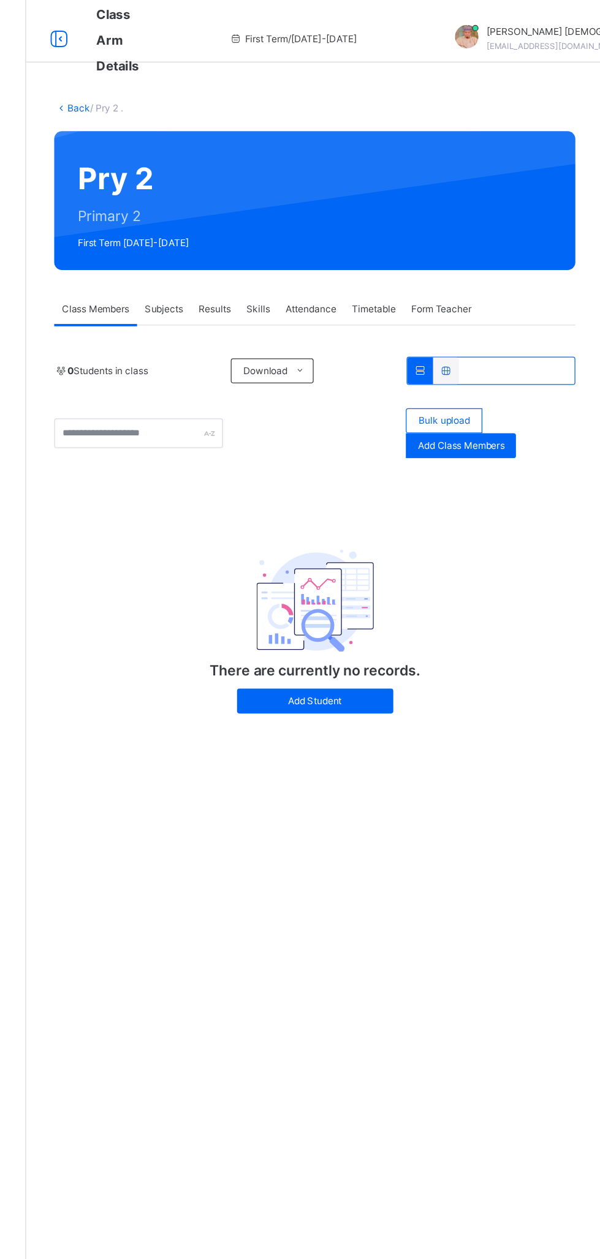
click at [256, 232] on div "Subjects" at bounding box center [255, 242] width 42 height 25
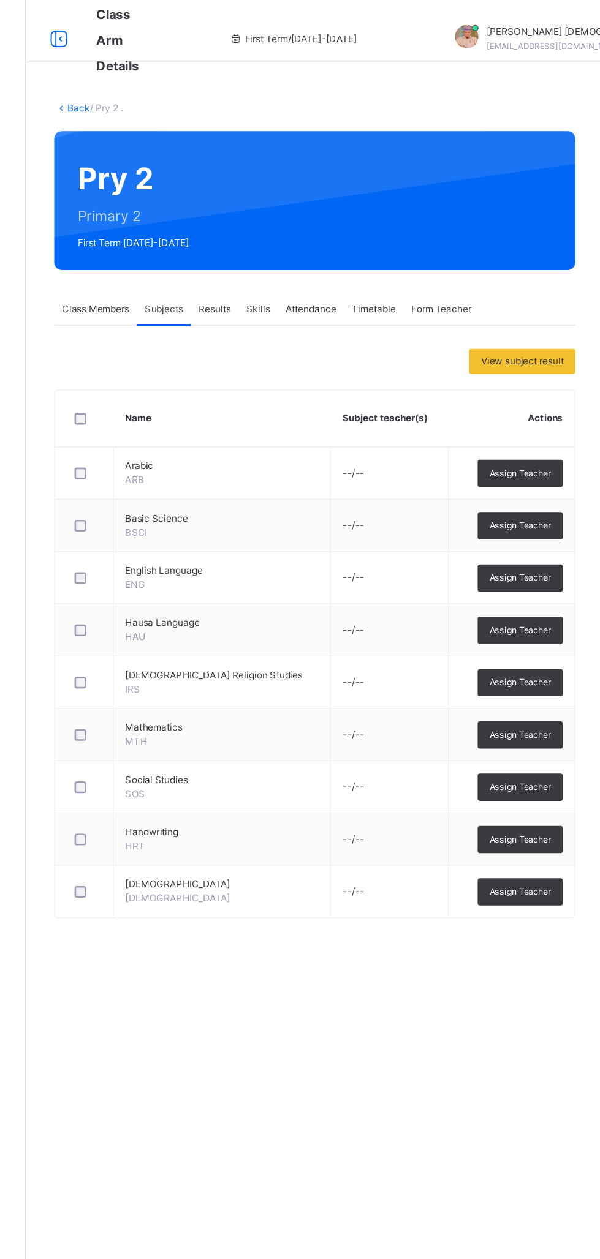
click at [533, 371] on span "Assign Teacher" at bounding box center [534, 371] width 48 height 10
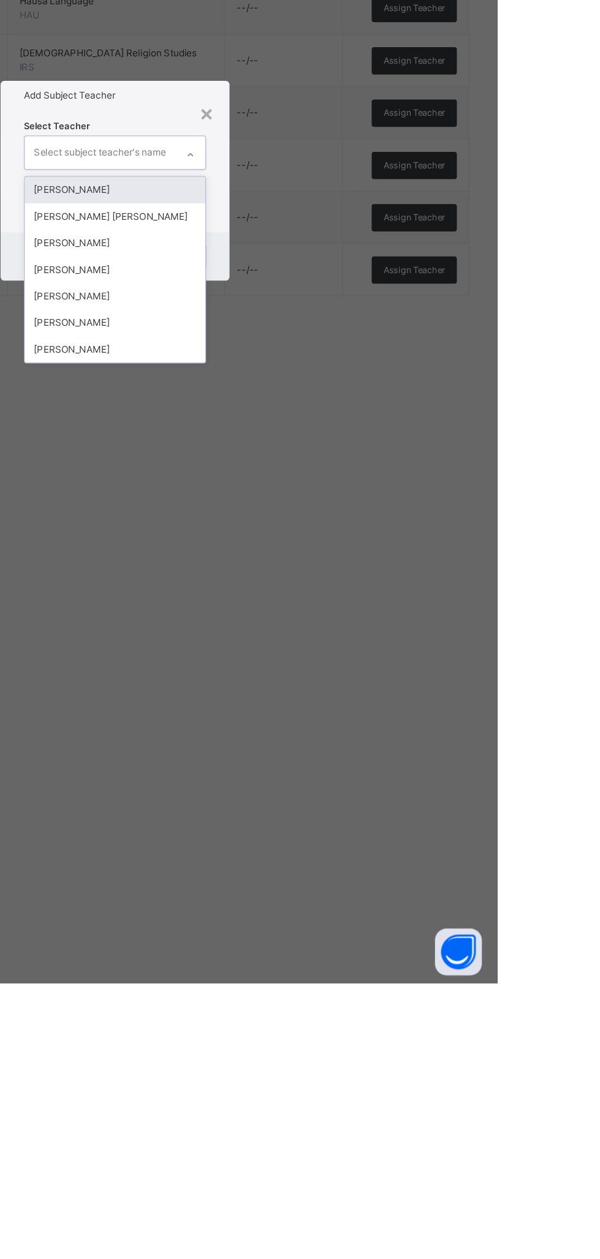
click at [371, 710] on div "[PERSON_NAME]" at bounding box center [300, 699] width 142 height 21
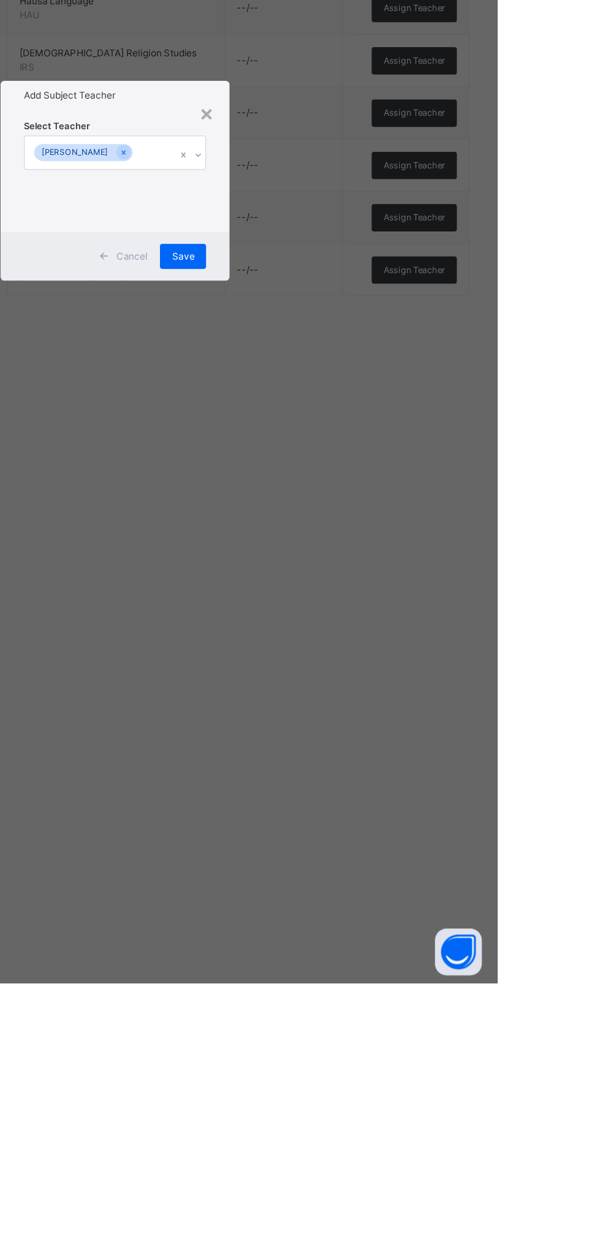
click at [371, 699] on div "Save" at bounding box center [353, 689] width 36 height 20
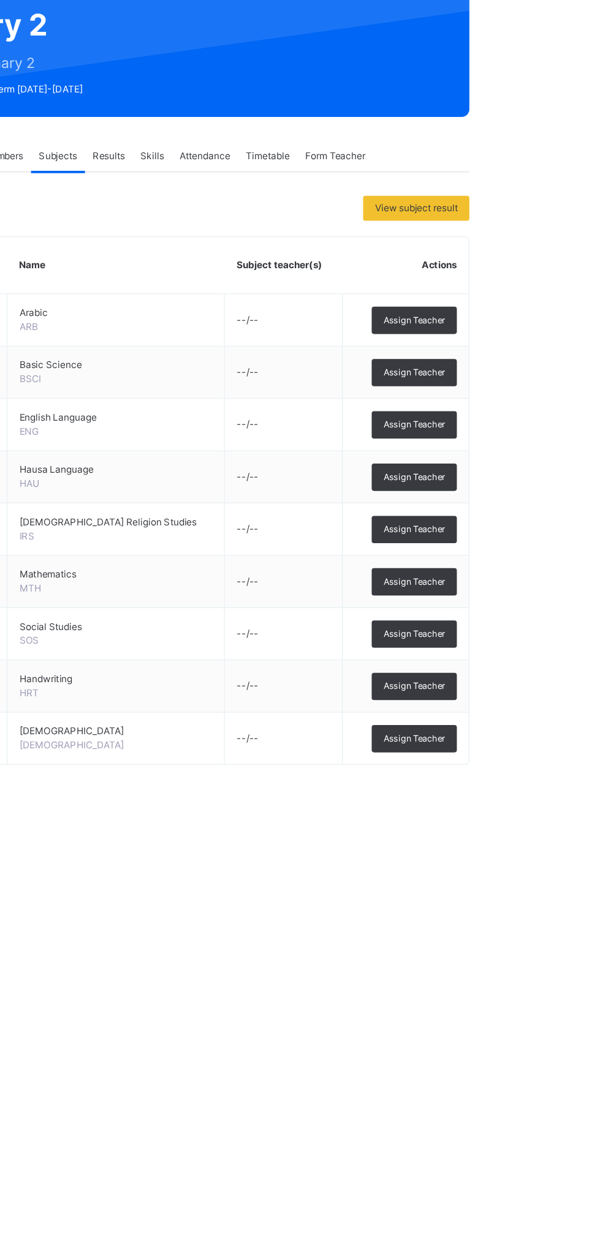
click at [548, 413] on span "Assign Teacher" at bounding box center [534, 412] width 48 height 10
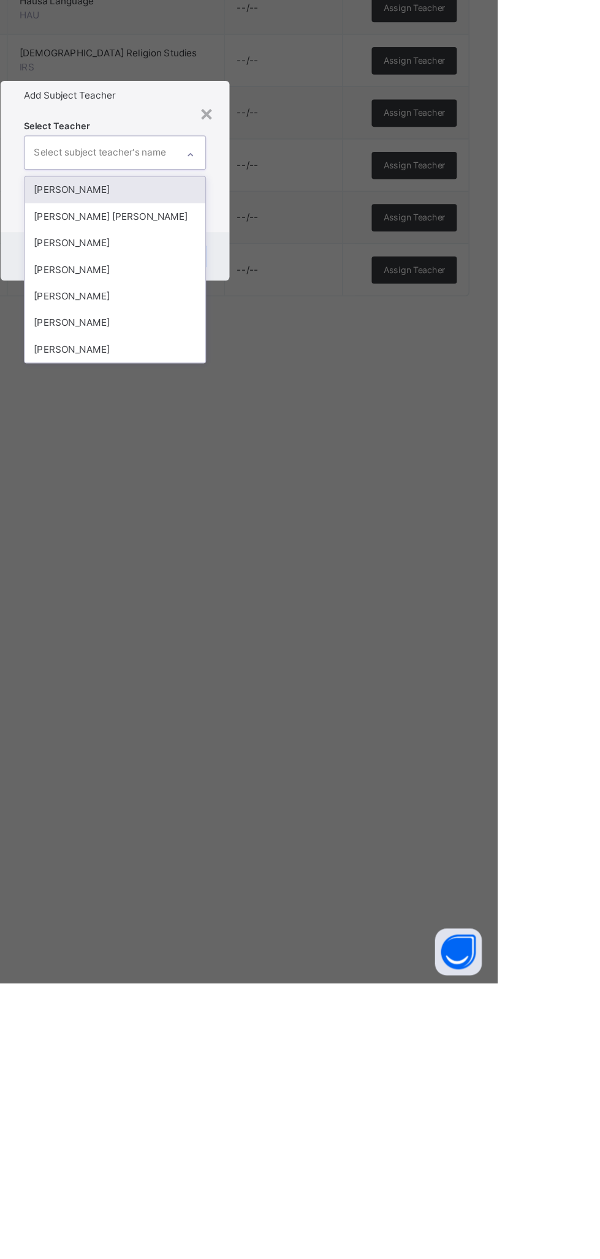
click at [371, 710] on div "[PERSON_NAME]" at bounding box center [300, 699] width 142 height 21
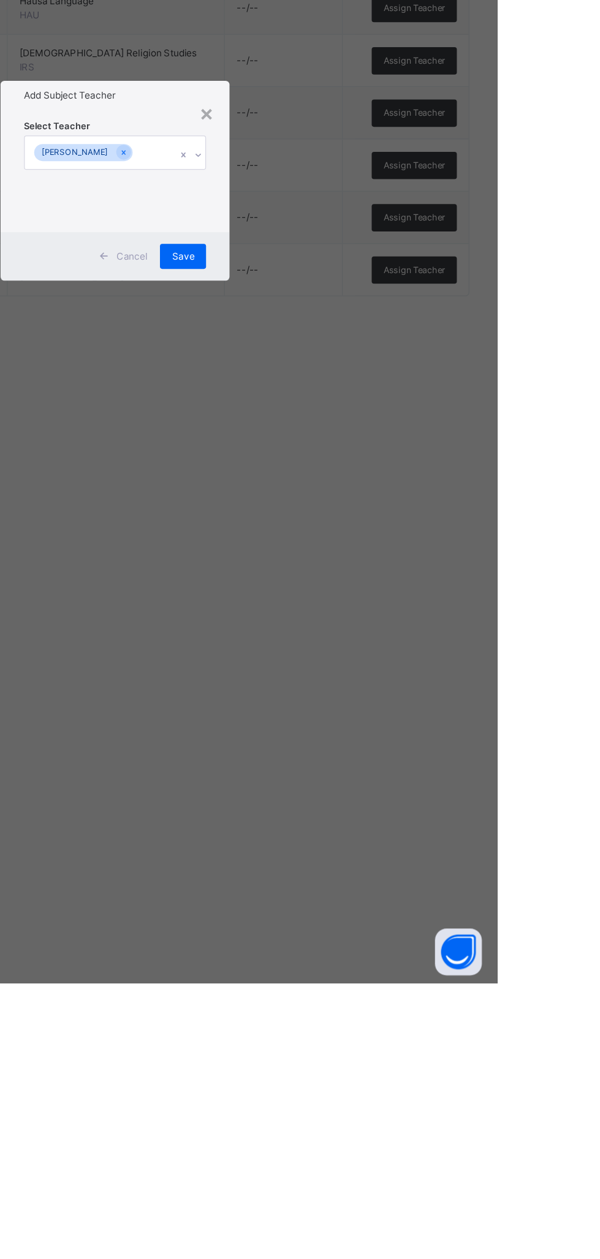
click at [371, 699] on div "Save" at bounding box center [353, 689] width 36 height 20
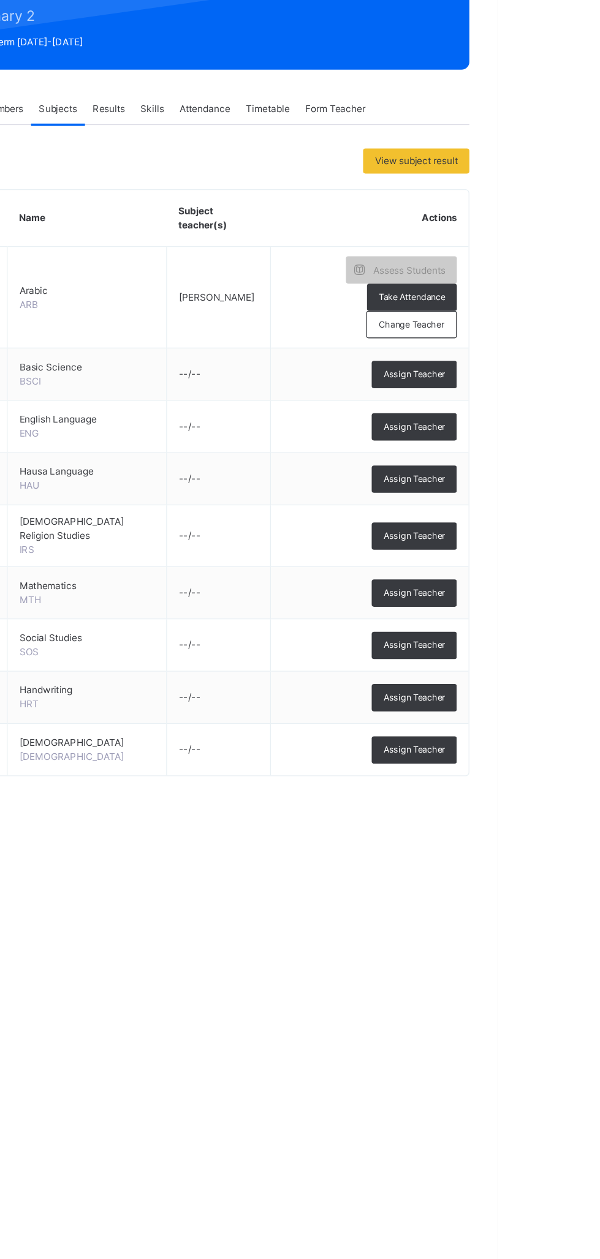
click at [544, 528] on span "Assign Teacher" at bounding box center [534, 533] width 48 height 10
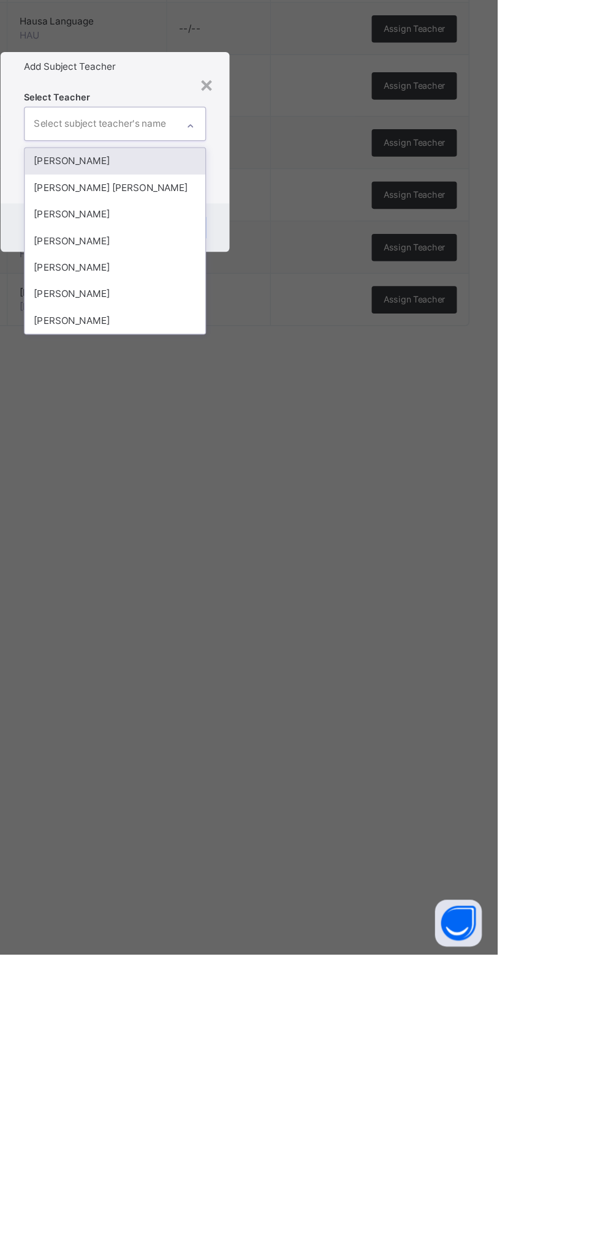
click at [371, 710] on div "[PERSON_NAME]" at bounding box center [300, 699] width 142 height 21
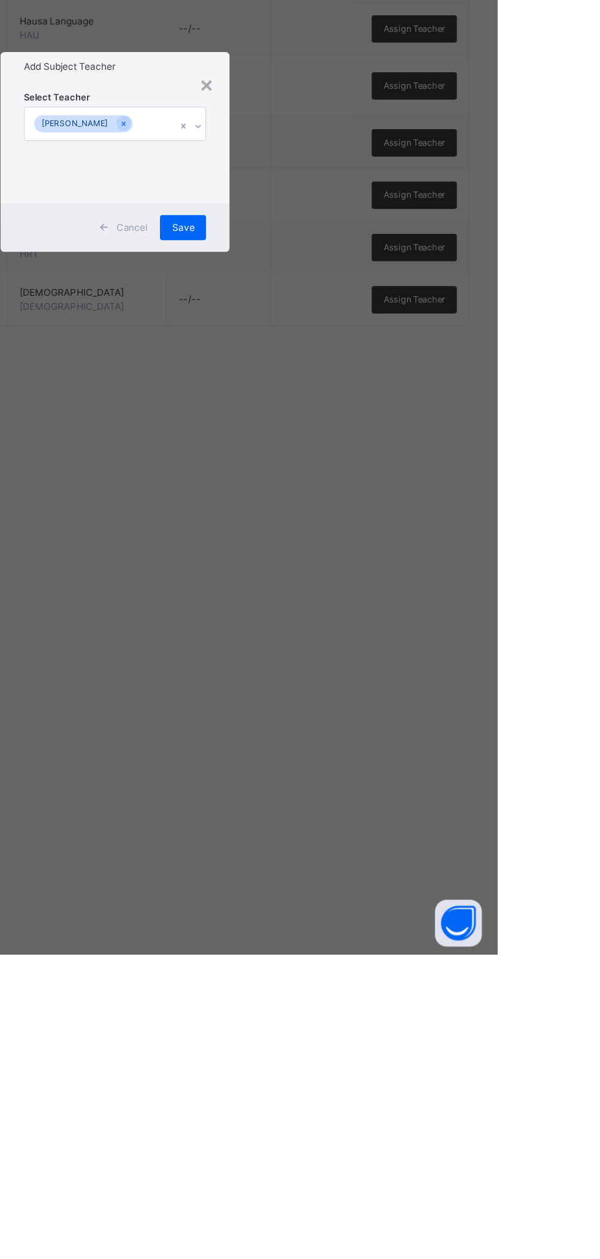
click at [371, 699] on div "Save" at bounding box center [353, 689] width 36 height 20
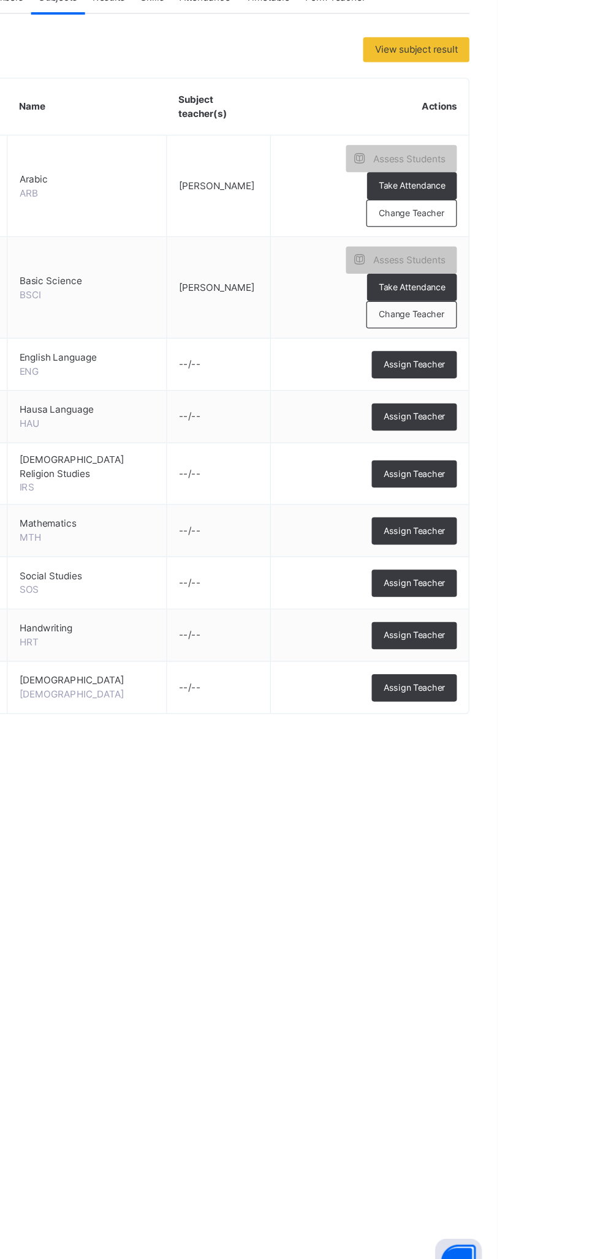
click at [547, 611] on span "Assign Teacher" at bounding box center [534, 616] width 48 height 10
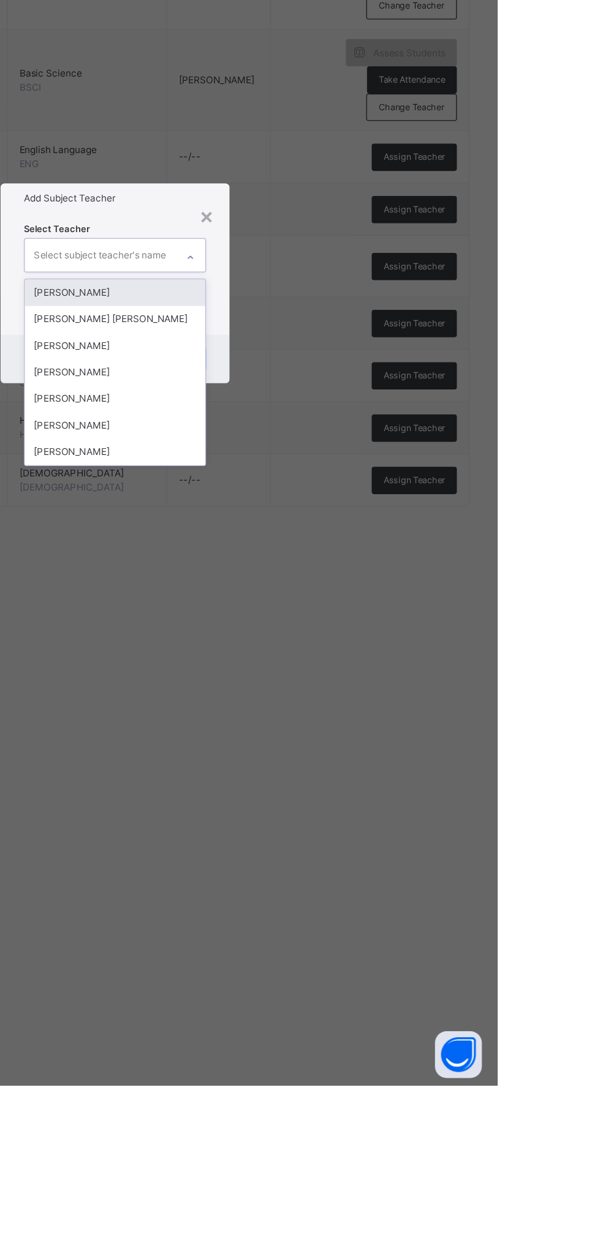
click at [371, 710] on div "[PERSON_NAME]" at bounding box center [300, 699] width 142 height 21
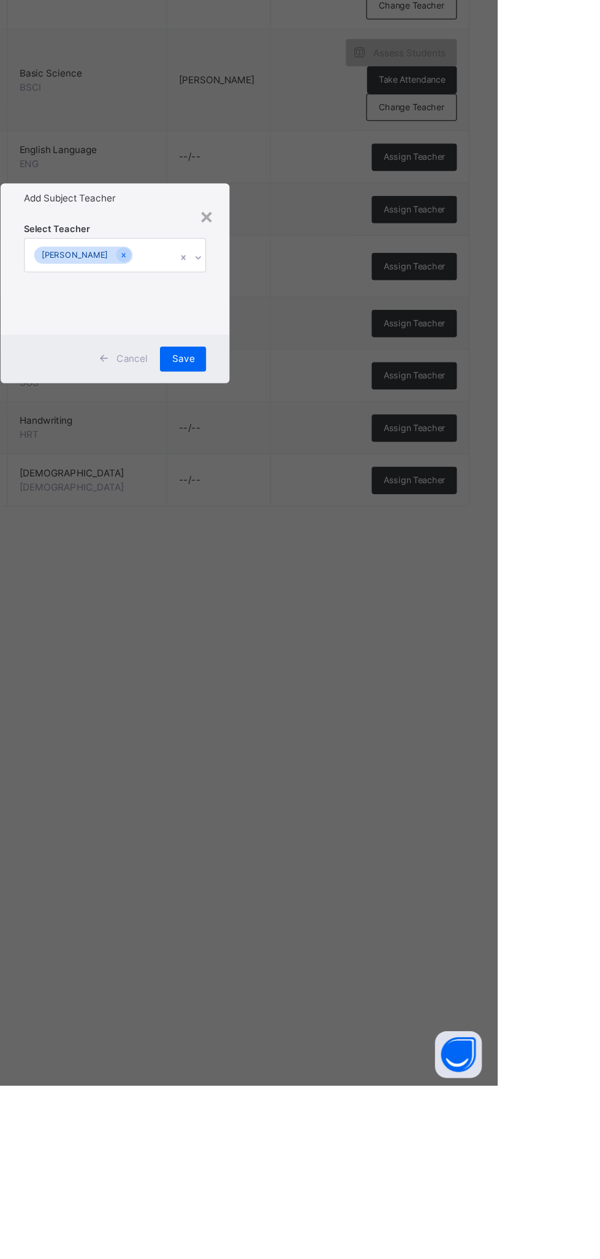
click at [371, 699] on div "Save" at bounding box center [353, 689] width 36 height 20
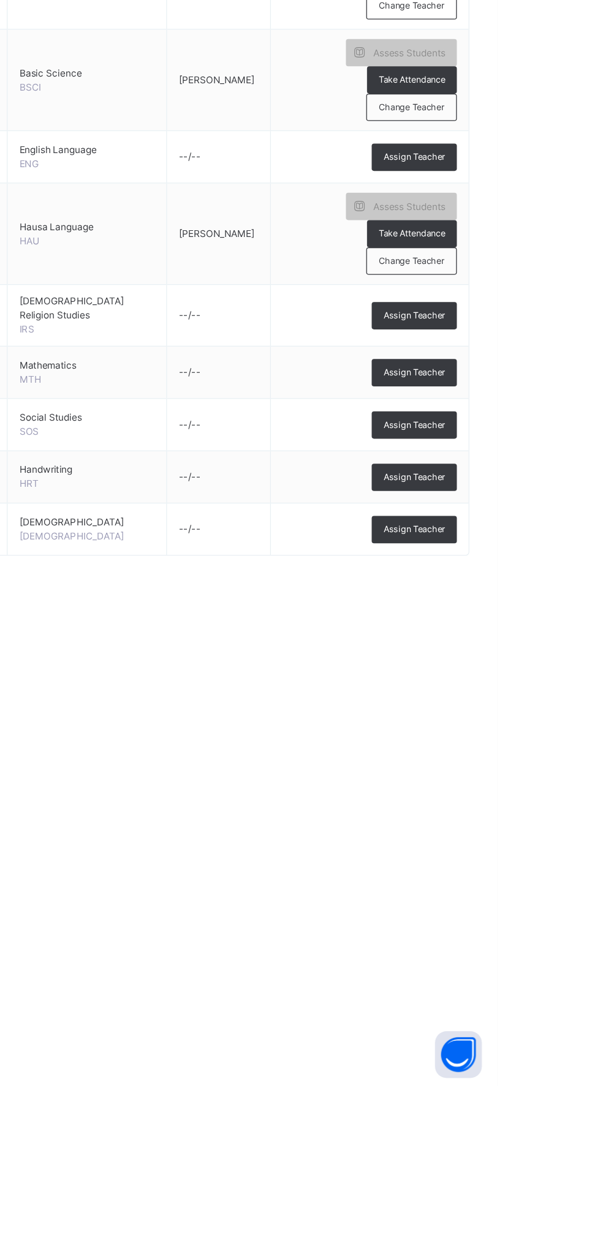
click at [547, 526] on span "Assign Teacher" at bounding box center [534, 531] width 48 height 10
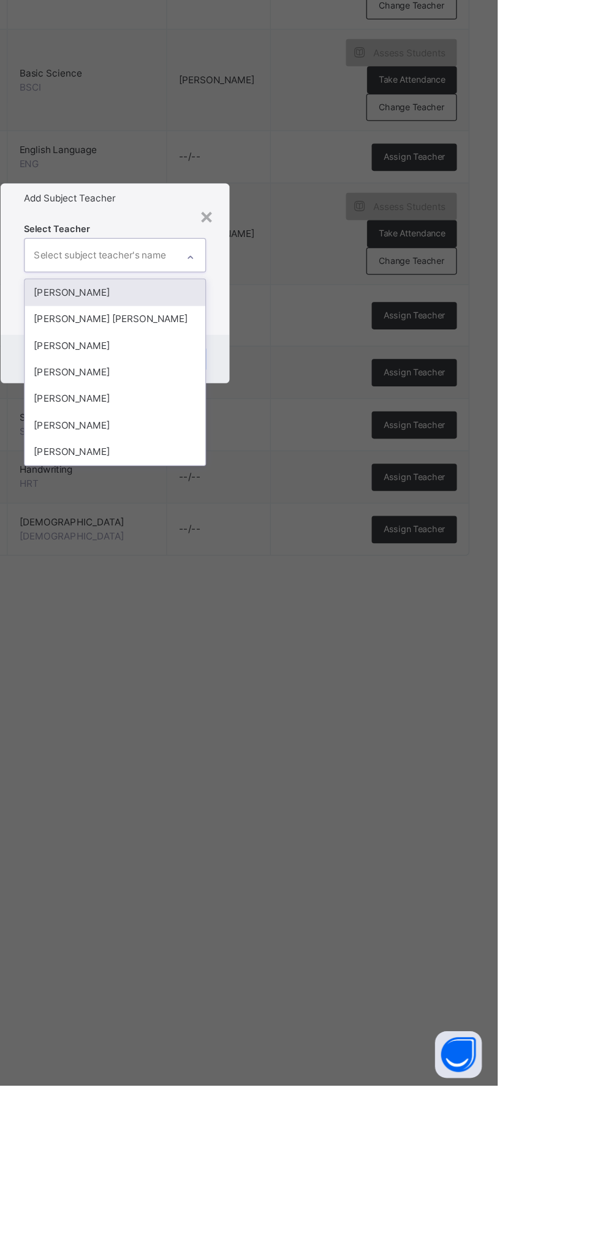
click at [371, 710] on div "[PERSON_NAME]" at bounding box center [300, 699] width 142 height 21
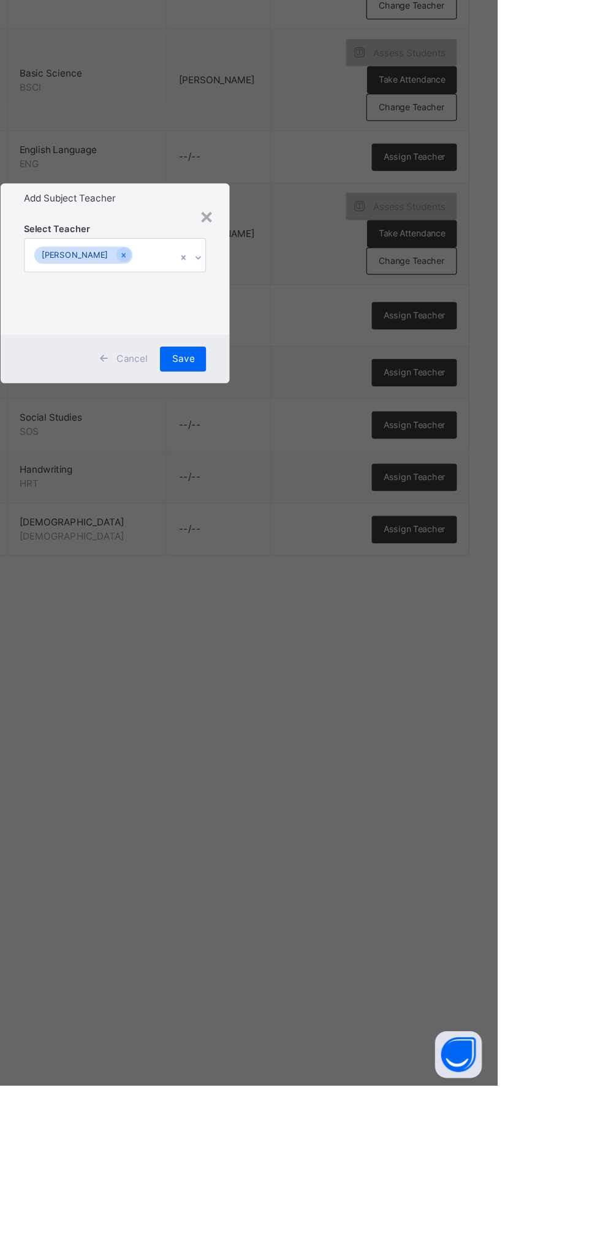
click at [362, 695] on span "Save" at bounding box center [353, 689] width 18 height 11
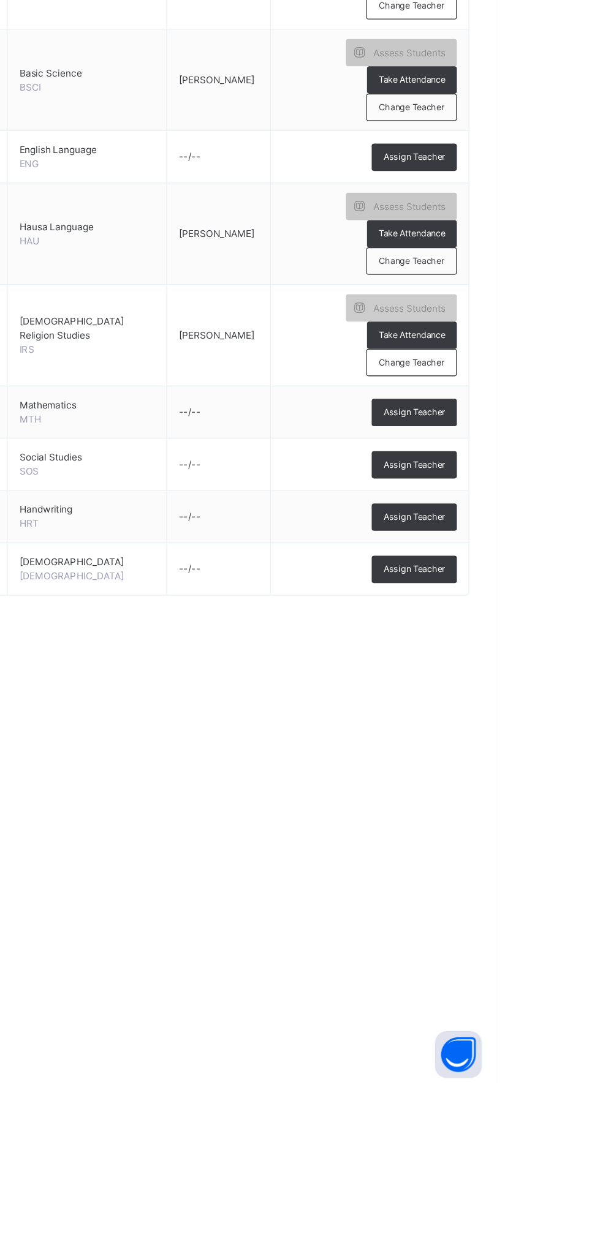
click at [546, 726] on span "Assign Teacher" at bounding box center [534, 731] width 48 height 10
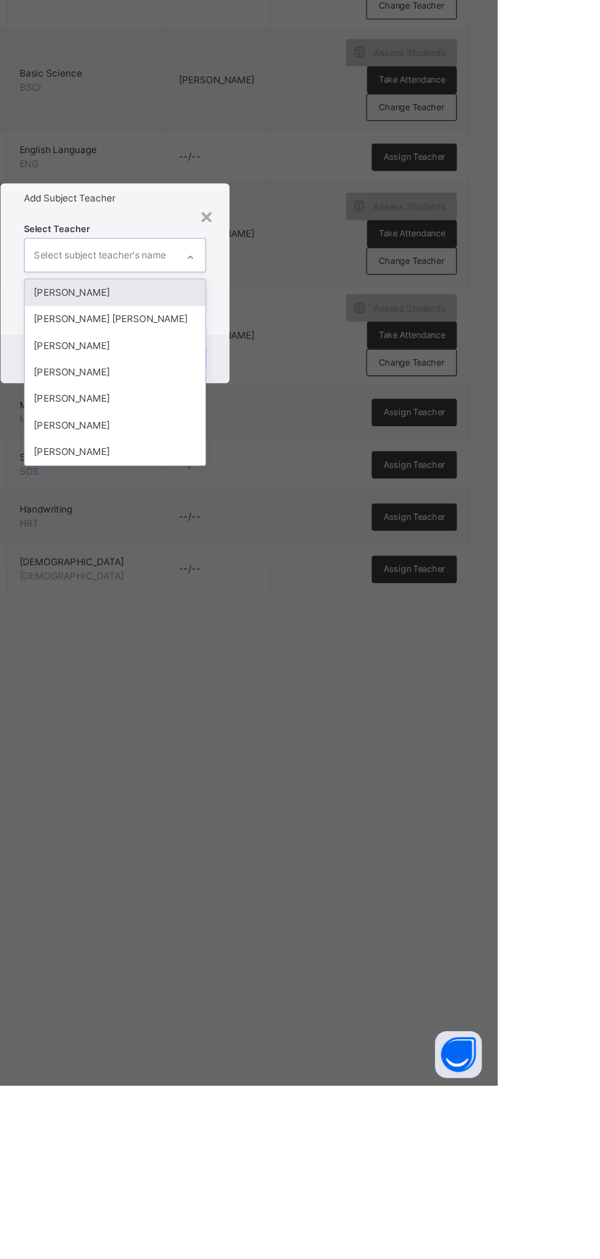
click at [371, 710] on div "[PERSON_NAME]" at bounding box center [300, 699] width 142 height 21
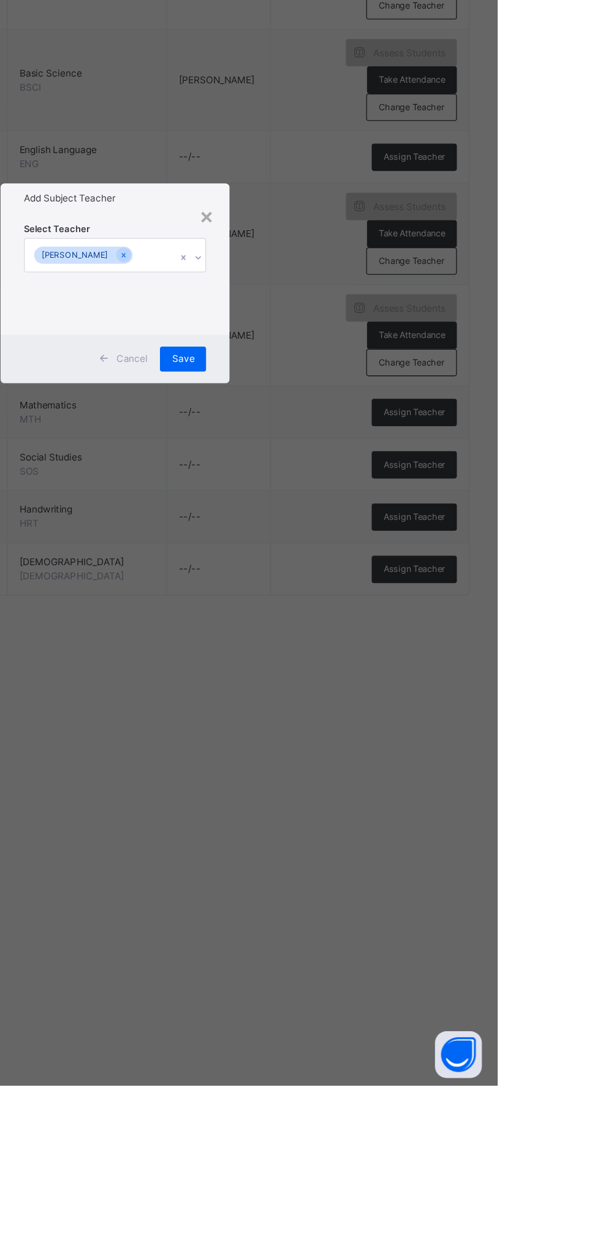
click at [371, 699] on div "Save" at bounding box center [353, 689] width 36 height 20
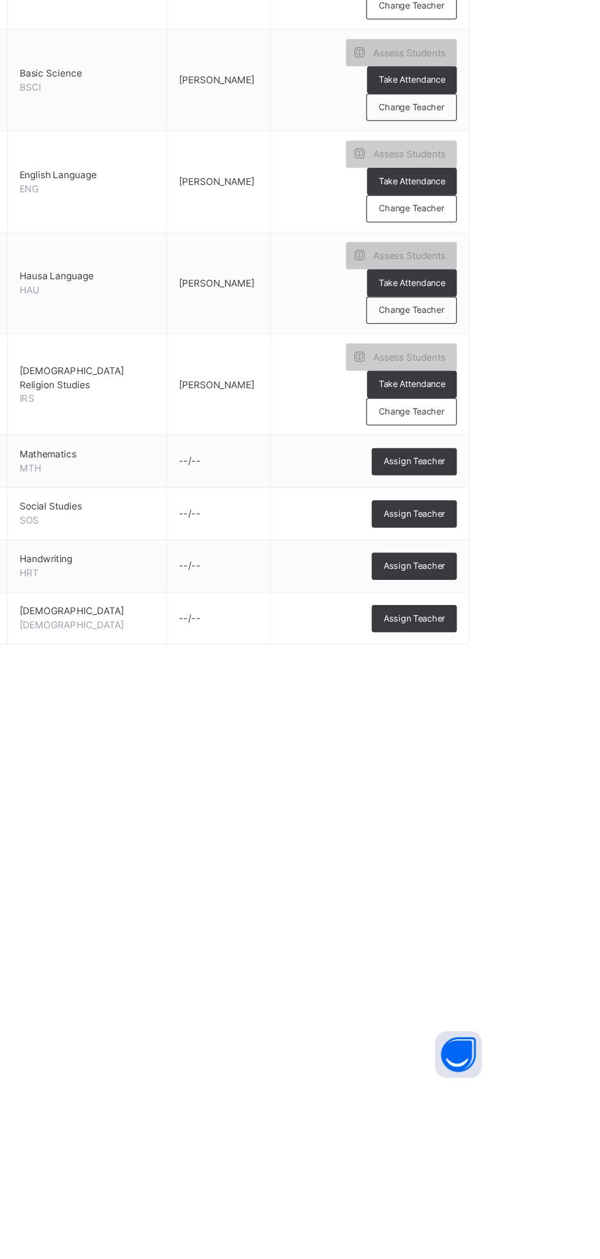
click at [548, 806] on span "Assign Teacher" at bounding box center [534, 811] width 48 height 10
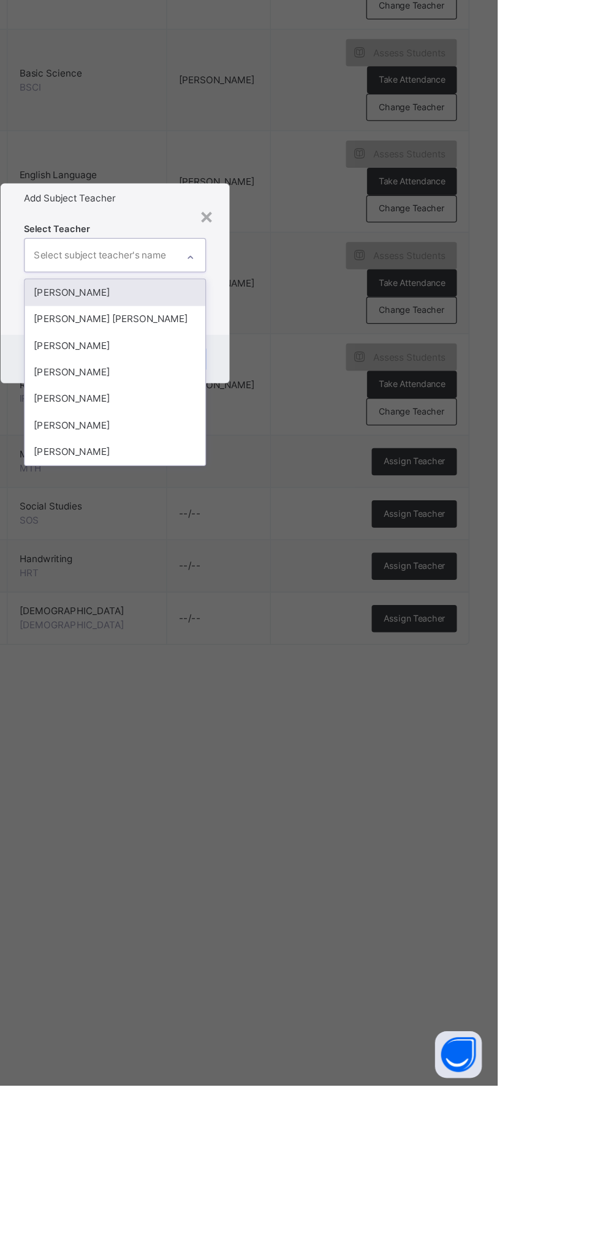
click at [371, 710] on div "[PERSON_NAME]" at bounding box center [300, 699] width 142 height 21
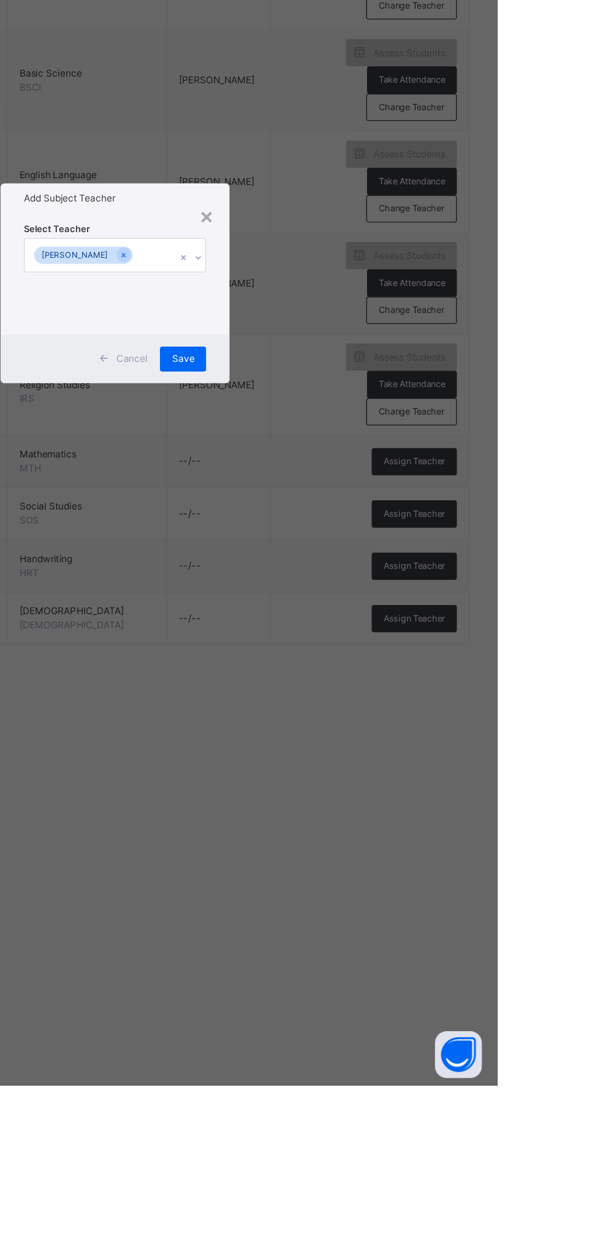
click at [371, 699] on div "Save" at bounding box center [353, 689] width 36 height 20
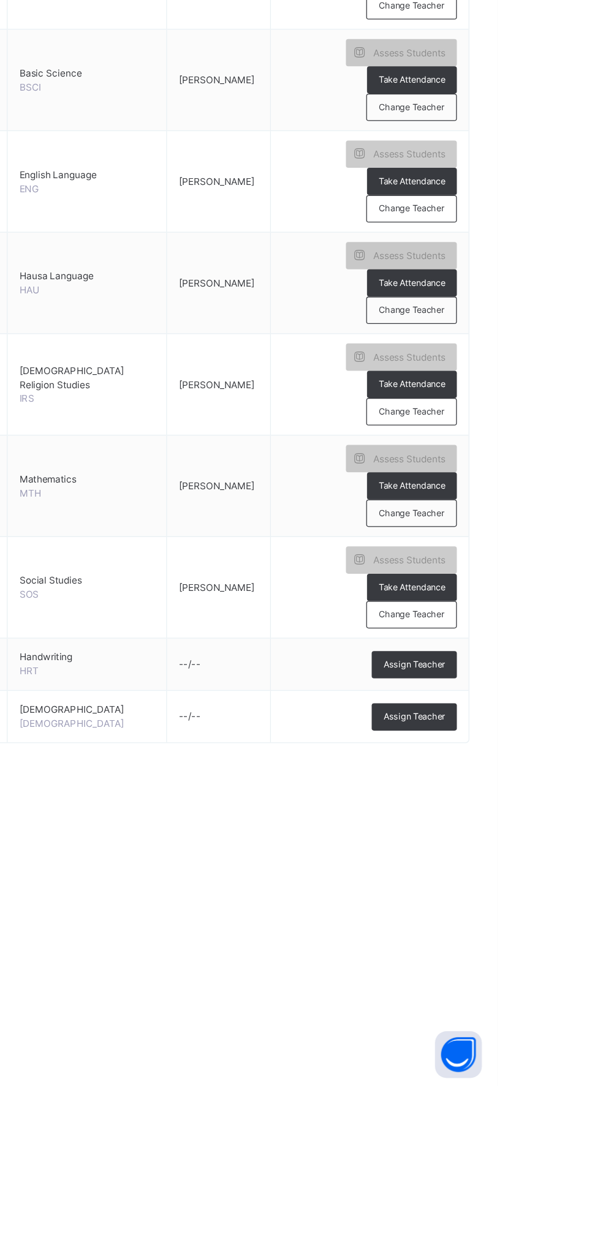
click at [544, 924] on span "Assign Teacher" at bounding box center [534, 929] width 48 height 10
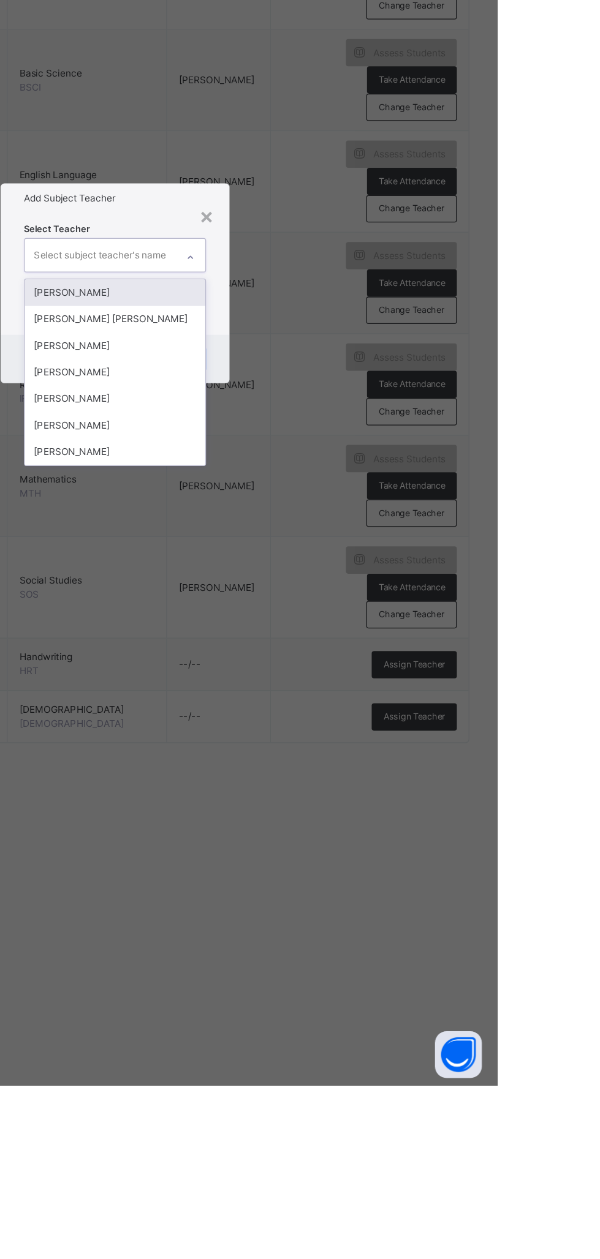
click at [371, 710] on div "[PERSON_NAME]" at bounding box center [300, 699] width 142 height 21
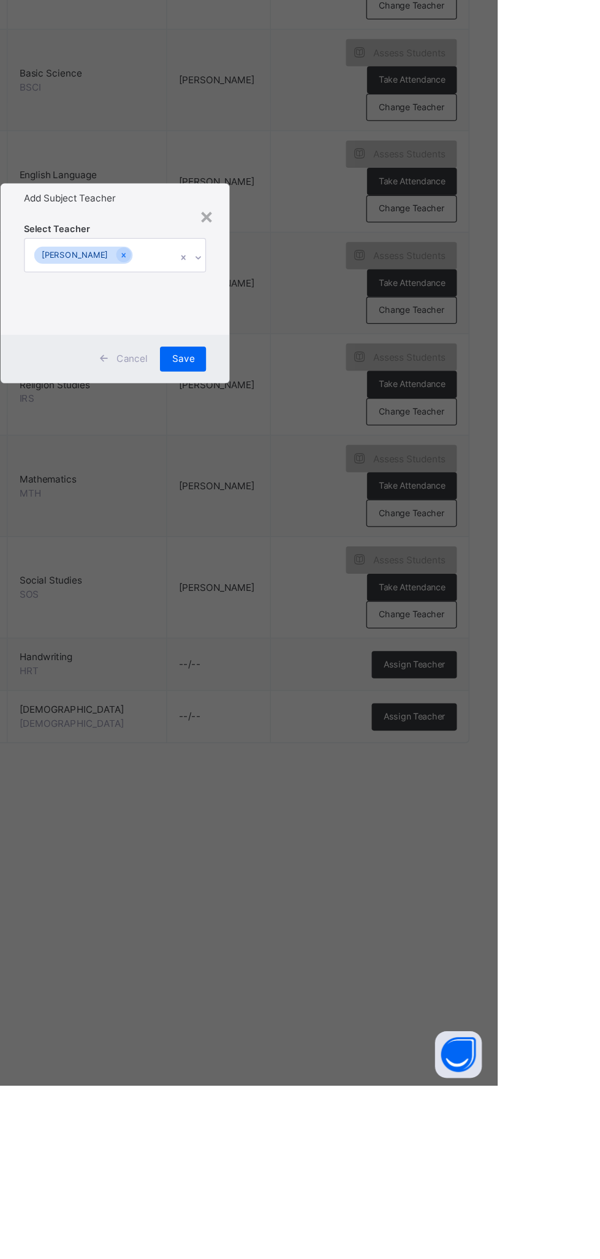
click at [362, 695] on span "Save" at bounding box center [353, 689] width 18 height 11
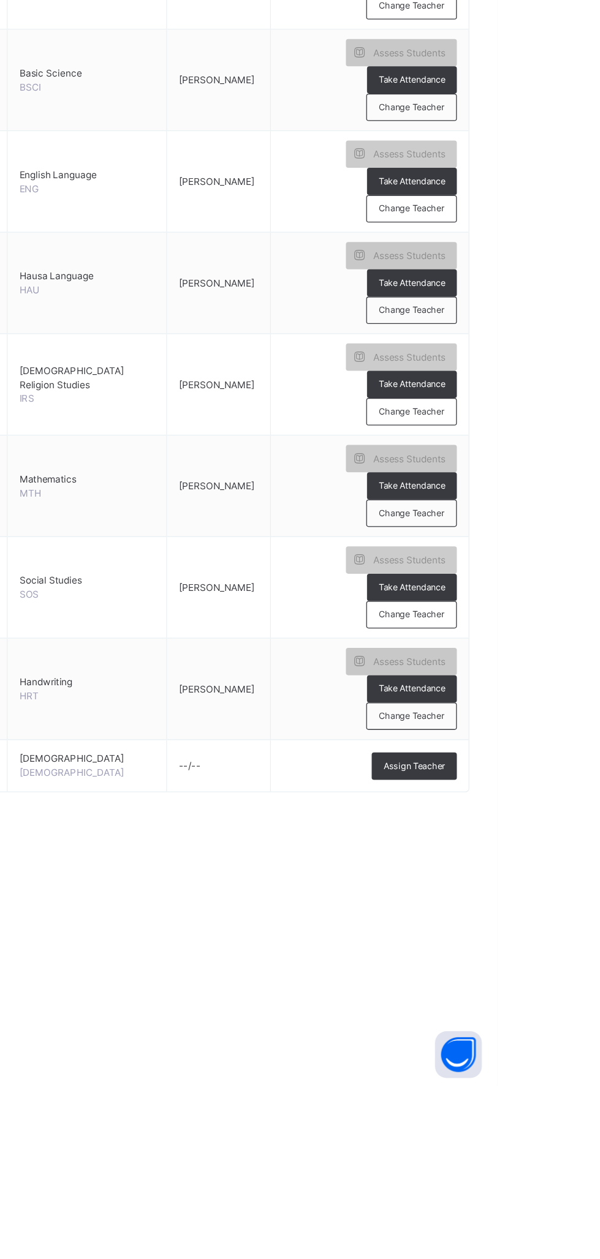
click at [545, 1003] on span "Assign Teacher" at bounding box center [534, 1008] width 48 height 10
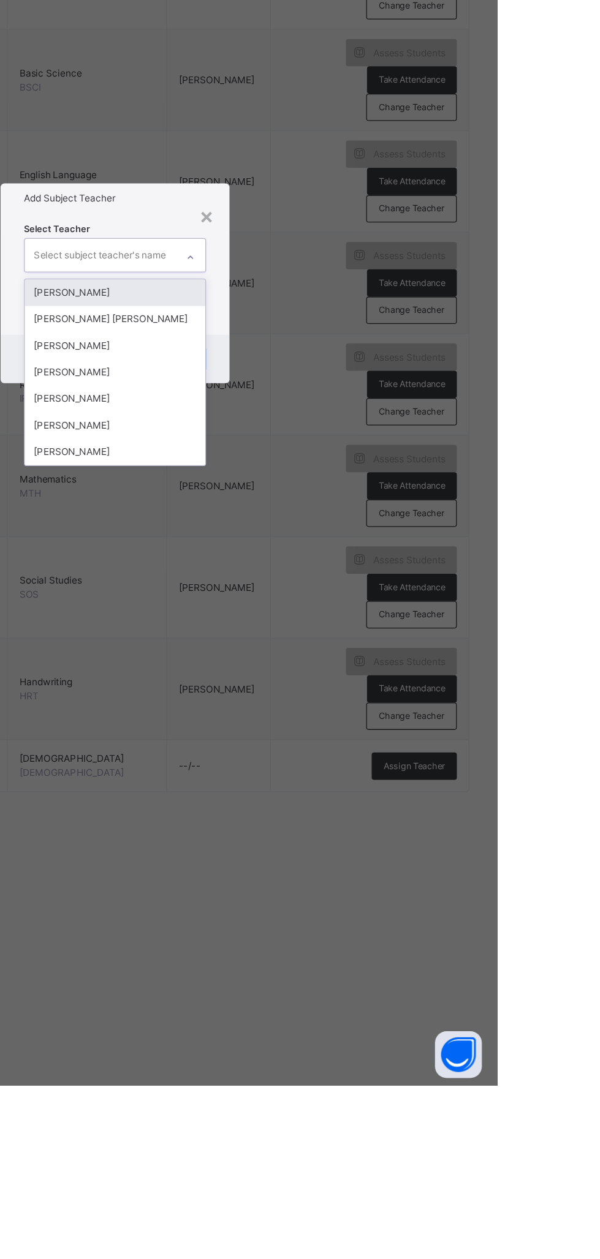
click at [371, 710] on div "[PERSON_NAME]" at bounding box center [300, 699] width 142 height 21
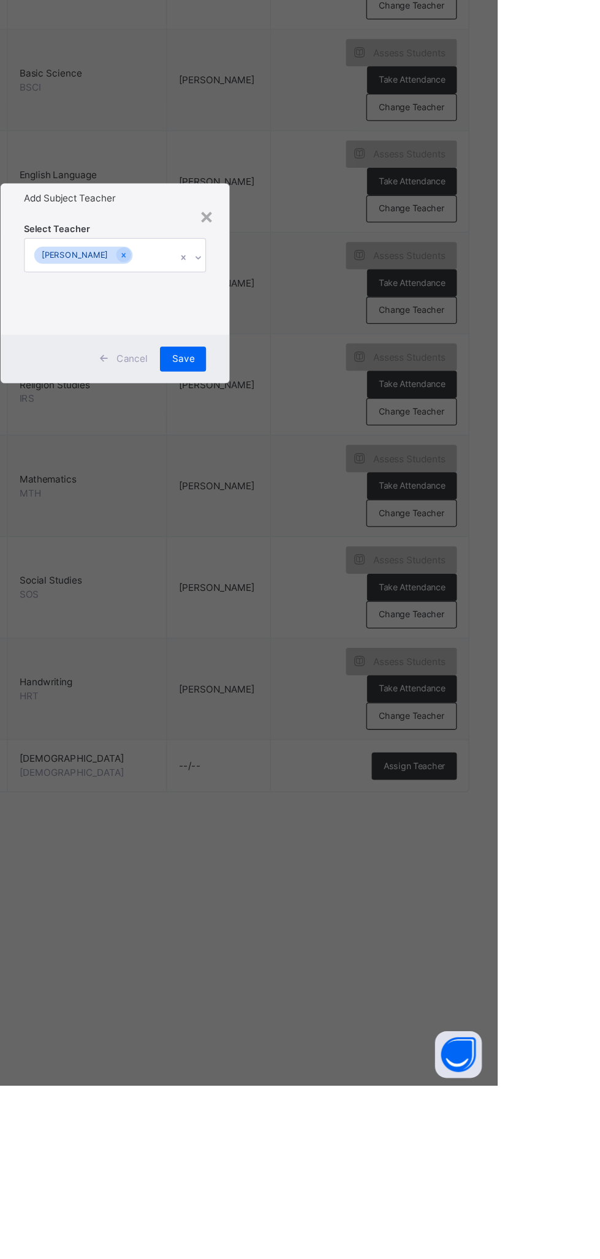
click at [371, 699] on div "Save" at bounding box center [353, 689] width 36 height 20
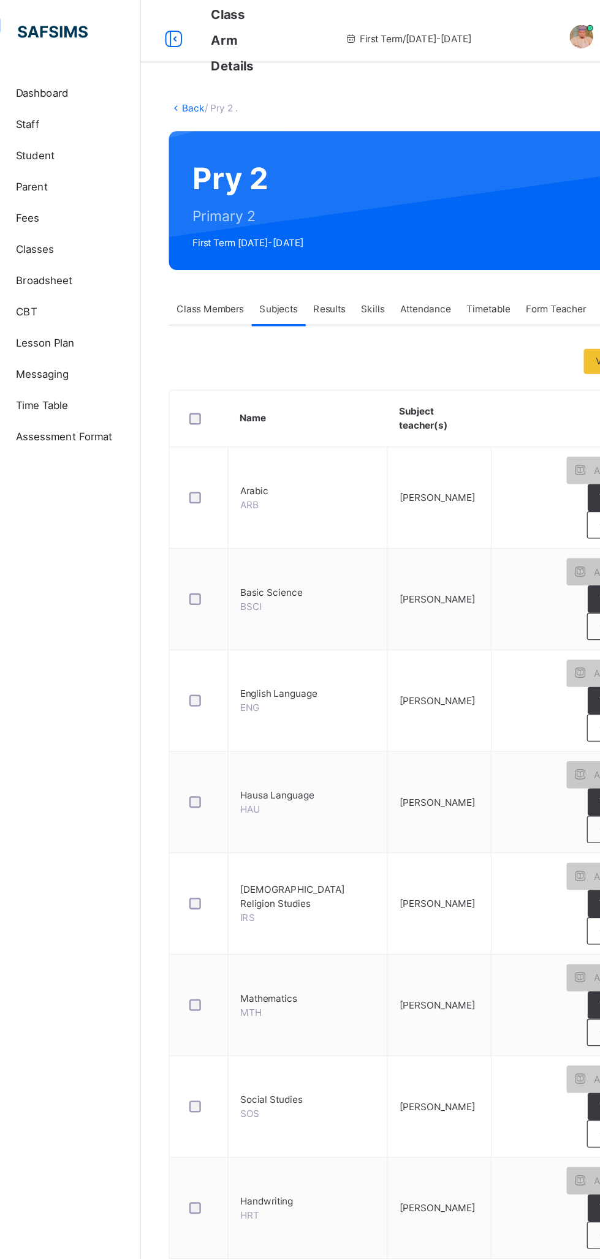
click at [86, 197] on span "Classes" at bounding box center [98, 196] width 98 height 12
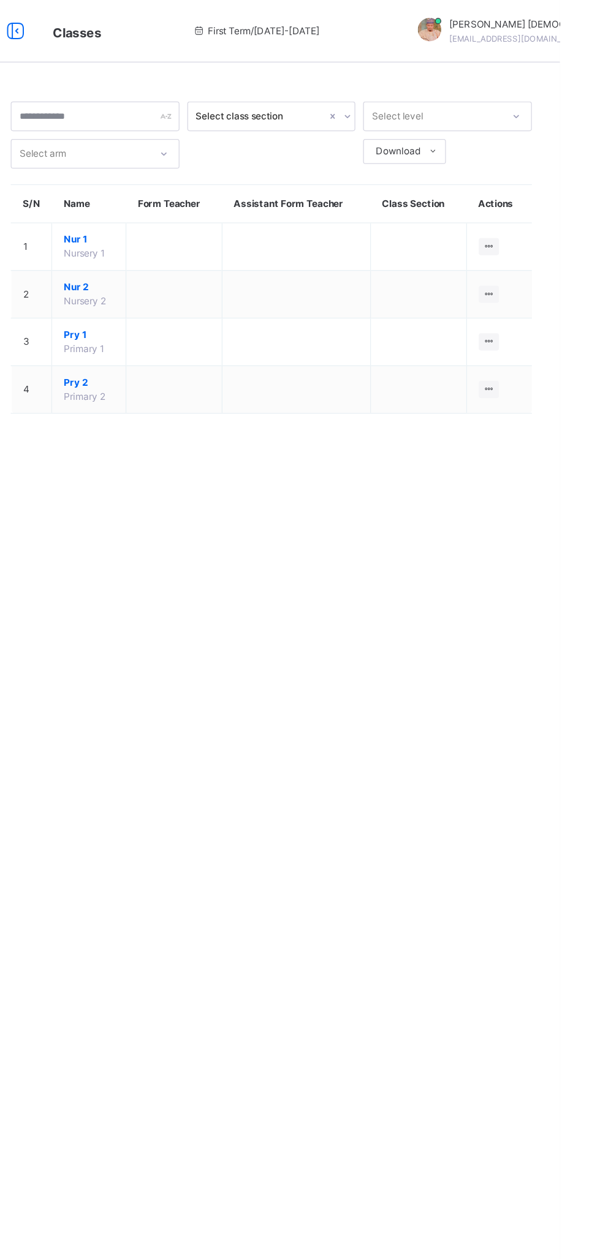
click at [547, 266] on icon at bounding box center [544, 267] width 10 height 9
click at [0, 0] on div "View Class" at bounding box center [0, 0] width 0 height 0
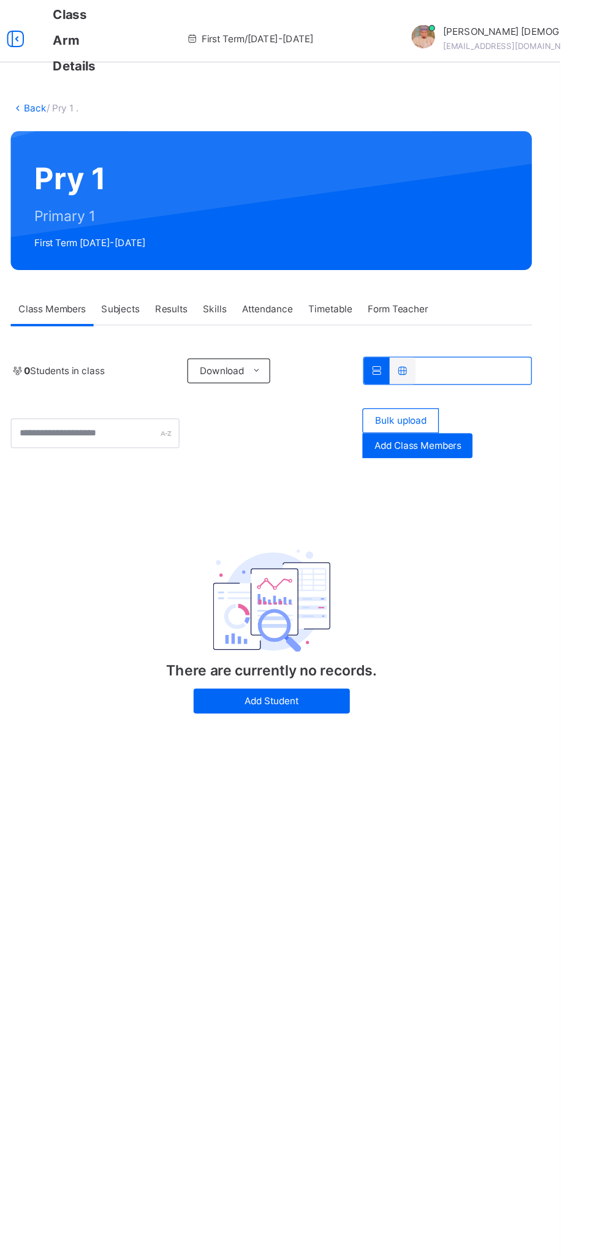
click at [263, 239] on span "Subjects" at bounding box center [255, 242] width 30 height 11
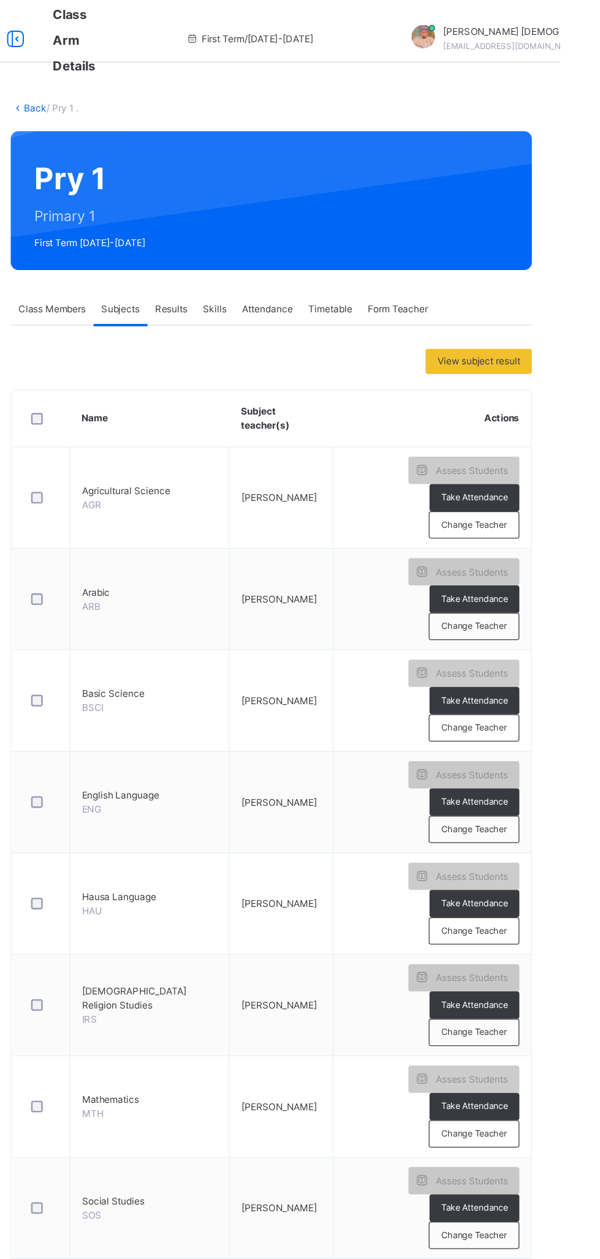
click at [523, 360] on div "Assess Students" at bounding box center [524, 368] width 87 height 21
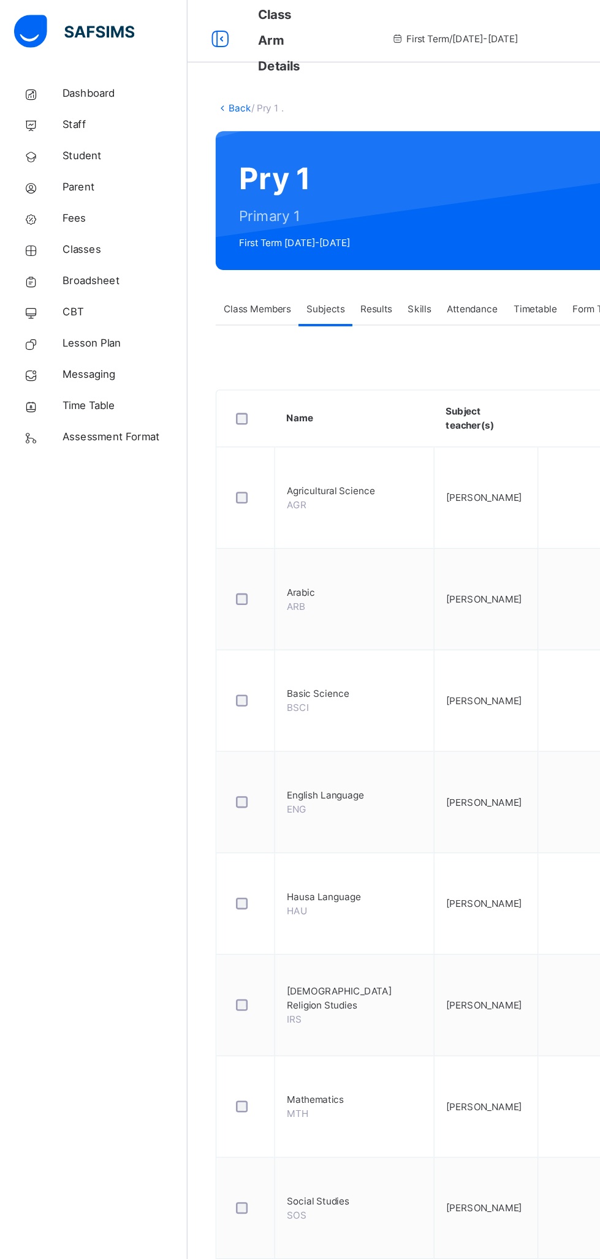
click at [80, 197] on span "Classes" at bounding box center [98, 196] width 98 height 12
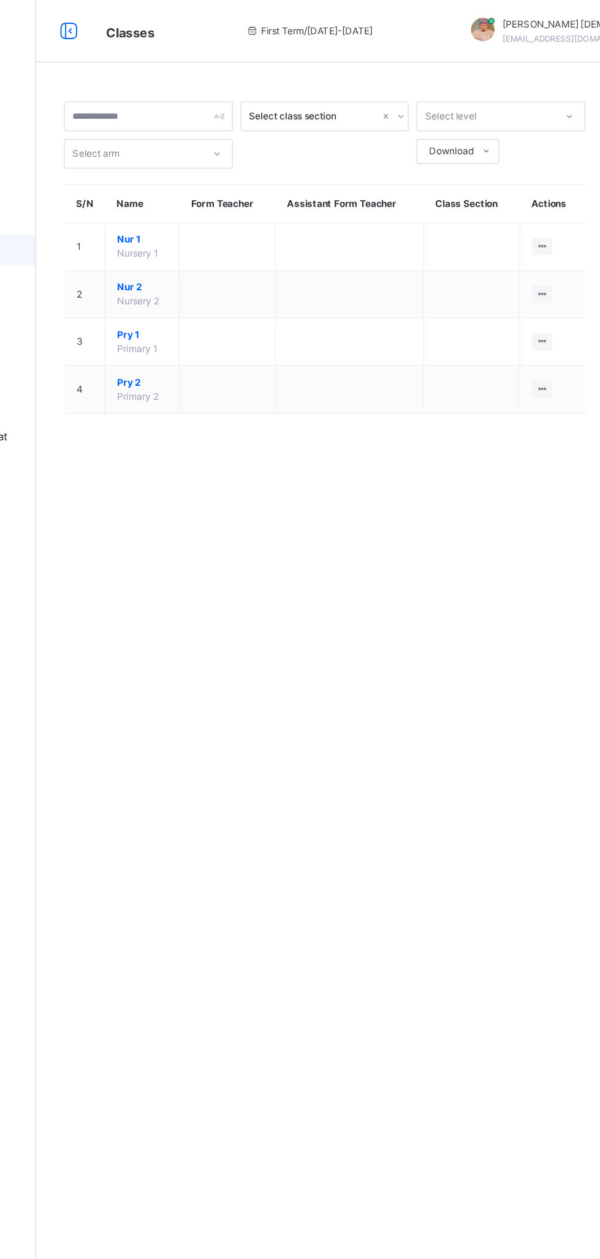
click at [545, 193] on icon at bounding box center [544, 193] width 10 height 9
click at [0, 0] on div "View Class" at bounding box center [0, 0] width 0 height 0
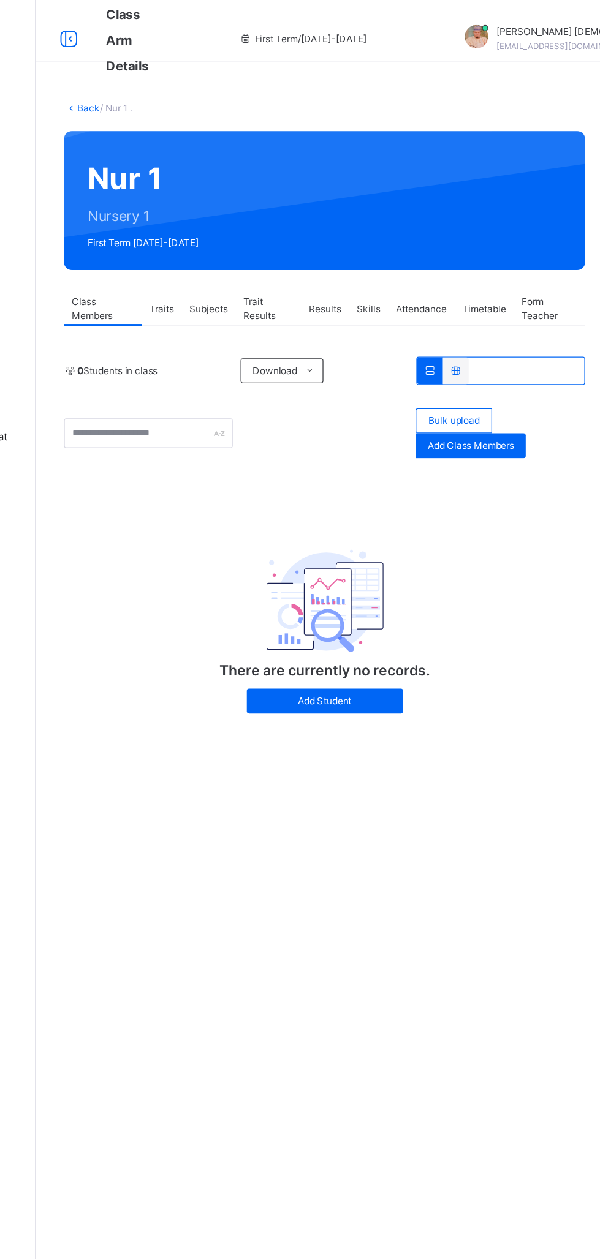
click at [281, 240] on span "Subjects" at bounding box center [283, 242] width 30 height 11
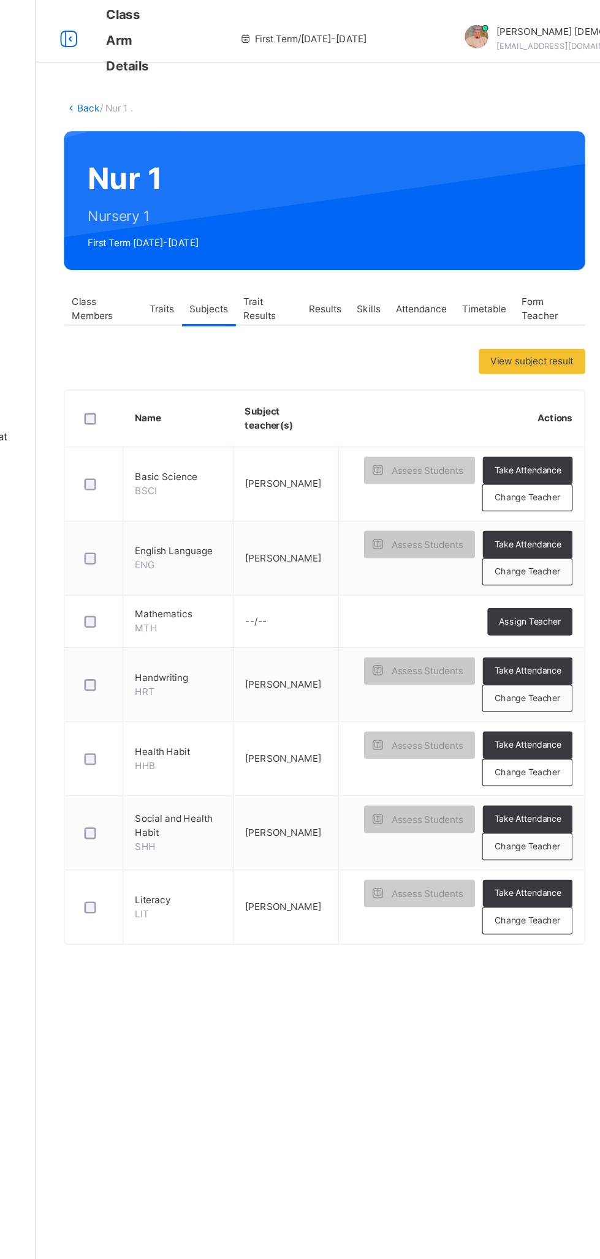
click at [536, 486] on span "Assign Teacher" at bounding box center [534, 488] width 48 height 10
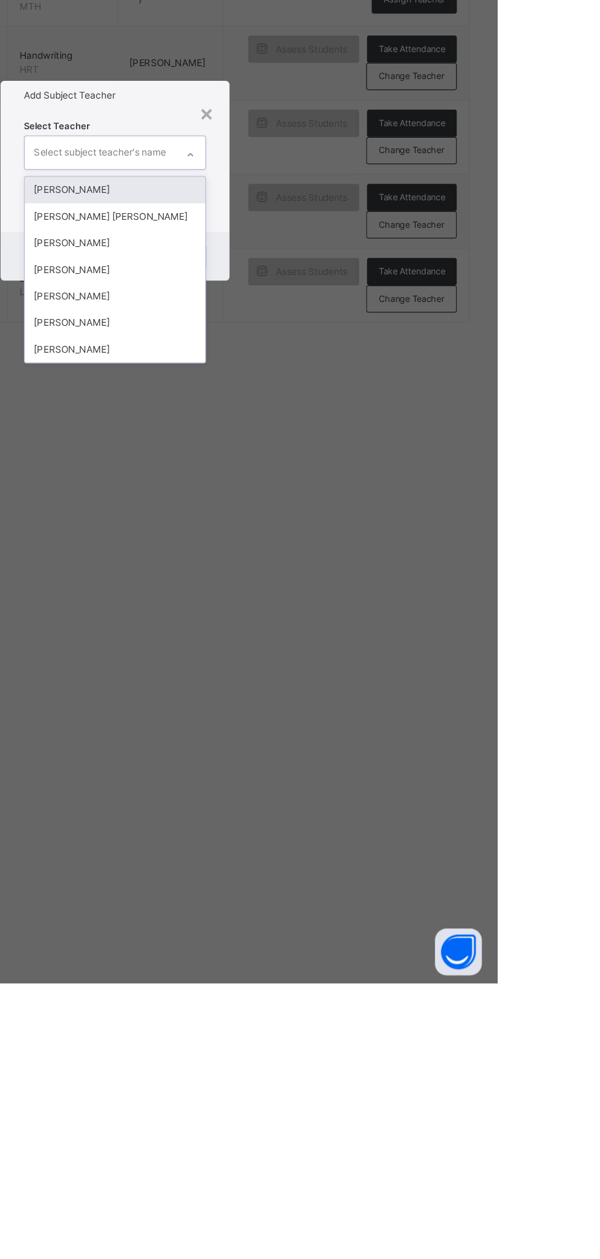
click at [371, 710] on div "[PERSON_NAME]" at bounding box center [300, 699] width 142 height 21
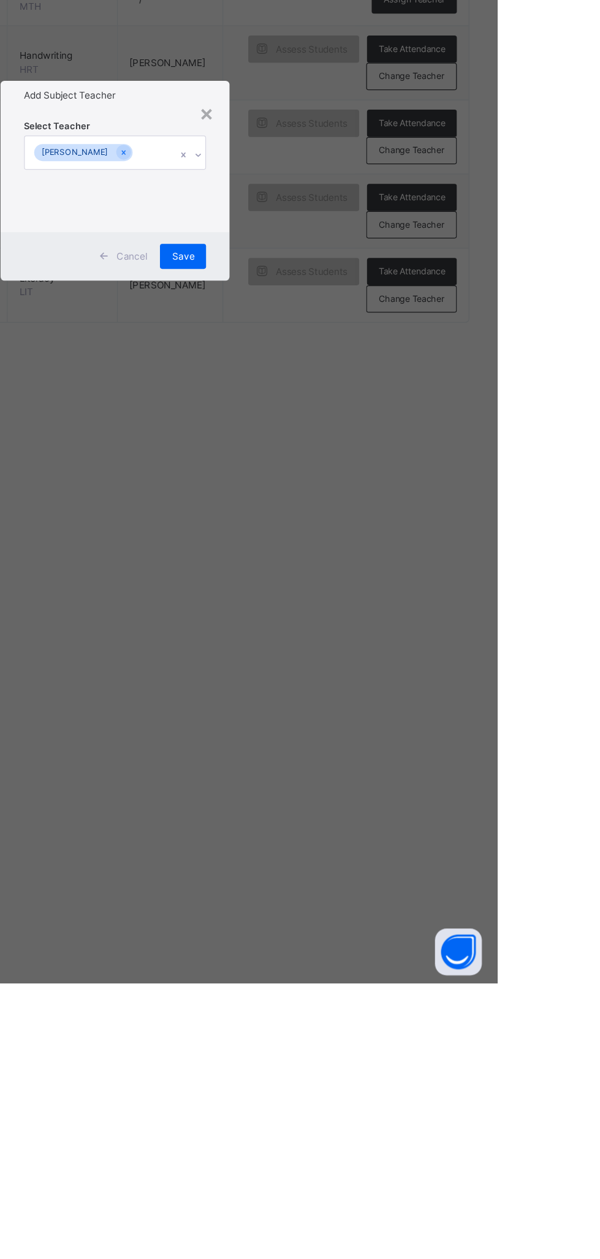
click at [371, 699] on div "Save" at bounding box center [353, 689] width 36 height 20
